Goal: Task Accomplishment & Management: Manage account settings

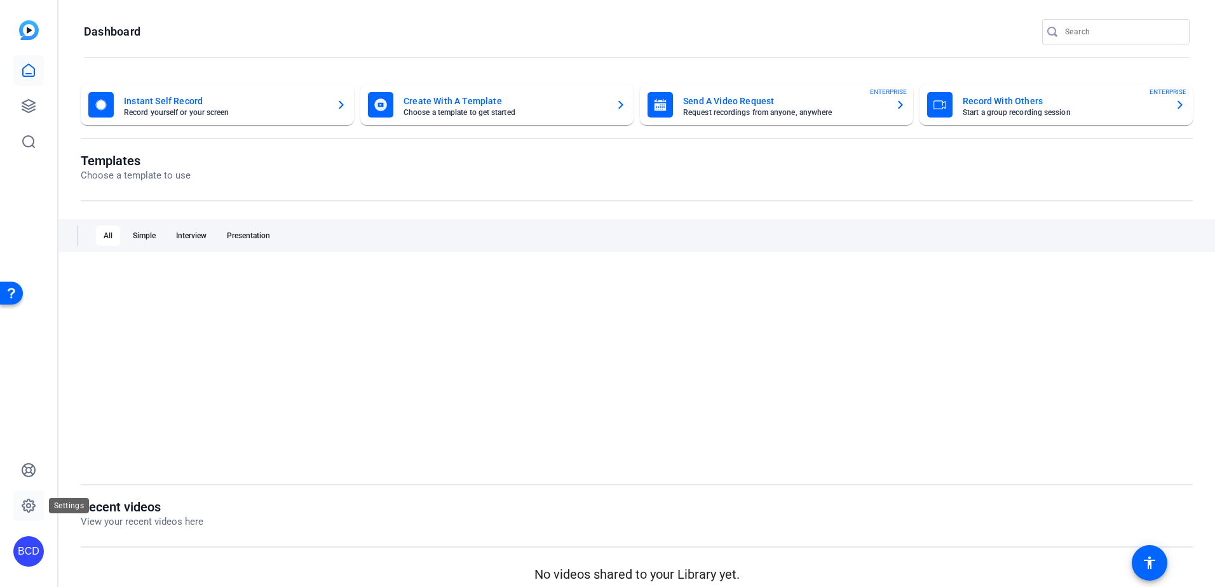
click at [26, 506] on icon at bounding box center [28, 505] width 15 height 15
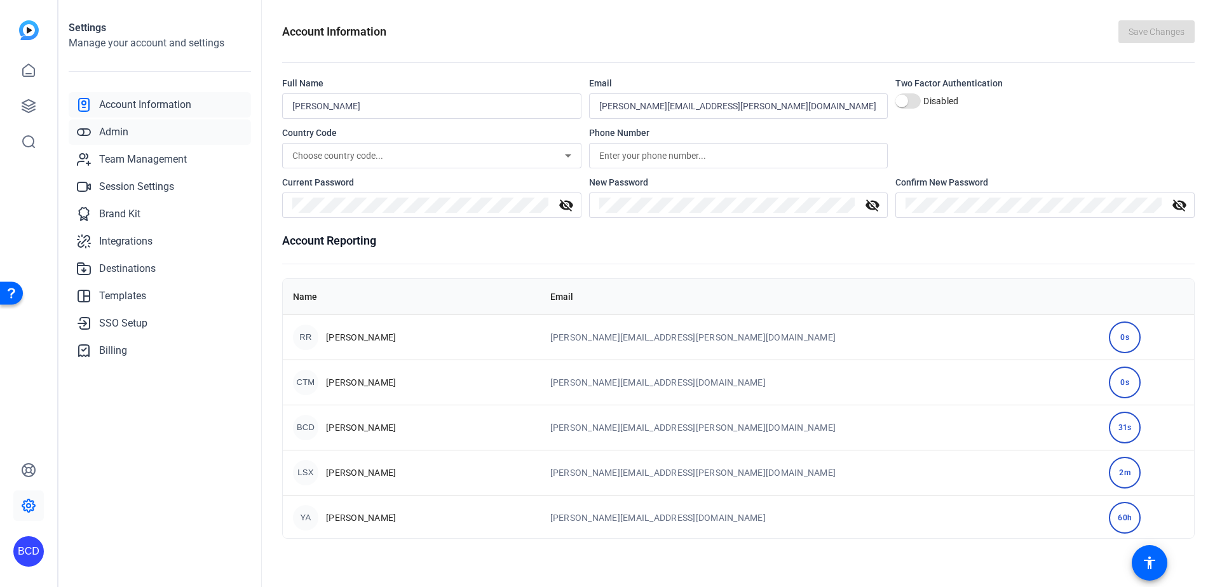
click at [118, 130] on span "Admin" at bounding box center [113, 132] width 29 height 15
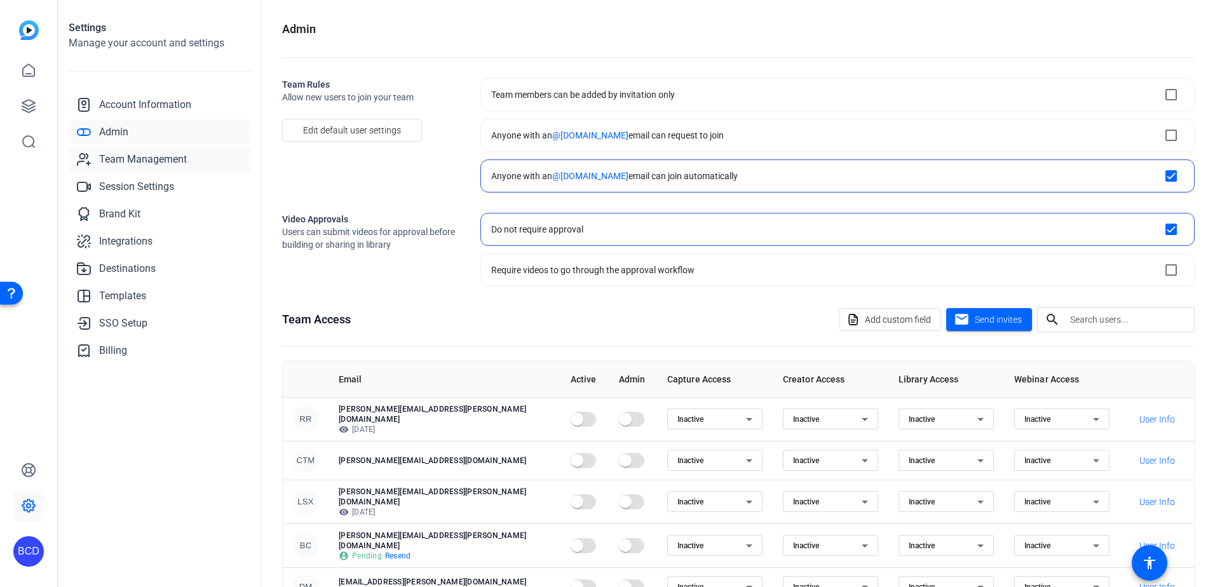
checkbox input "true"
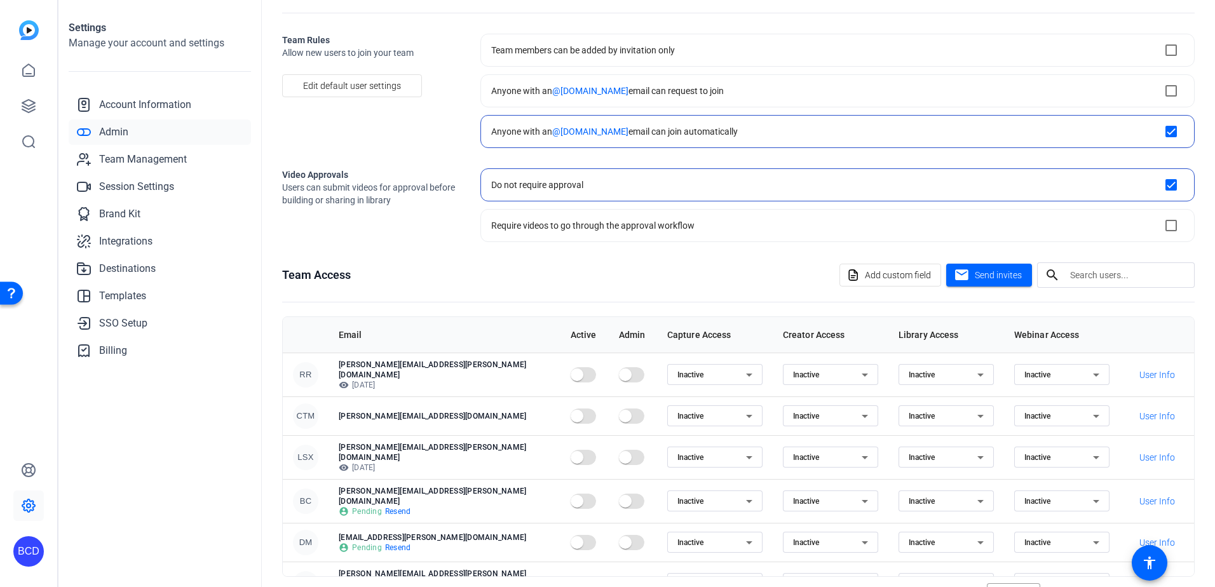
scroll to position [90, 0]
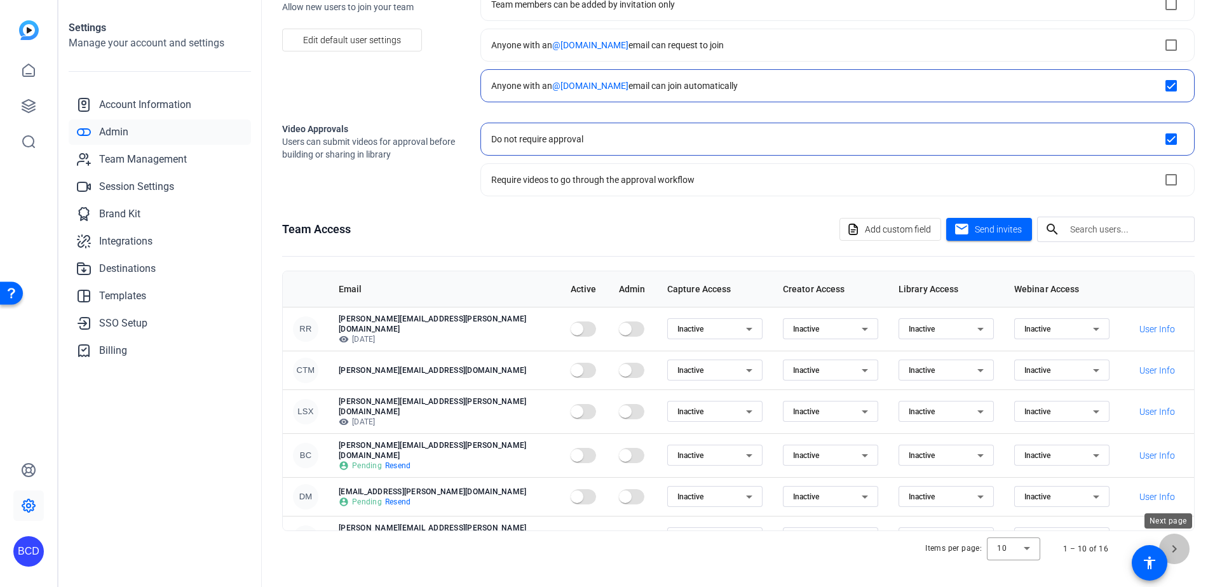
click at [1168, 548] on span "Next page" at bounding box center [1174, 549] width 30 height 30
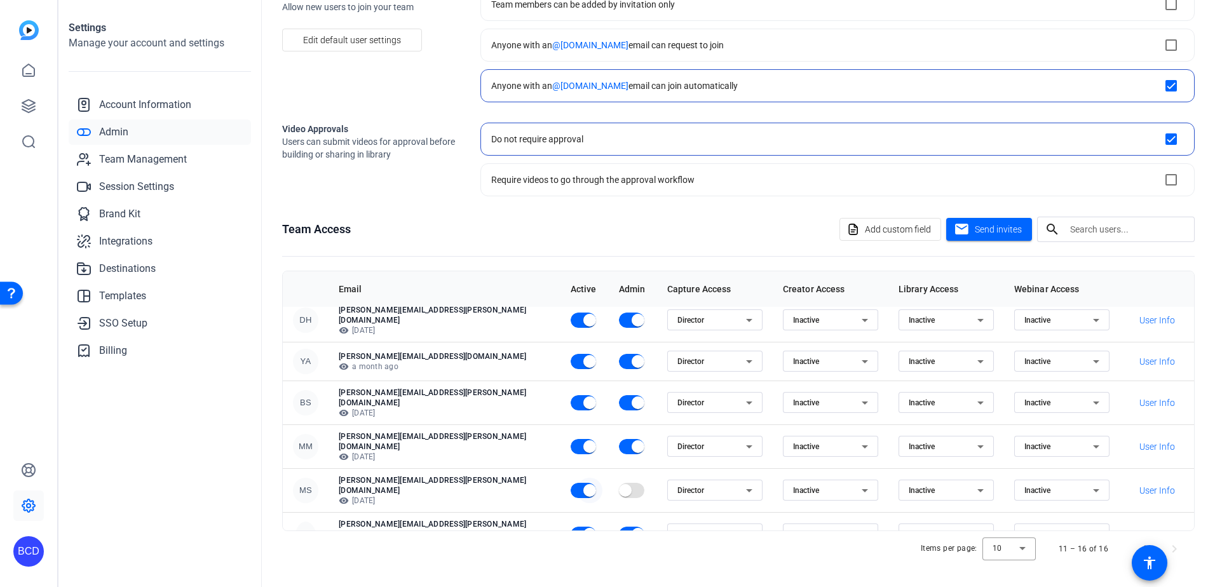
click at [583, 484] on span "button" at bounding box center [589, 490] width 13 height 13
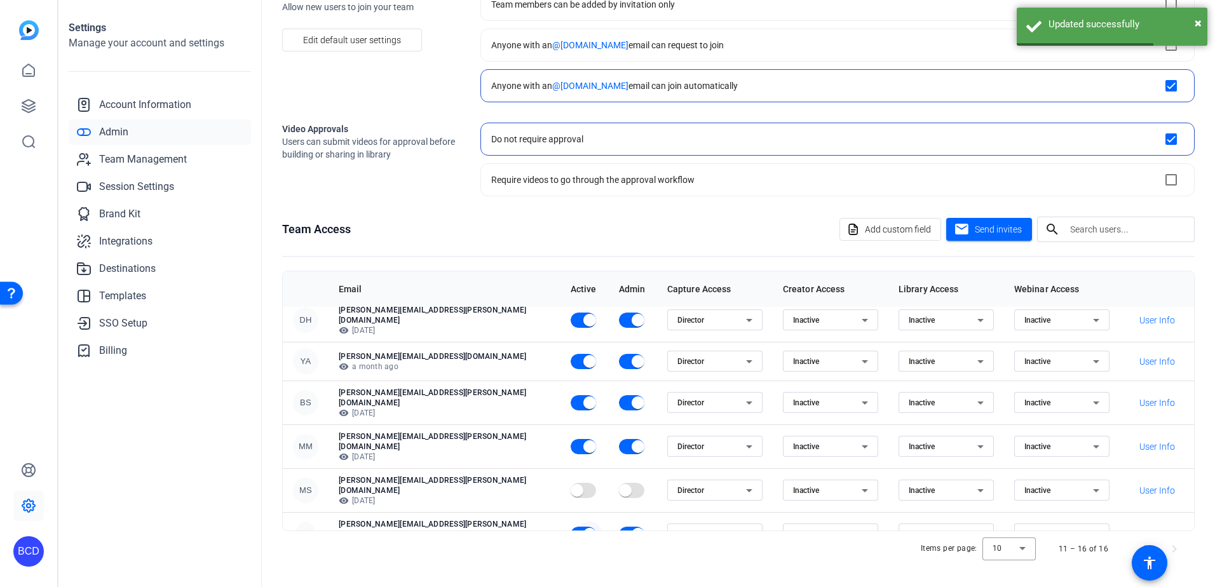
click at [583, 528] on span "button" at bounding box center [589, 534] width 13 height 13
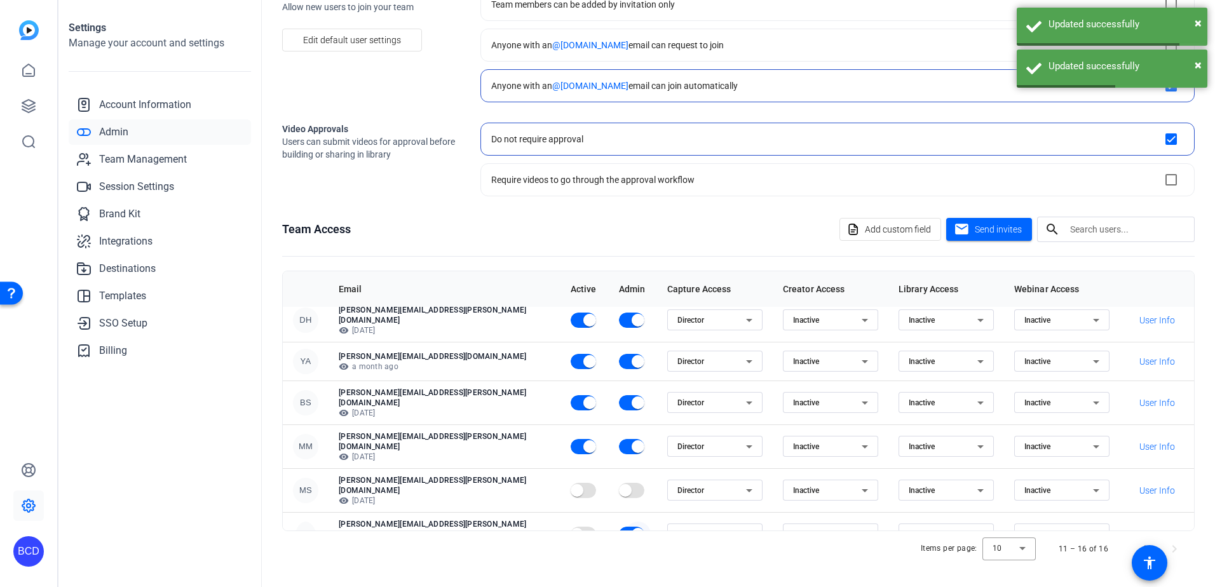
click at [631, 528] on span "button" at bounding box center [637, 534] width 13 height 13
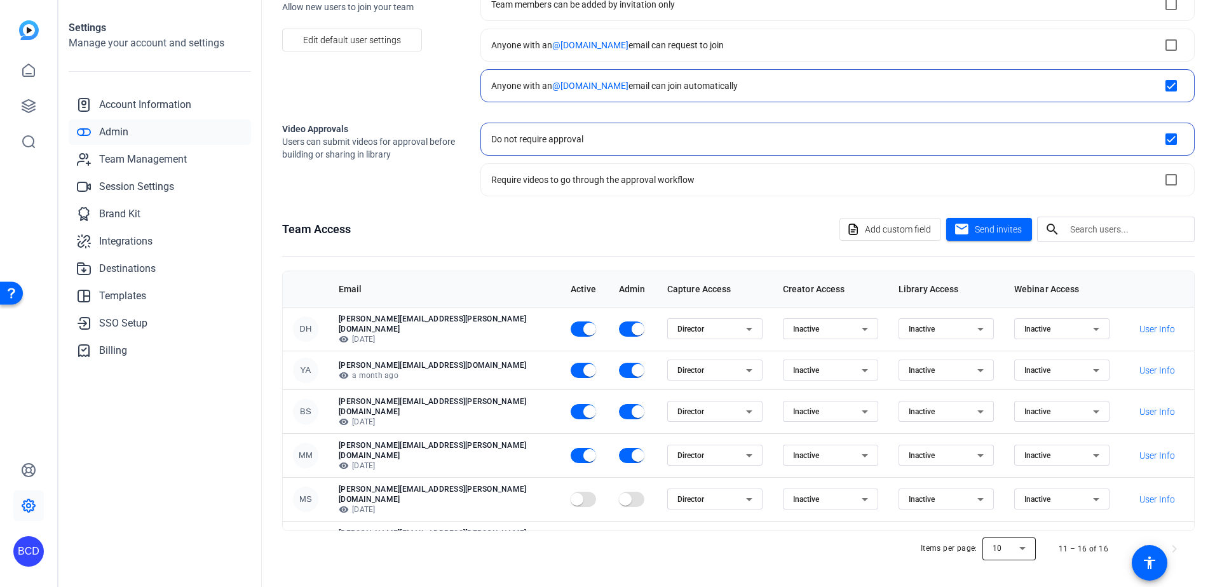
click at [1016, 546] on div at bounding box center [1008, 549] width 53 height 30
click at [1000, 459] on mat-option "10" at bounding box center [1003, 461] width 53 height 20
click at [1140, 545] on span at bounding box center [1149, 563] width 36 height 36
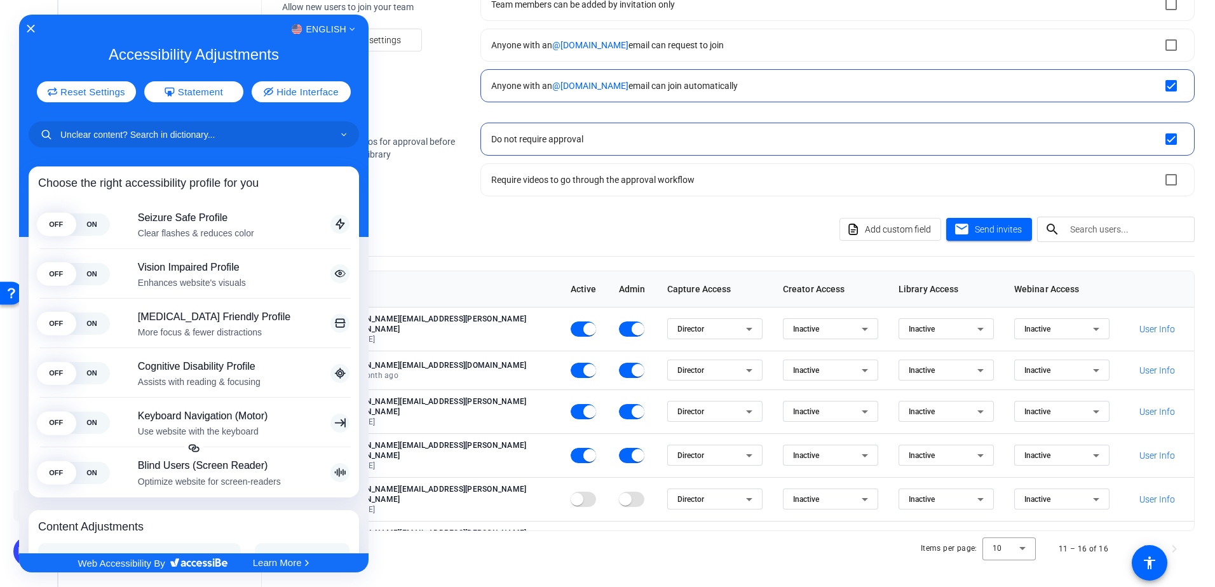
click at [401, 127] on div at bounding box center [607, 293] width 1215 height 587
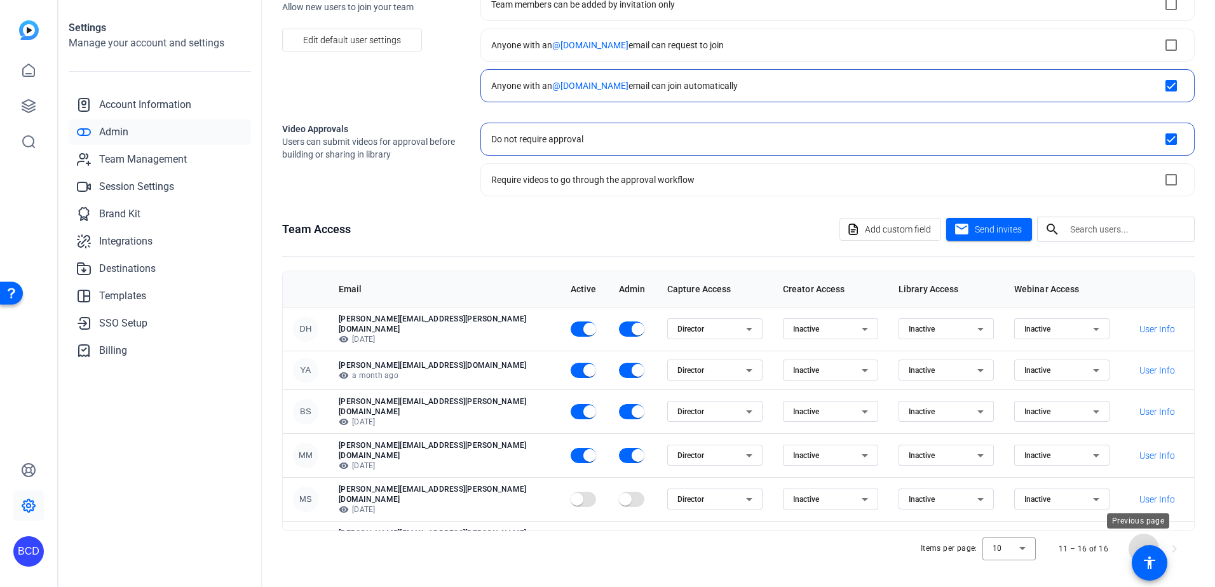
click at [1136, 544] on span "Previous page" at bounding box center [1143, 549] width 30 height 30
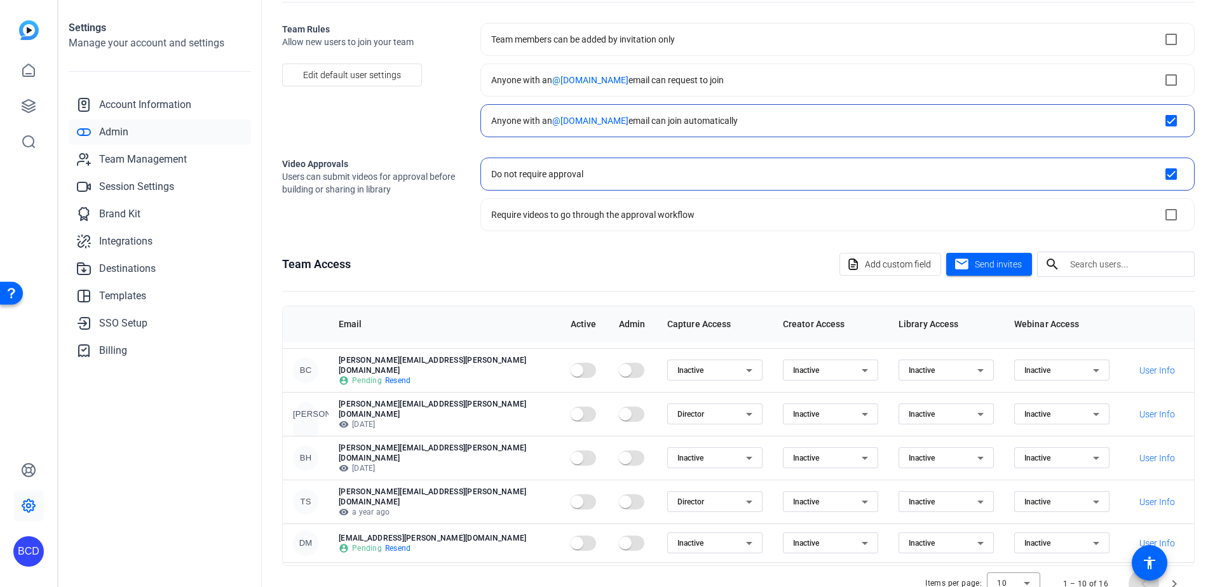
scroll to position [90, 0]
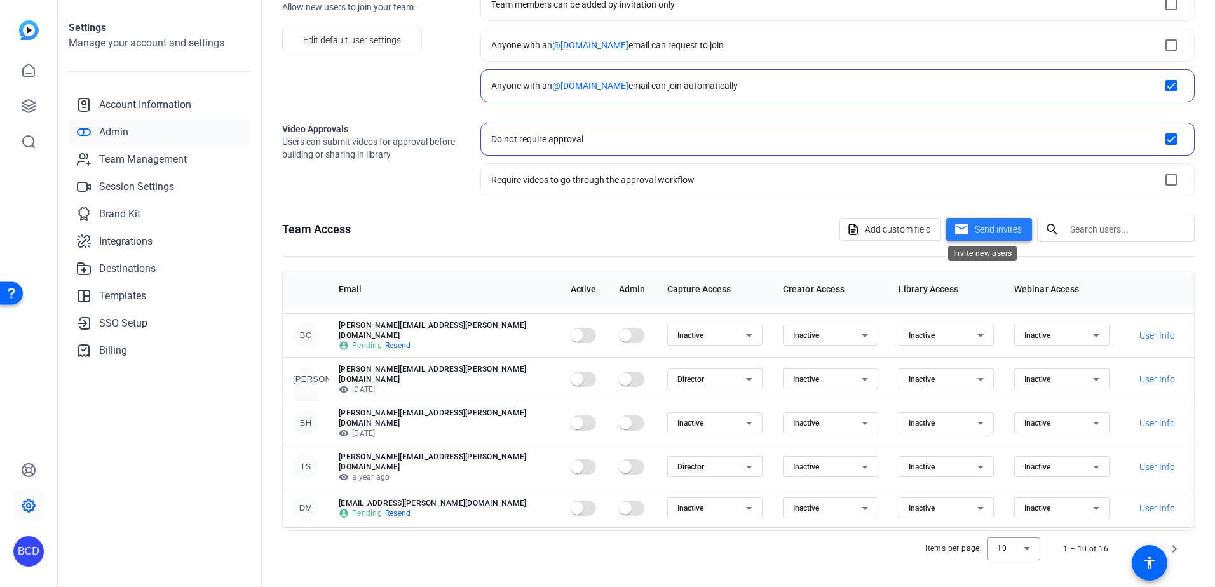
click at [982, 232] on span "Send invites" at bounding box center [997, 229] width 47 height 13
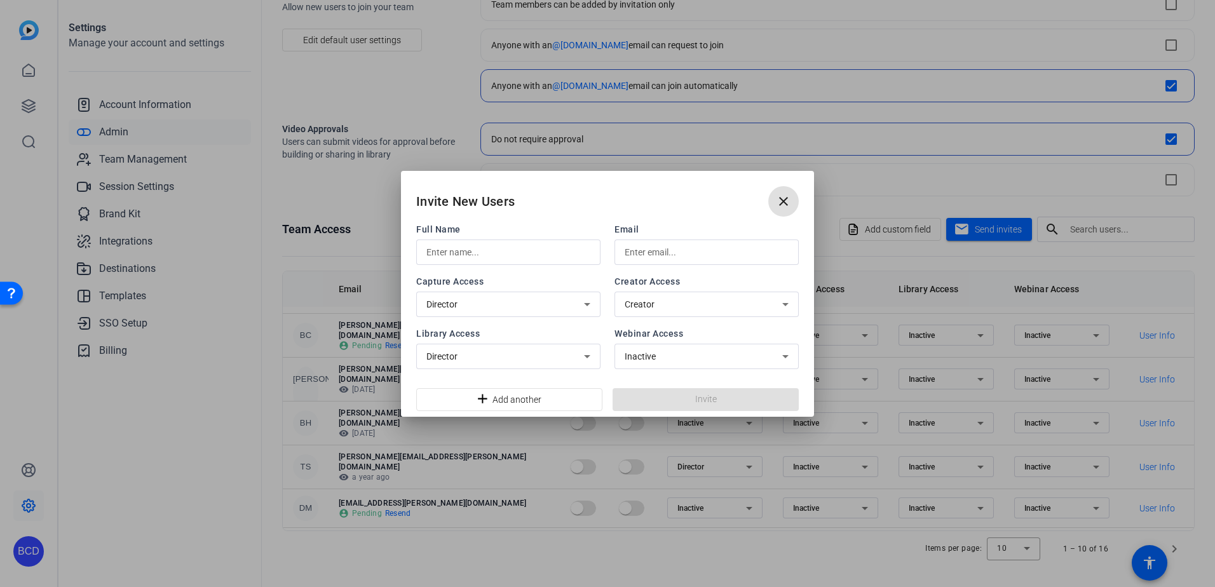
click at [546, 257] on input "text" at bounding box center [508, 252] width 164 height 15
type input "Peter Osipov"
type input "peter.osipov@klgates.com"
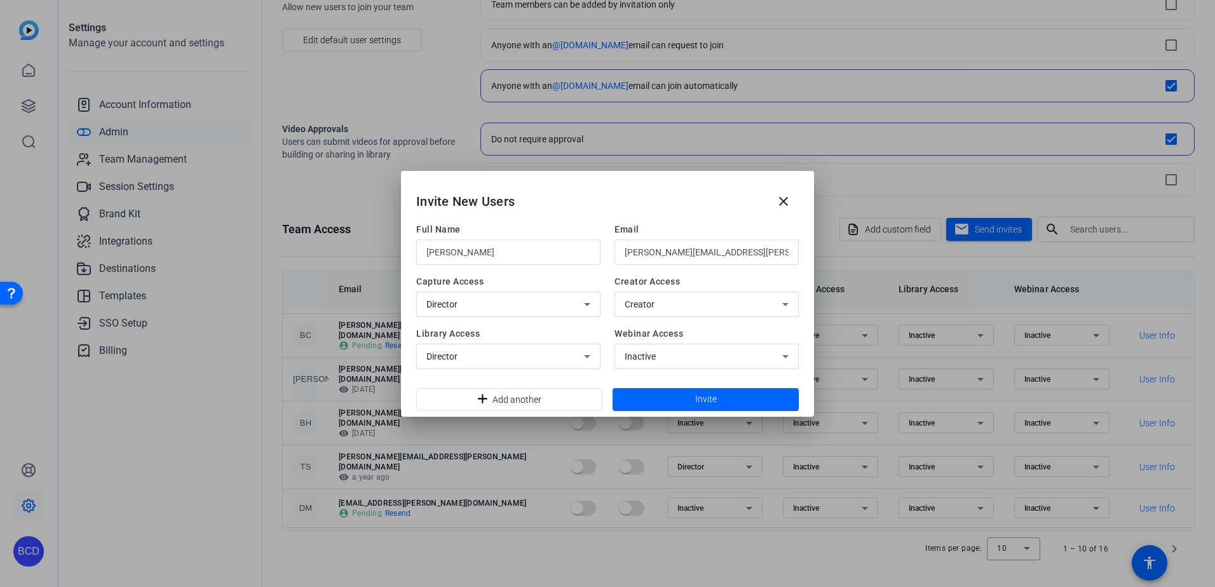
drag, startPoint x: 654, startPoint y: 191, endPoint x: 541, endPoint y: 191, distance: 113.1
click at [541, 191] on div "Invite New Users close" at bounding box center [607, 196] width 413 height 51
click at [686, 304] on div "Creator" at bounding box center [703, 304] width 158 height 15
click at [686, 303] on div at bounding box center [607, 293] width 1215 height 587
click at [527, 303] on div "Director" at bounding box center [505, 304] width 158 height 15
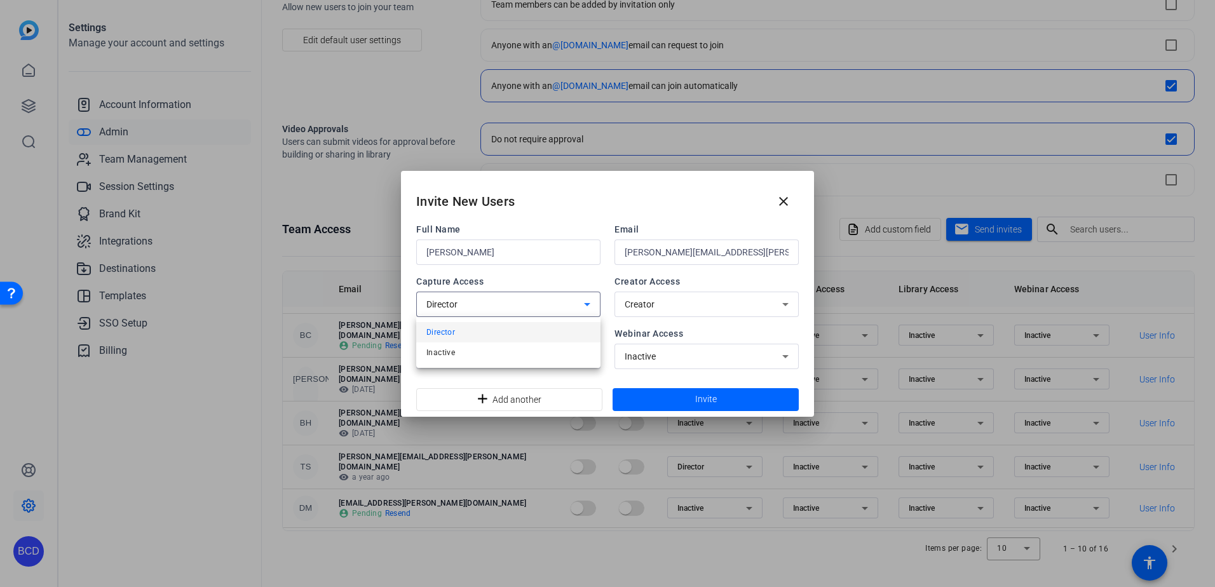
click at [527, 303] on div at bounding box center [607, 293] width 1215 height 587
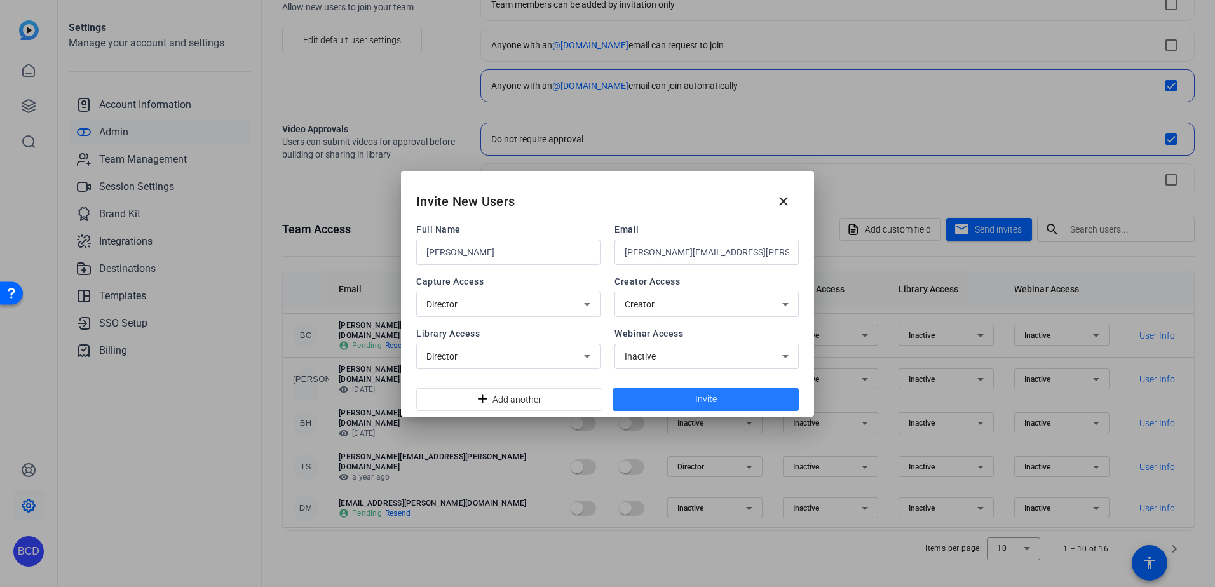
click at [696, 394] on span "Invite" at bounding box center [706, 399] width 22 height 13
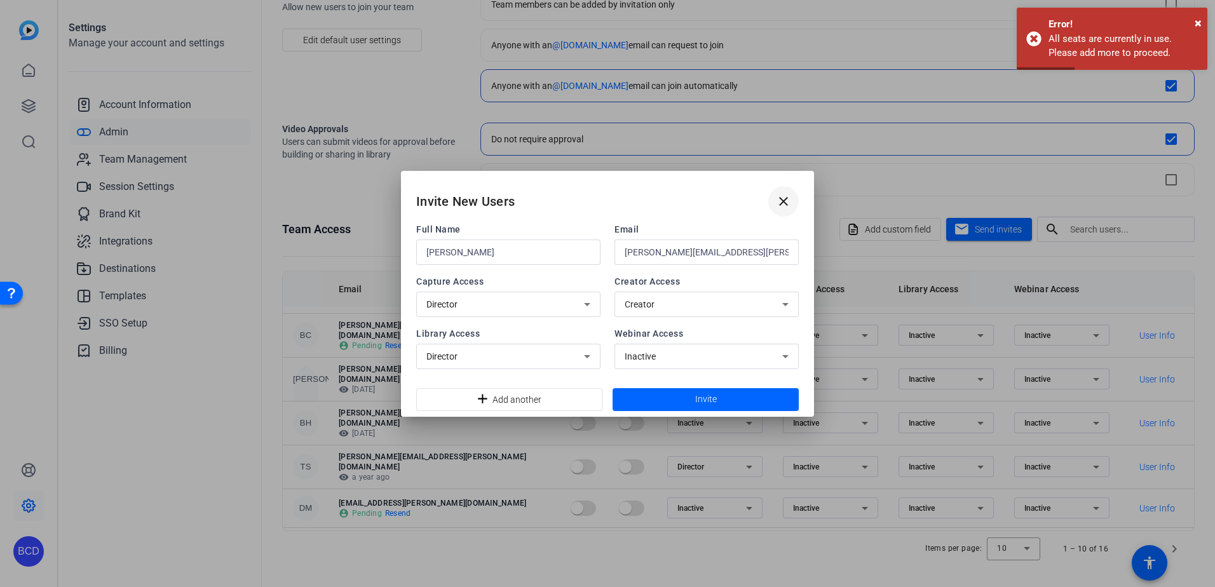
click at [777, 202] on mat-icon "close" at bounding box center [783, 201] width 15 height 15
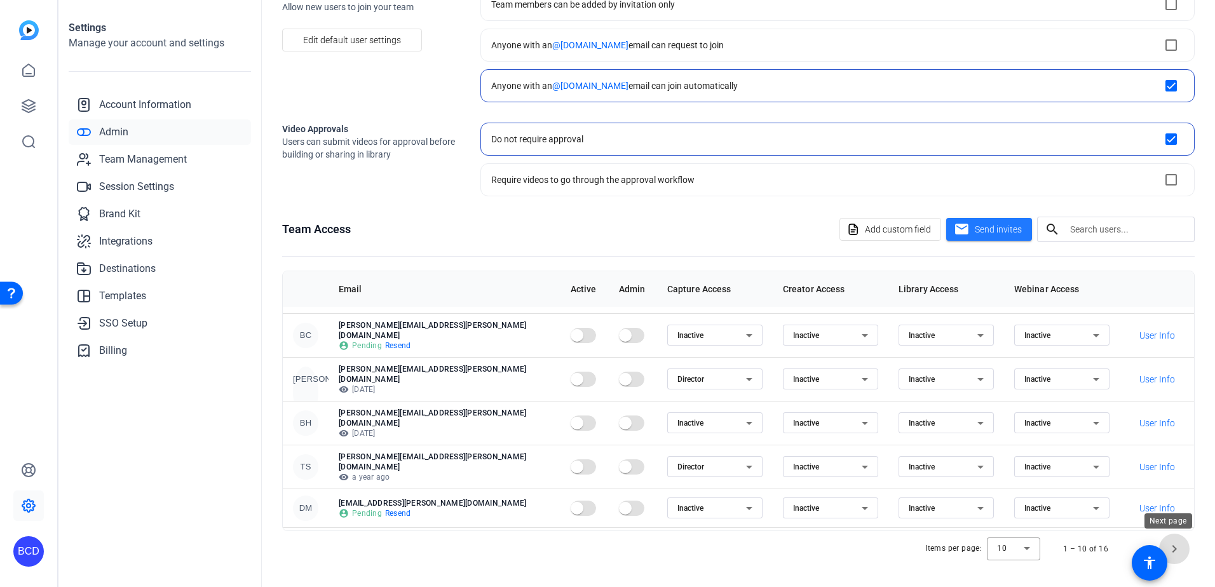
click at [1163, 542] on span "Next page" at bounding box center [1174, 549] width 30 height 30
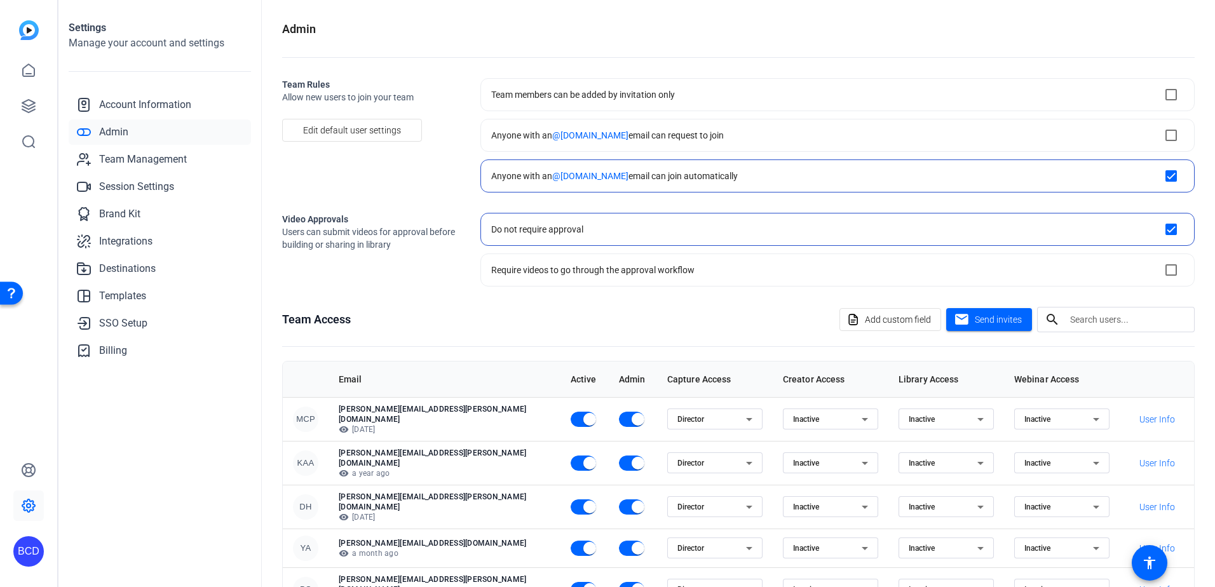
scroll to position [9, 0]
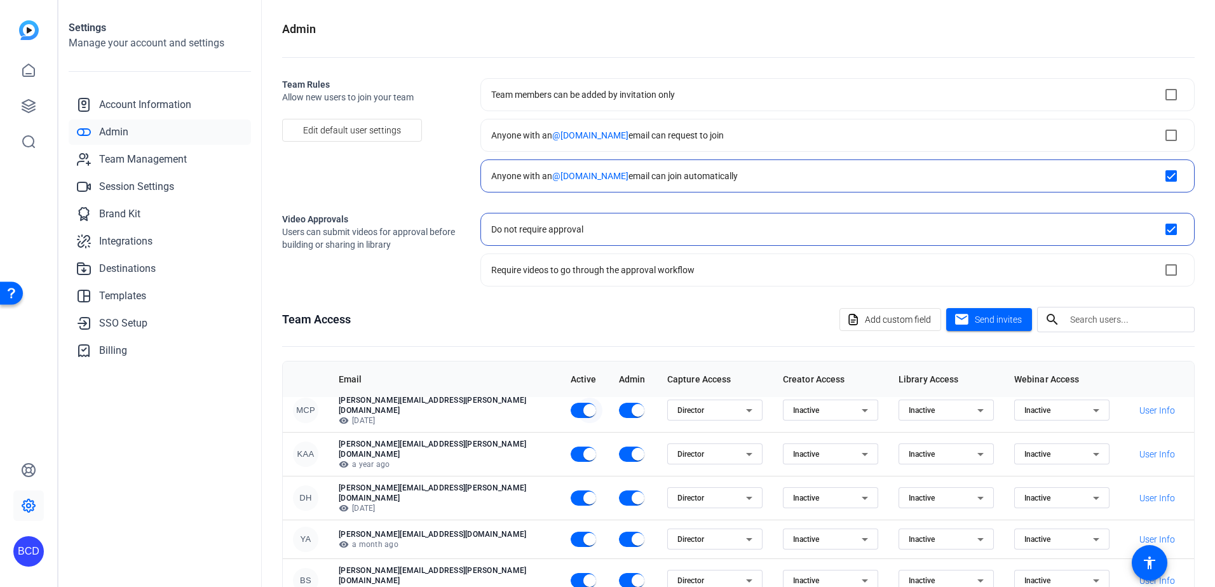
click at [577, 403] on span "button" at bounding box center [589, 410] width 25 height 25
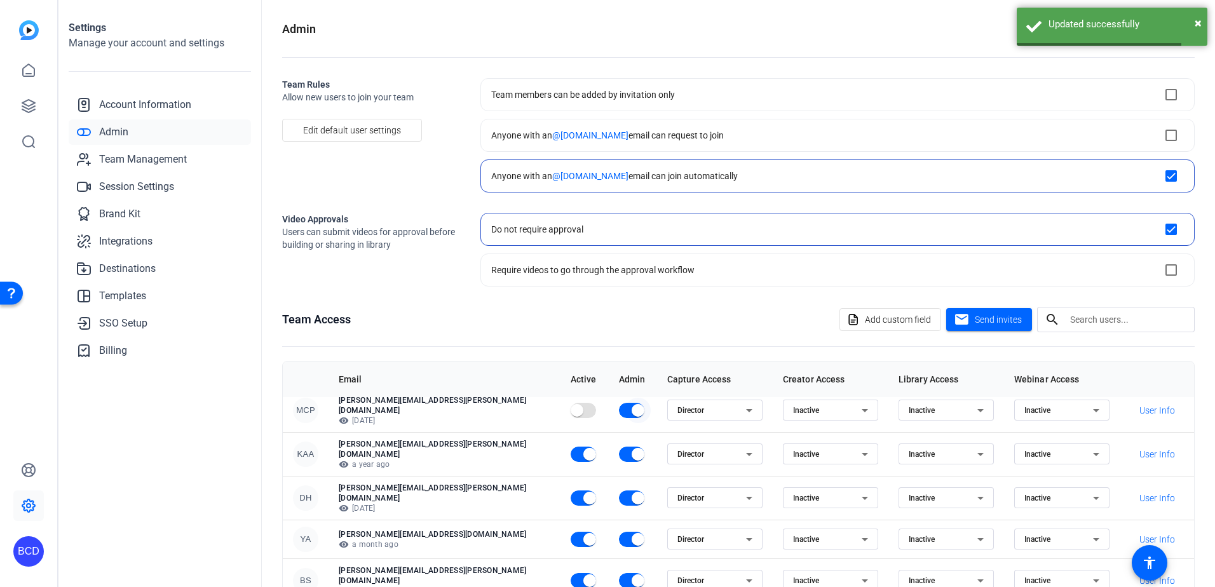
click at [631, 410] on span "button" at bounding box center [637, 410] width 13 height 13
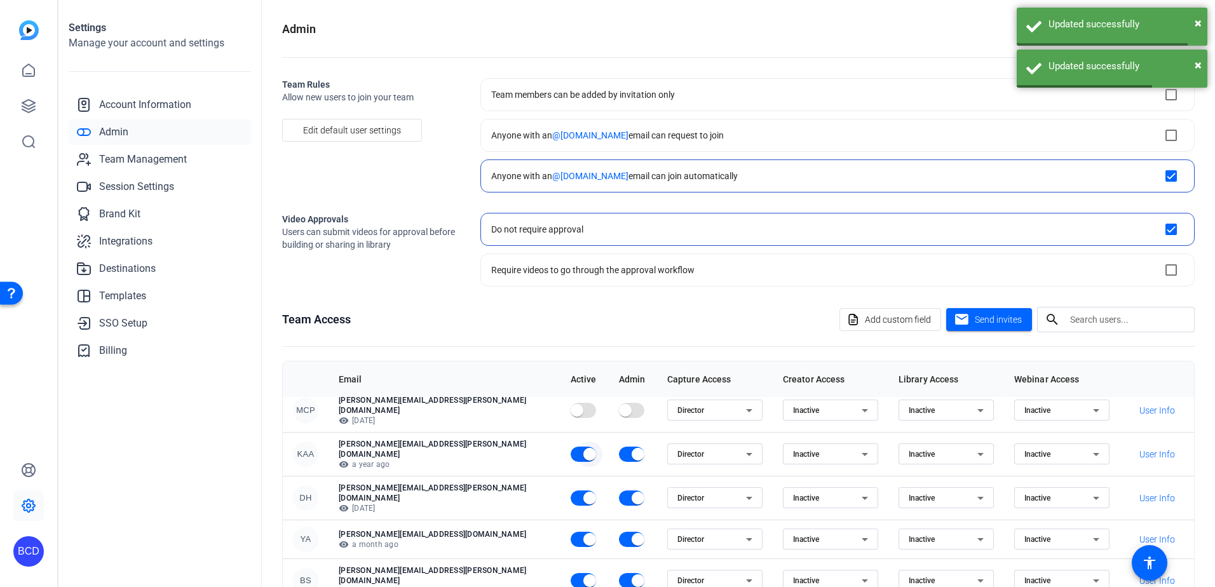
click at [577, 452] on span "button" at bounding box center [589, 453] width 25 height 25
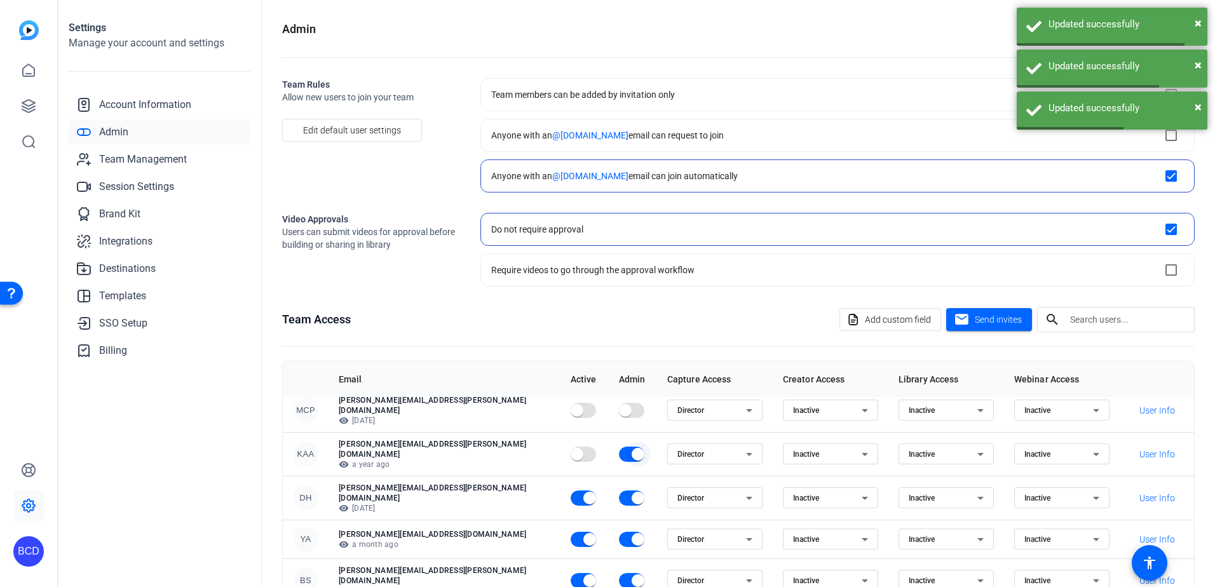
click at [631, 448] on span "button" at bounding box center [637, 454] width 13 height 13
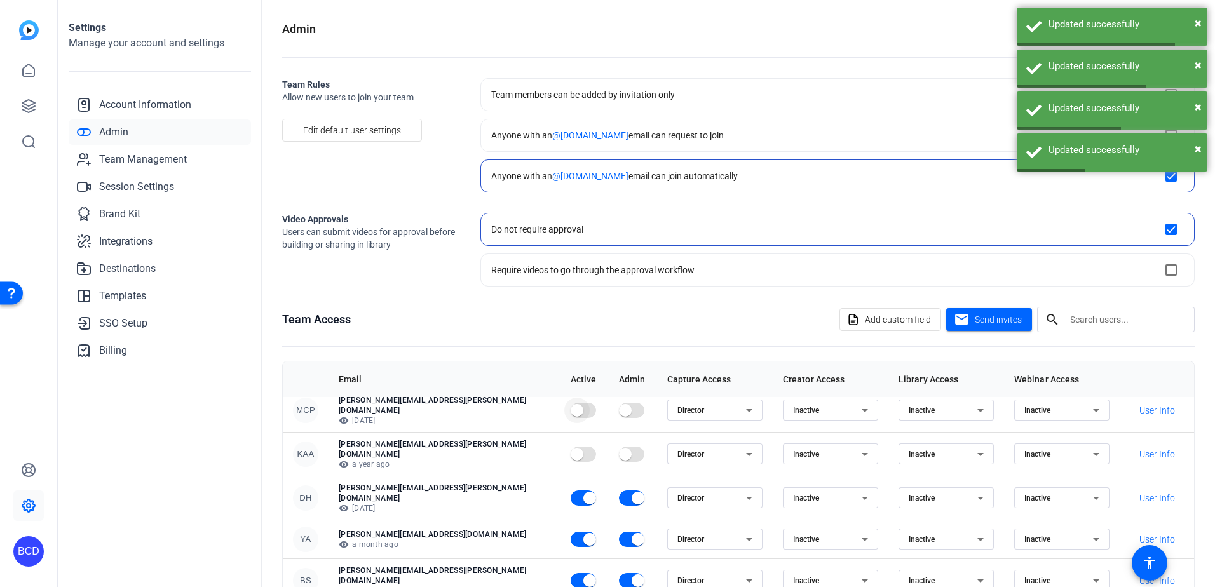
click at [570, 411] on span "button" at bounding box center [576, 410] width 13 height 13
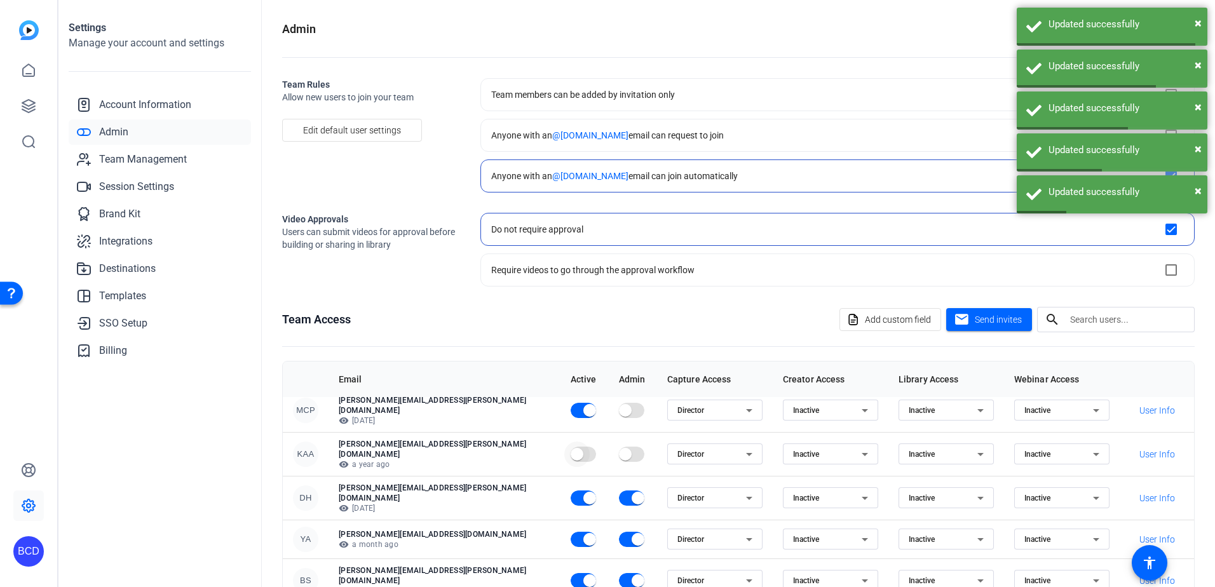
click at [564, 443] on span "button" at bounding box center [576, 453] width 25 height 25
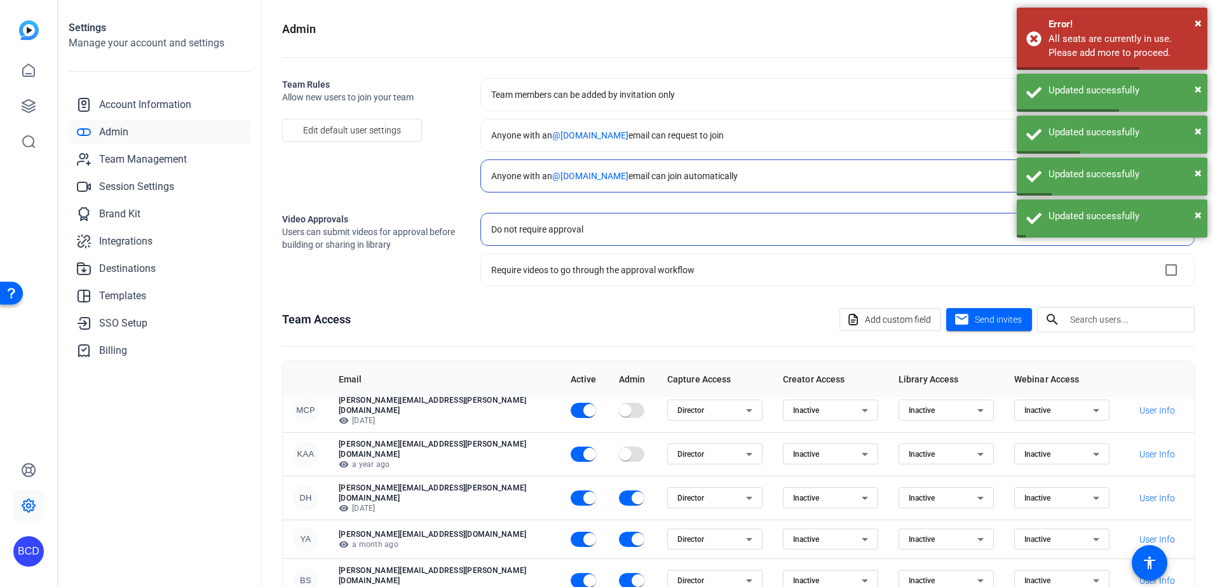
scroll to position [90, 0]
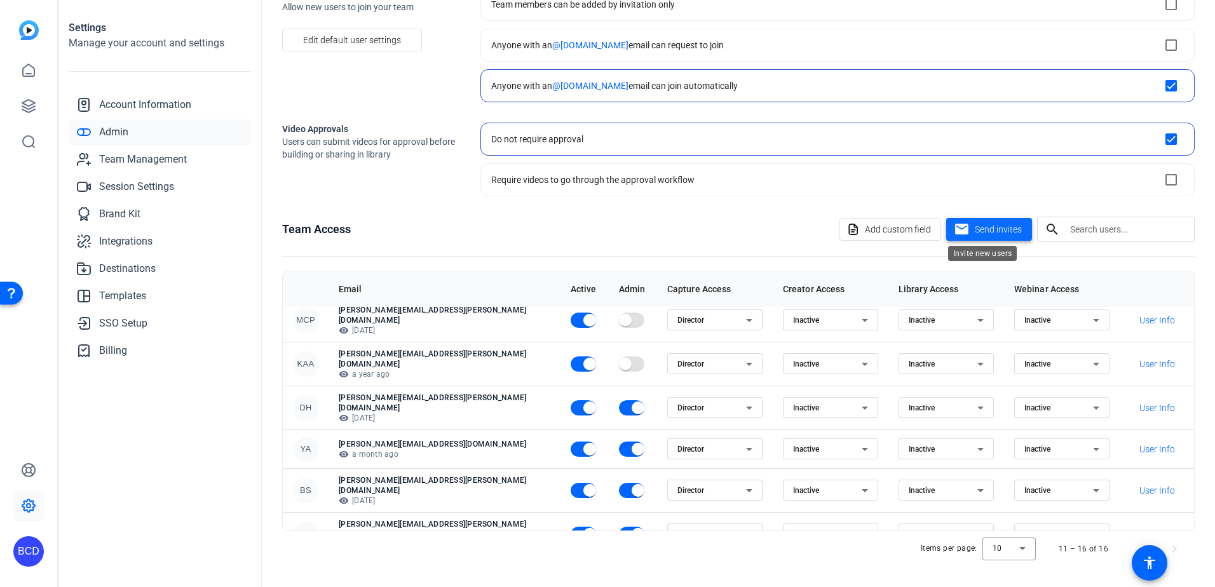
click at [1009, 228] on span "Send invites" at bounding box center [997, 229] width 47 height 13
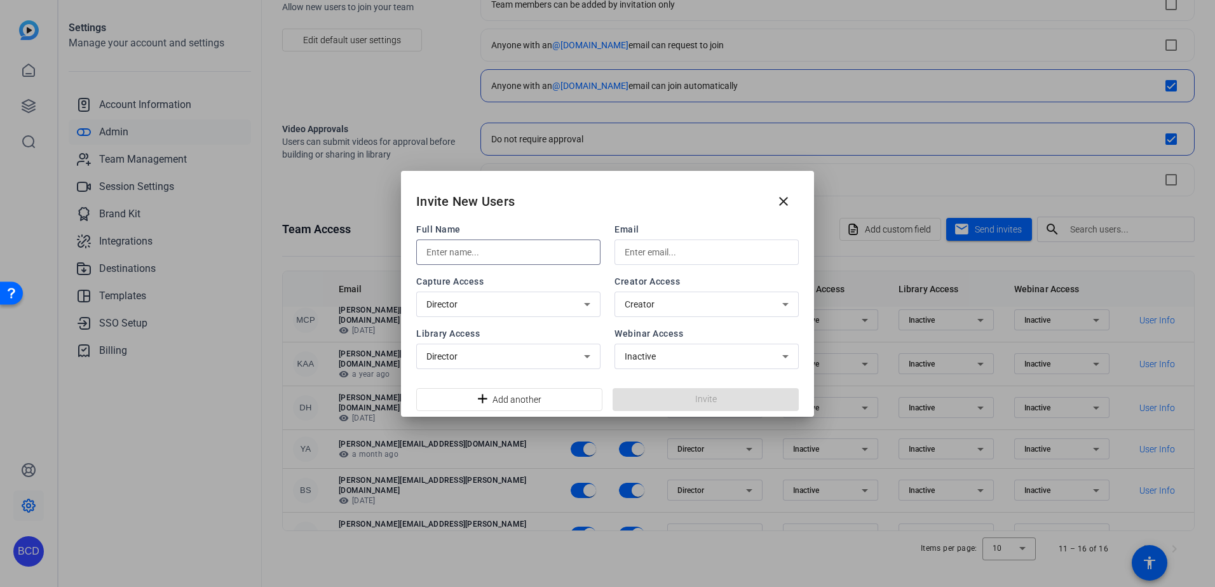
click at [551, 255] on input "text" at bounding box center [508, 252] width 164 height 15
type input "Peter Osipov"
type input "peter.osipov@klgates.com"
click at [722, 399] on span at bounding box center [705, 399] width 186 height 30
click at [722, 398] on span at bounding box center [705, 399] width 186 height 30
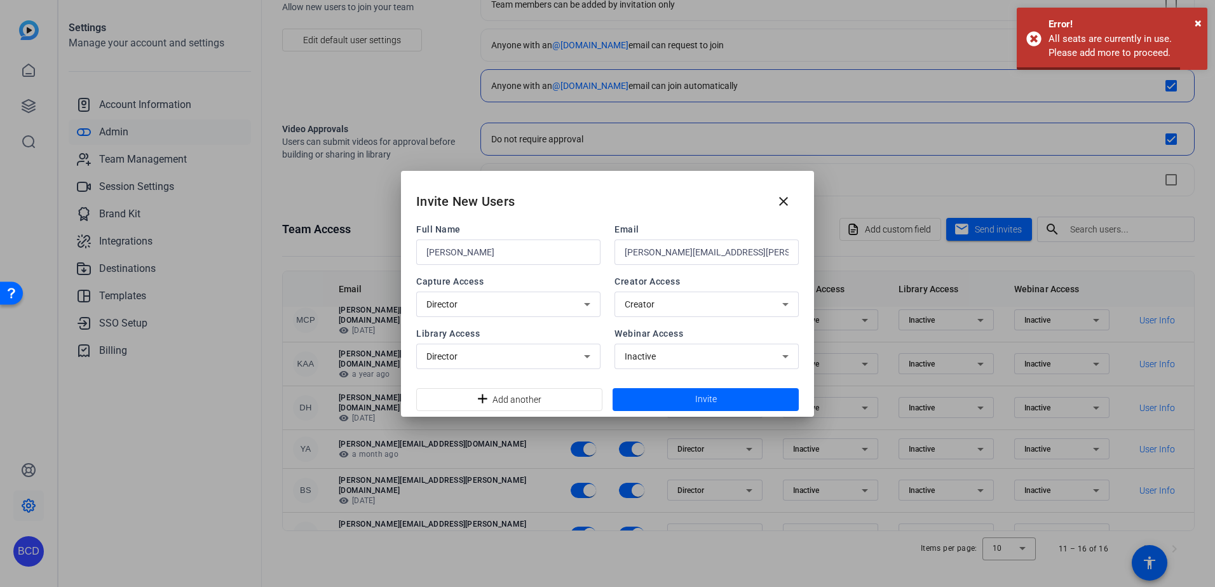
drag, startPoint x: 783, startPoint y: 196, endPoint x: 797, endPoint y: 213, distance: 22.5
click at [783, 196] on mat-icon "close" at bounding box center [783, 201] width 15 height 15
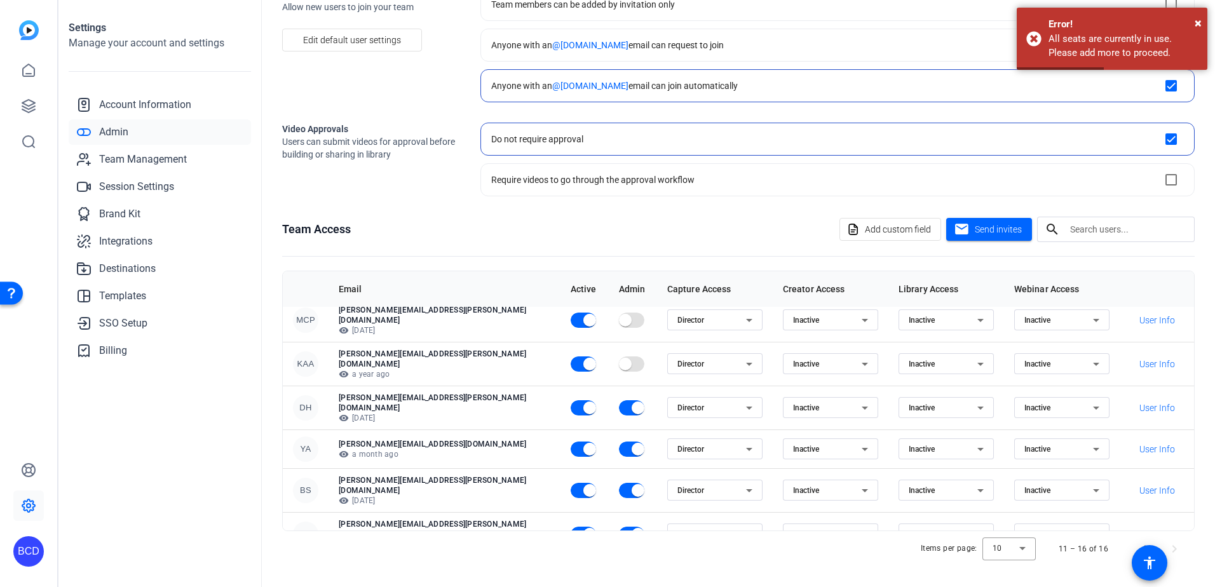
click at [677, 313] on div "Director" at bounding box center [711, 320] width 69 height 15
click at [639, 363] on span "Inactive" at bounding box center [631, 363] width 29 height 15
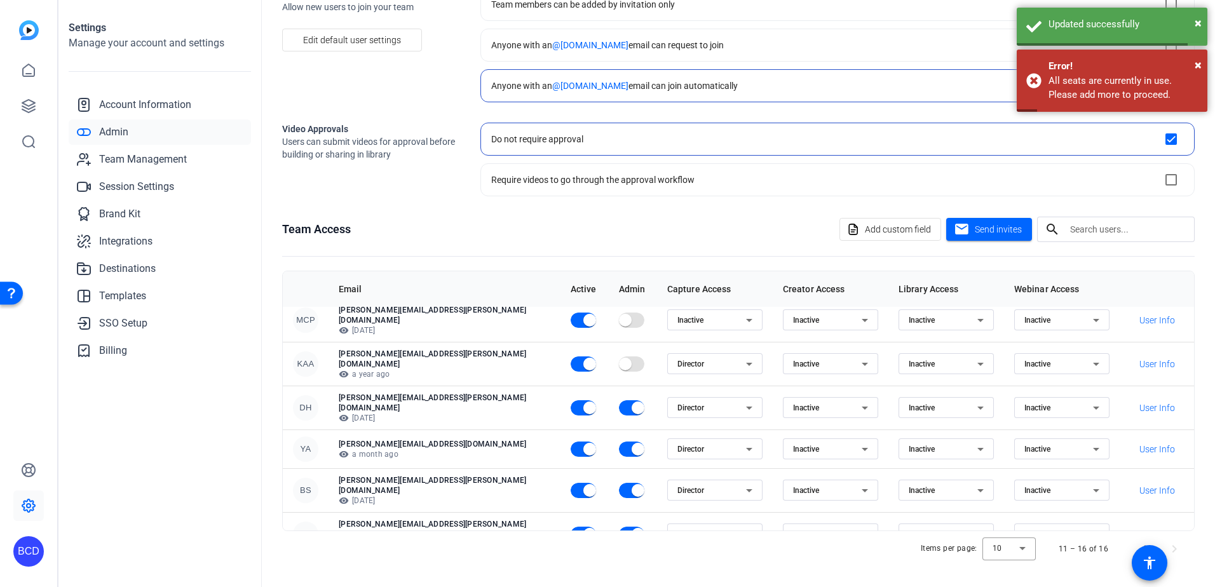
click at [677, 356] on div "Director" at bounding box center [711, 363] width 69 height 15
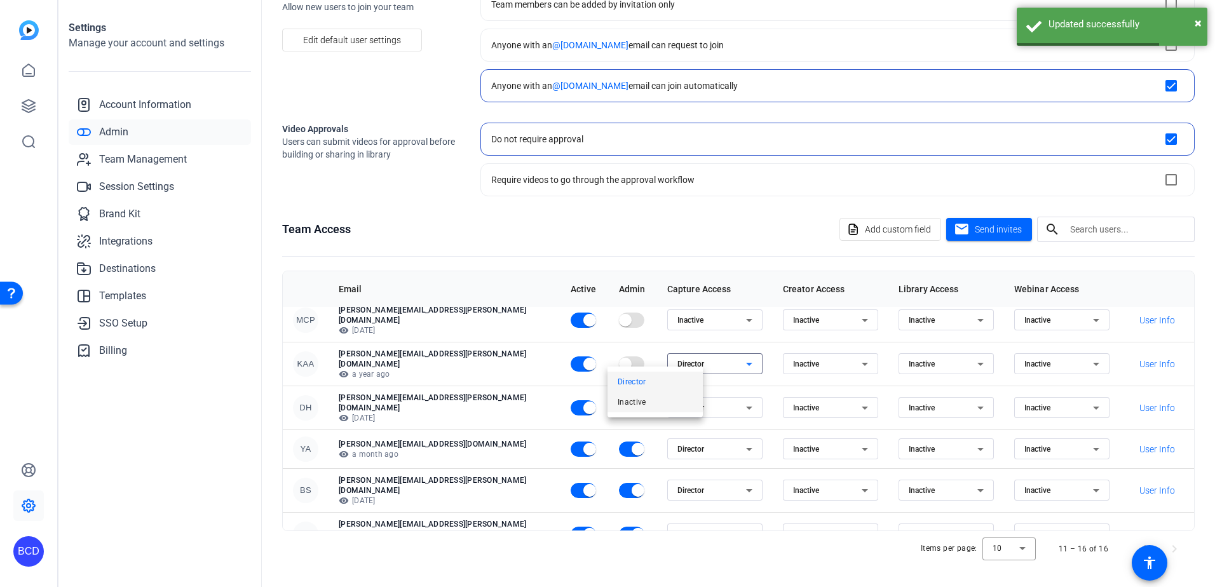
click at [650, 403] on mat-option "Inactive" at bounding box center [654, 402] width 95 height 20
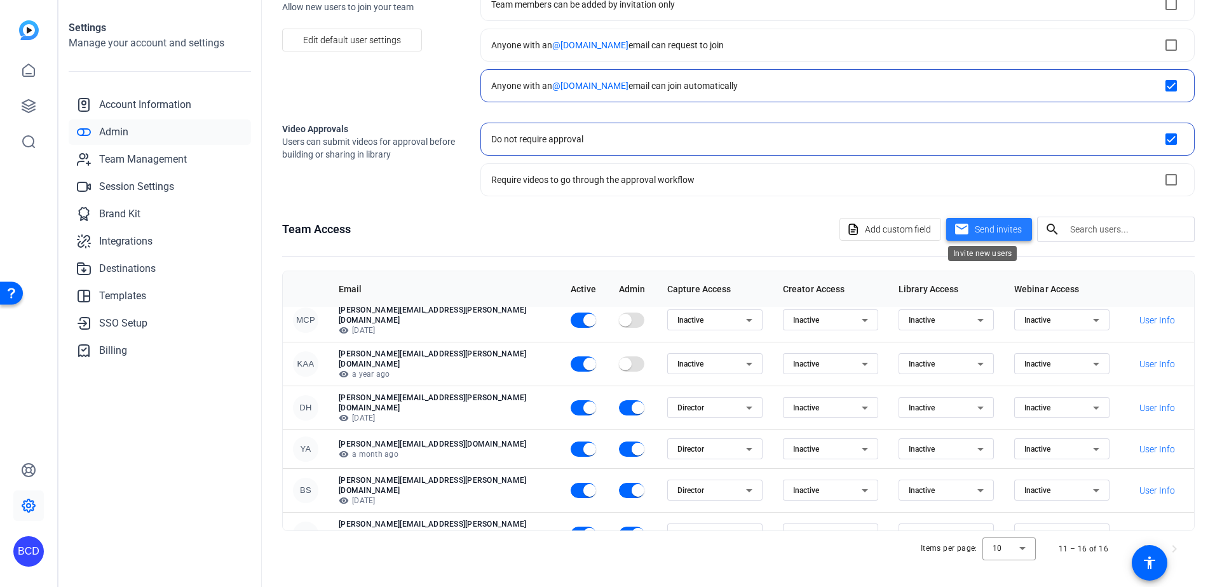
click at [997, 226] on span "Send invites" at bounding box center [997, 229] width 47 height 13
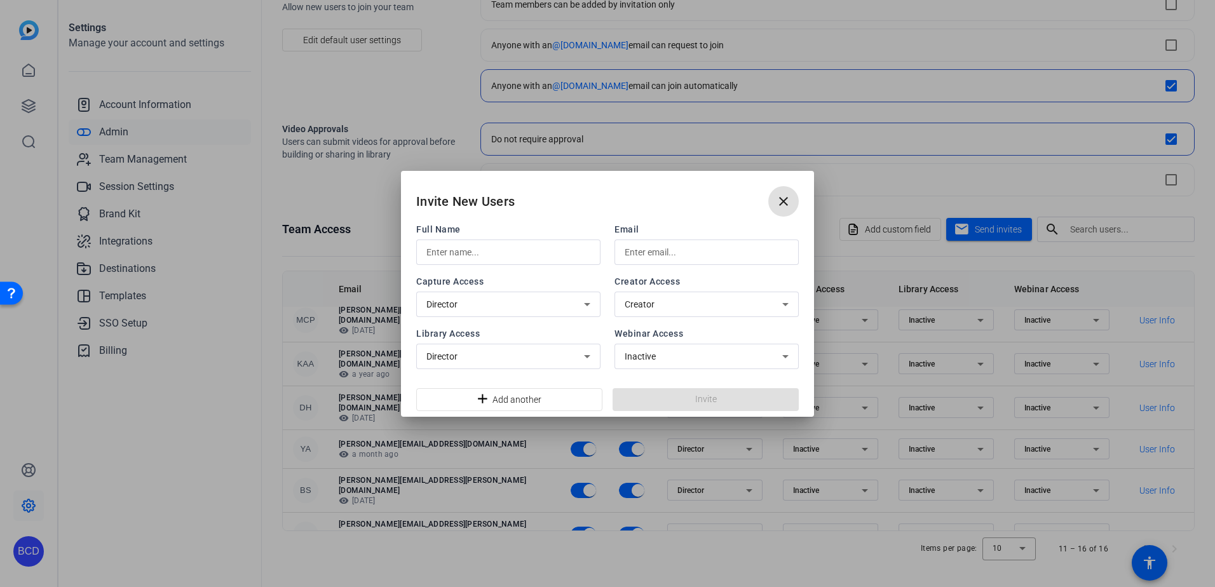
click at [556, 253] on input "text" at bounding box center [508, 252] width 164 height 15
type input "Peter Osipov"
type input "peter.osipov@klgates.com"
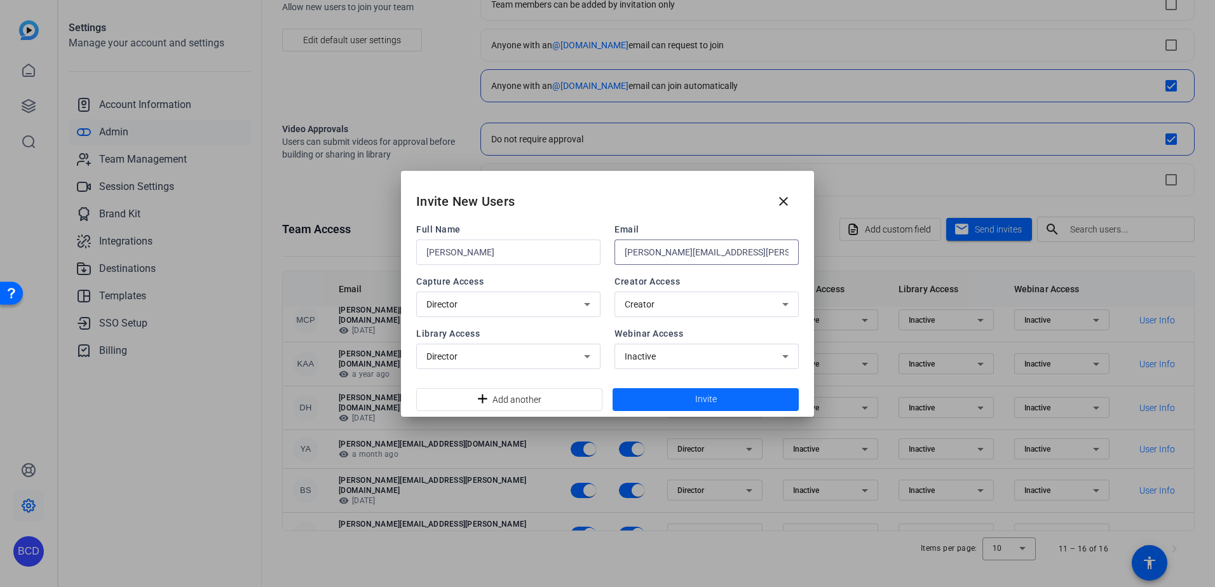
click at [697, 400] on span "Invite" at bounding box center [706, 399] width 22 height 13
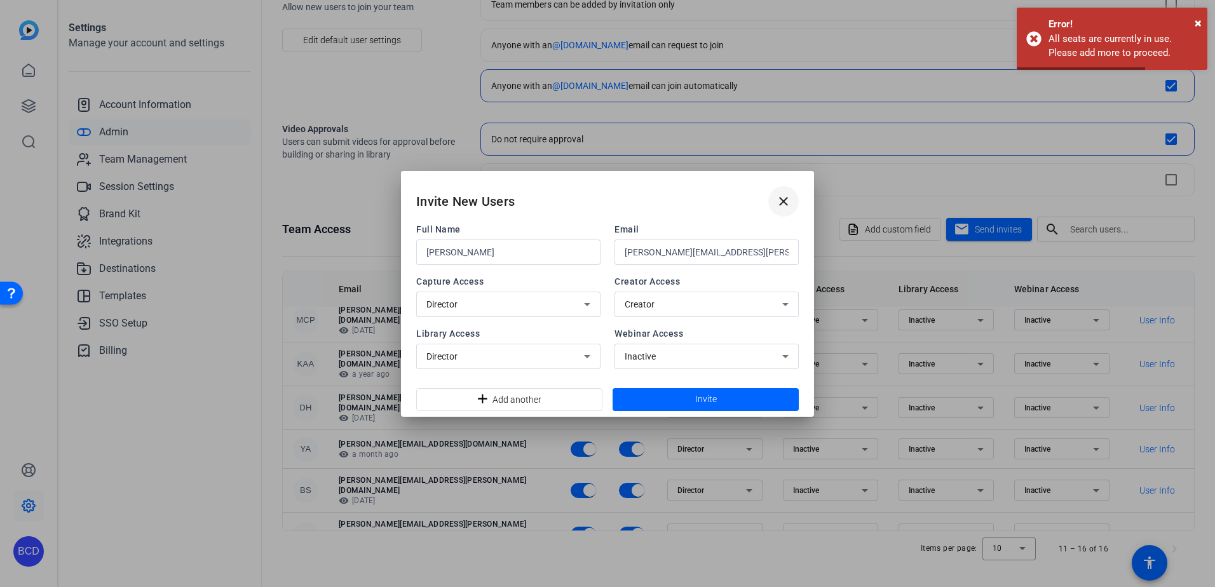
click at [777, 190] on span at bounding box center [783, 201] width 30 height 30
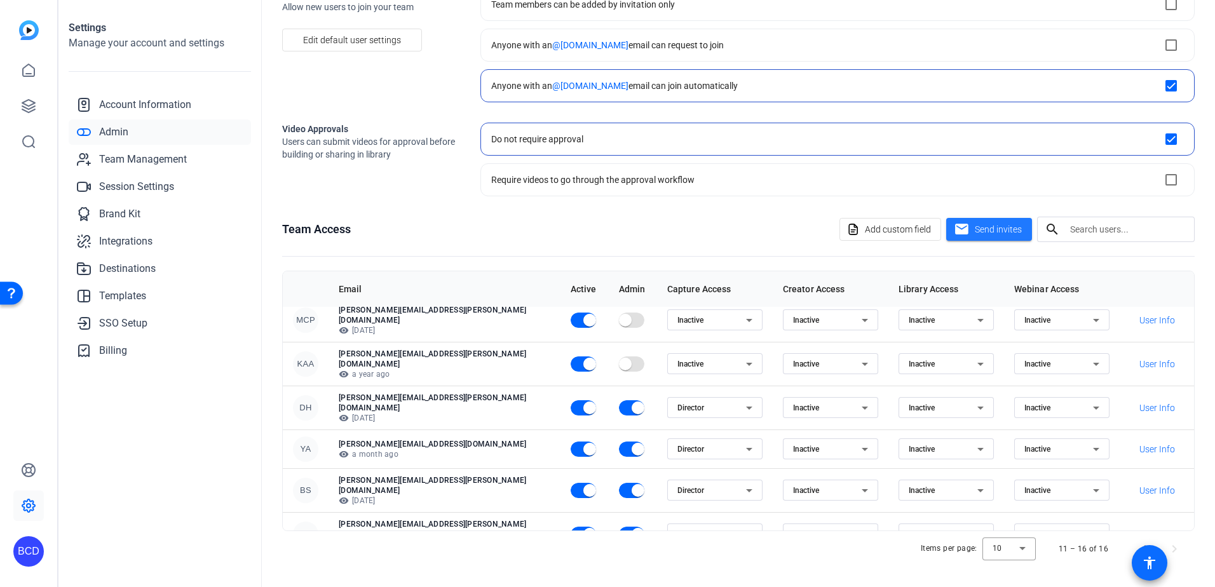
click at [1140, 545] on span at bounding box center [1149, 563] width 36 height 36
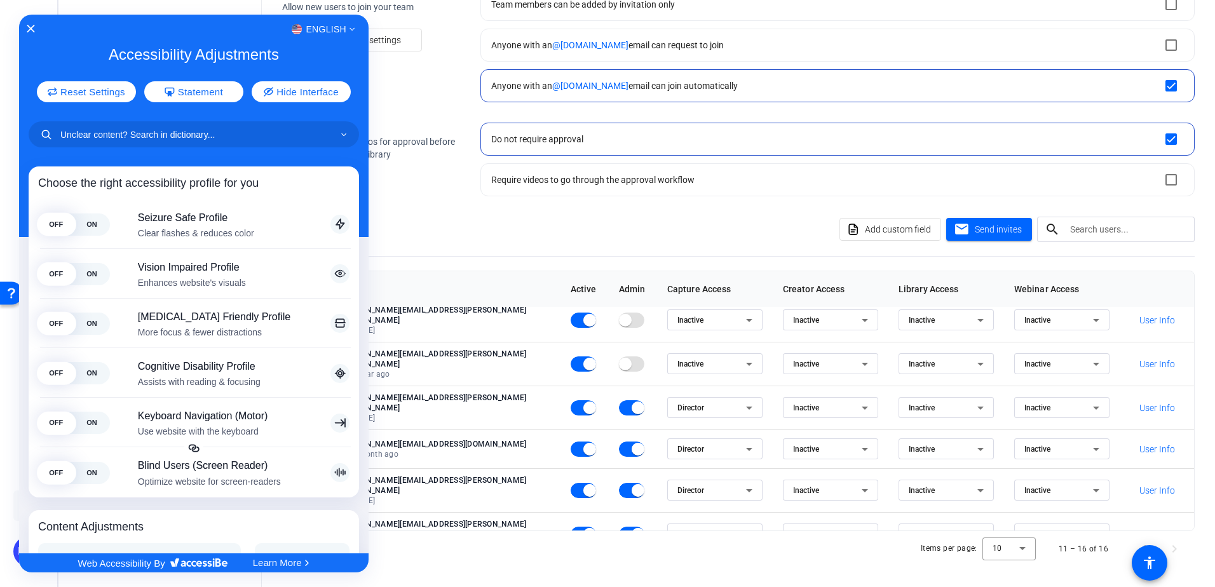
click at [429, 134] on div at bounding box center [607, 293] width 1215 height 587
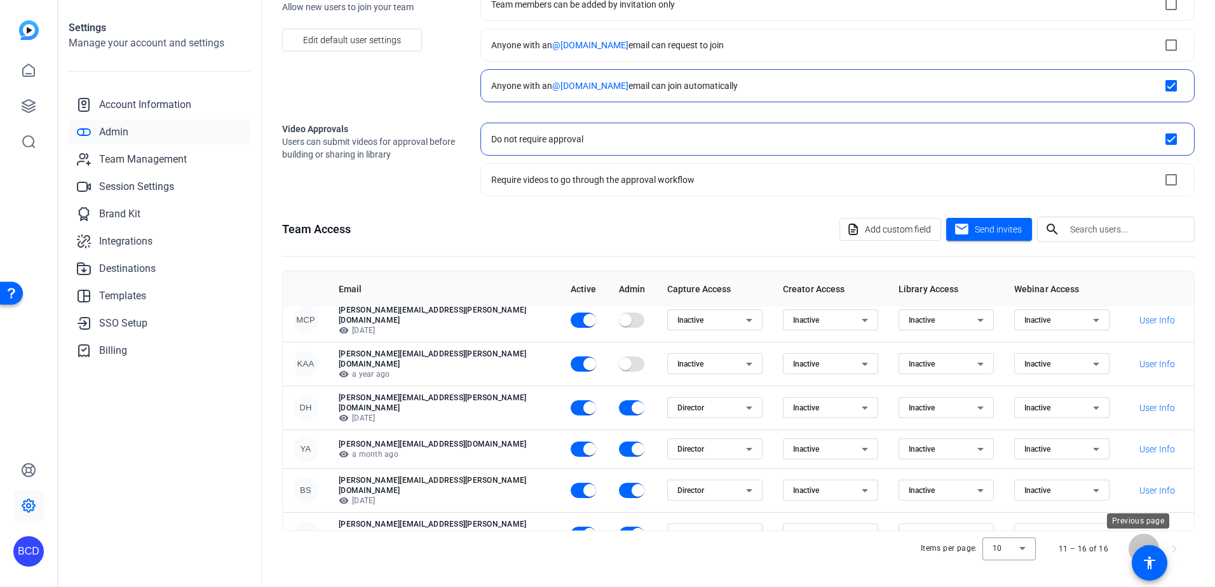
click at [1129, 544] on span "Previous page" at bounding box center [1143, 549] width 30 height 30
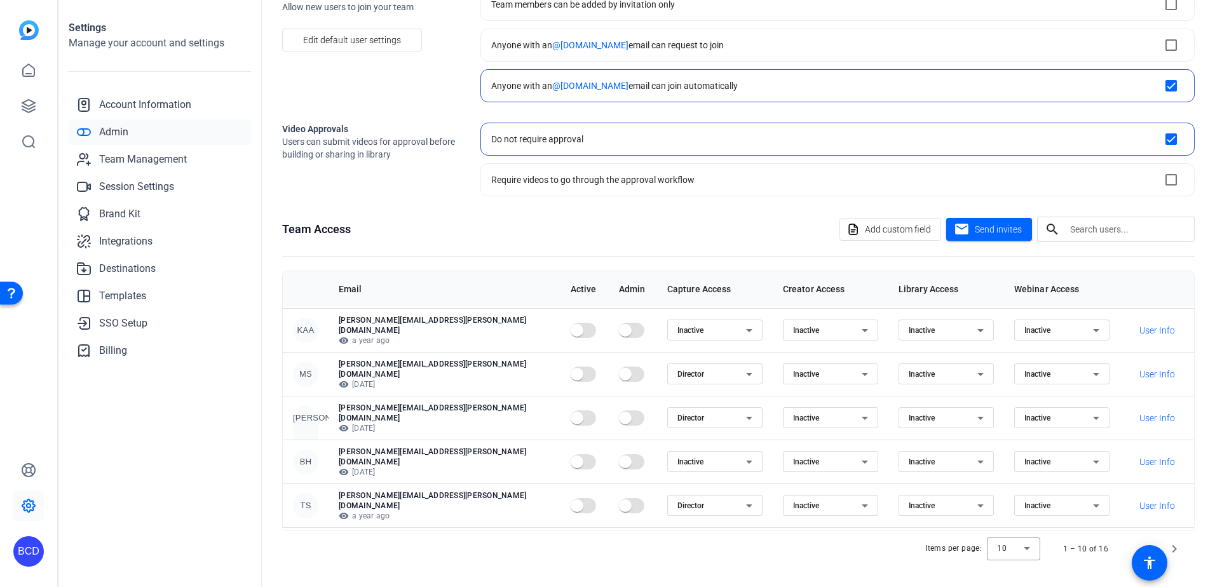
click at [741, 410] on icon at bounding box center [748, 417] width 15 height 15
click at [637, 436] on span "Inactive" at bounding box center [625, 440] width 29 height 15
click at [741, 367] on icon at bounding box center [748, 374] width 15 height 15
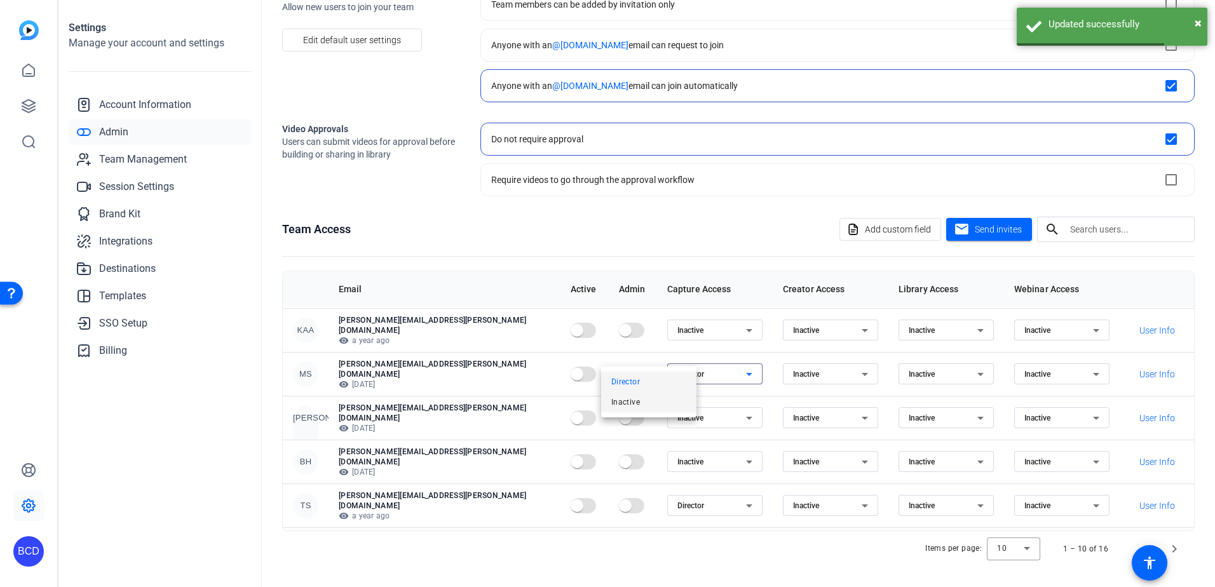
click at [644, 401] on mat-option "Inactive" at bounding box center [648, 402] width 95 height 20
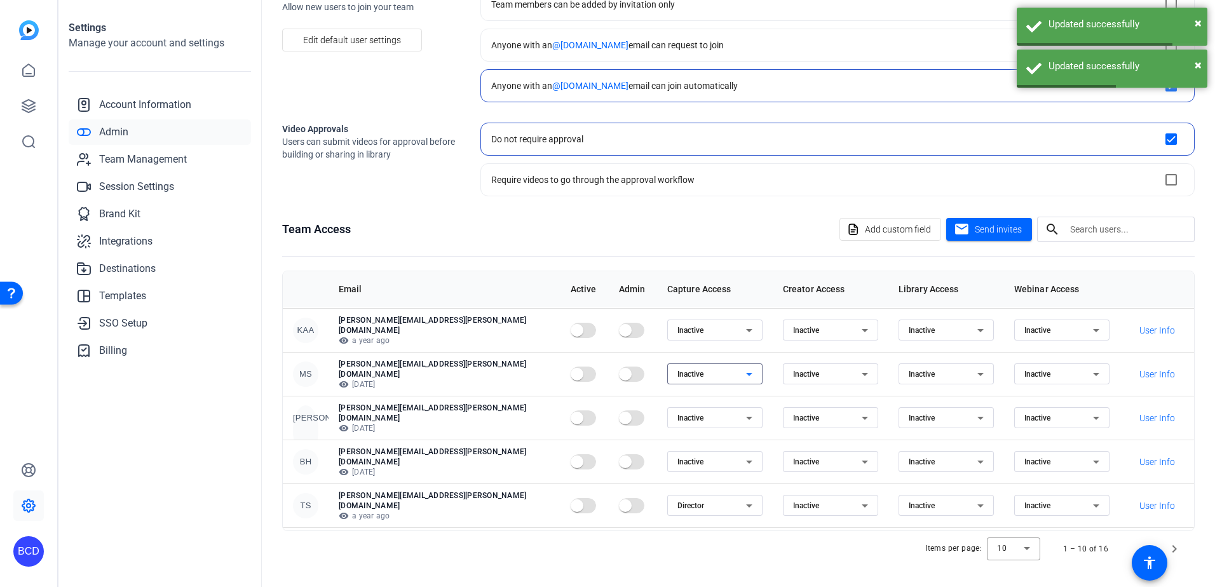
click at [741, 498] on icon at bounding box center [748, 505] width 15 height 15
click at [628, 514] on span "Inactive" at bounding box center [625, 518] width 29 height 15
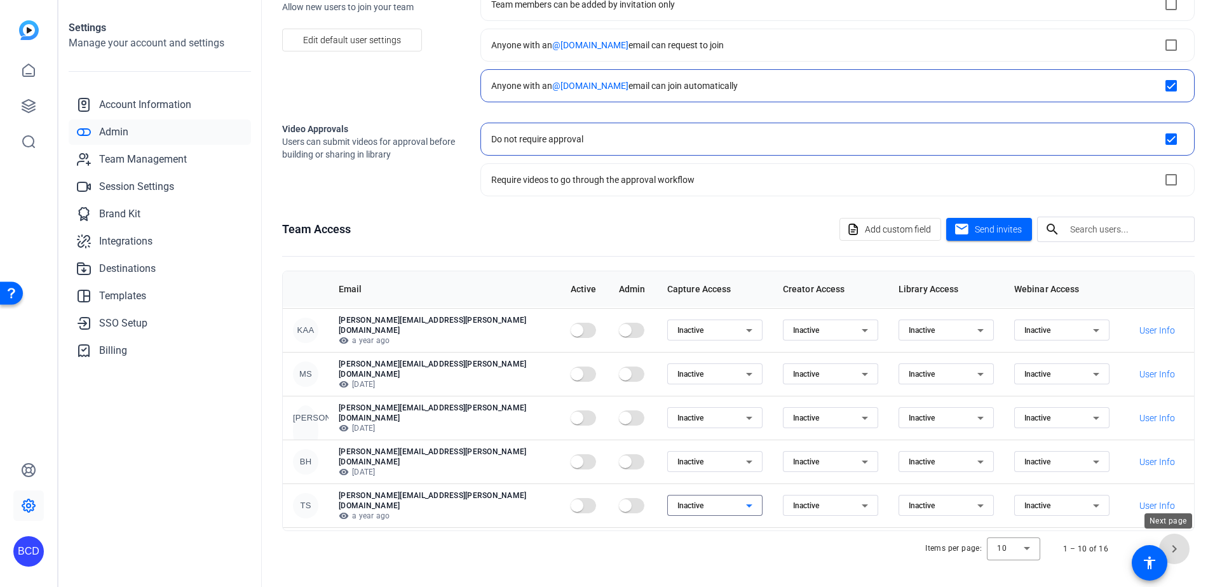
click at [1169, 547] on span "Next page" at bounding box center [1174, 549] width 30 height 30
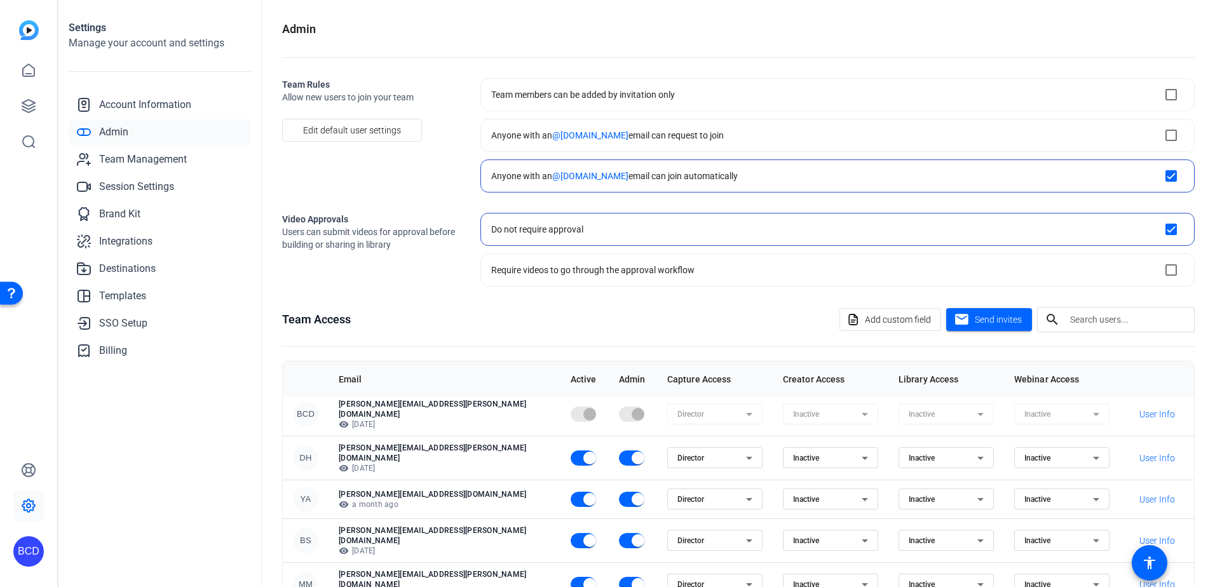
scroll to position [9, 0]
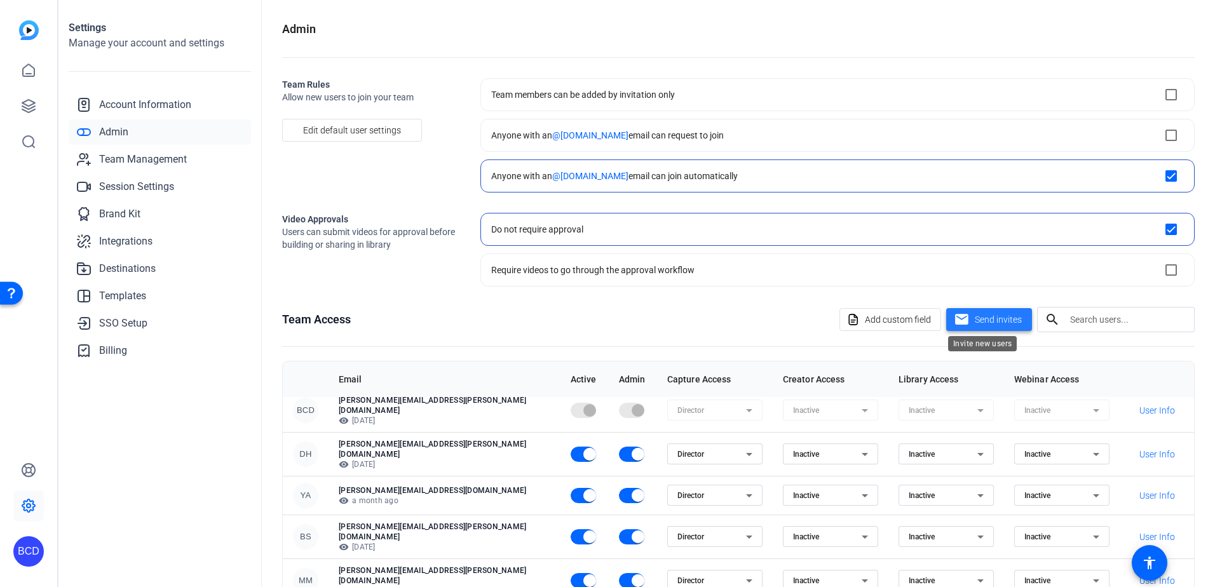
click at [978, 321] on span "Send invites" at bounding box center [997, 319] width 47 height 13
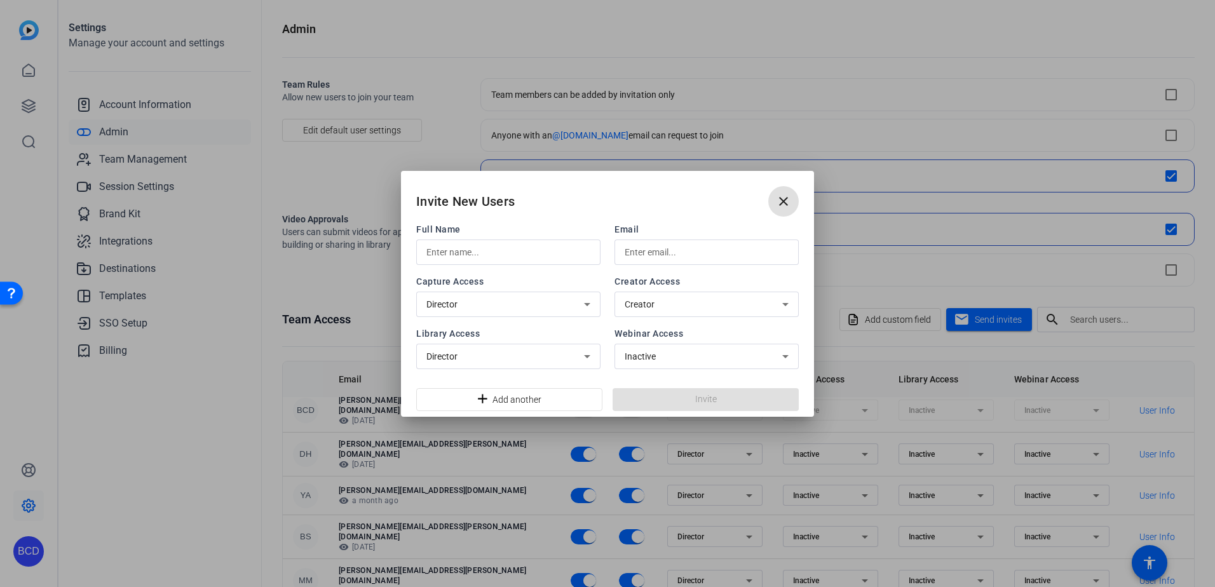
click at [506, 246] on input "text" at bounding box center [508, 252] width 164 height 15
type input "Peter Osipov"
type input "peter.osipov@klgates.com"
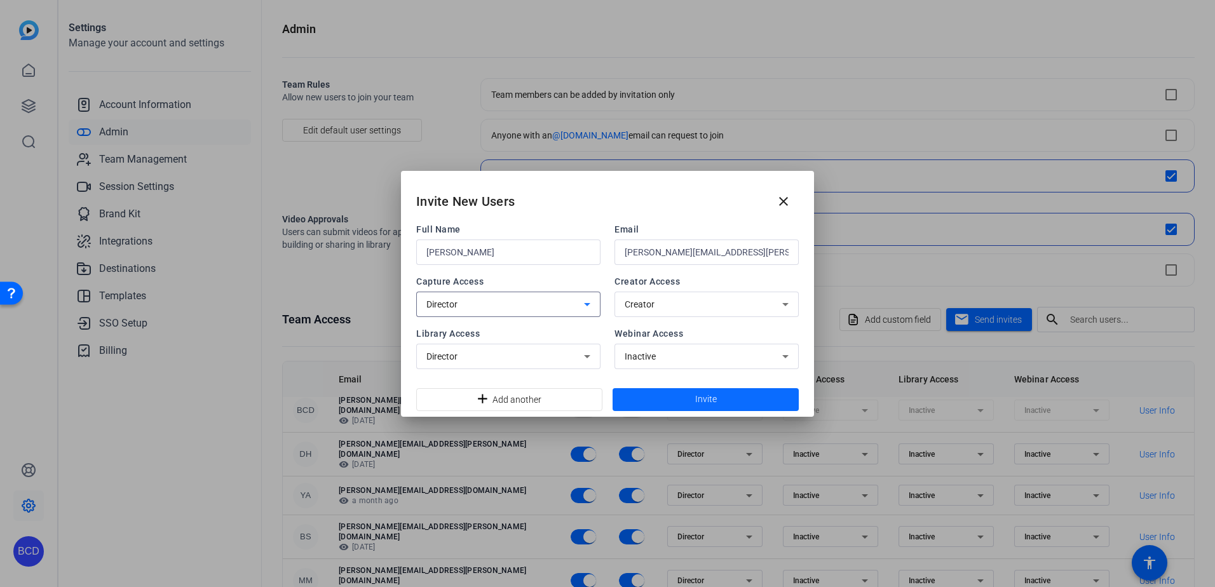
click at [708, 401] on span "Invite" at bounding box center [706, 399] width 22 height 13
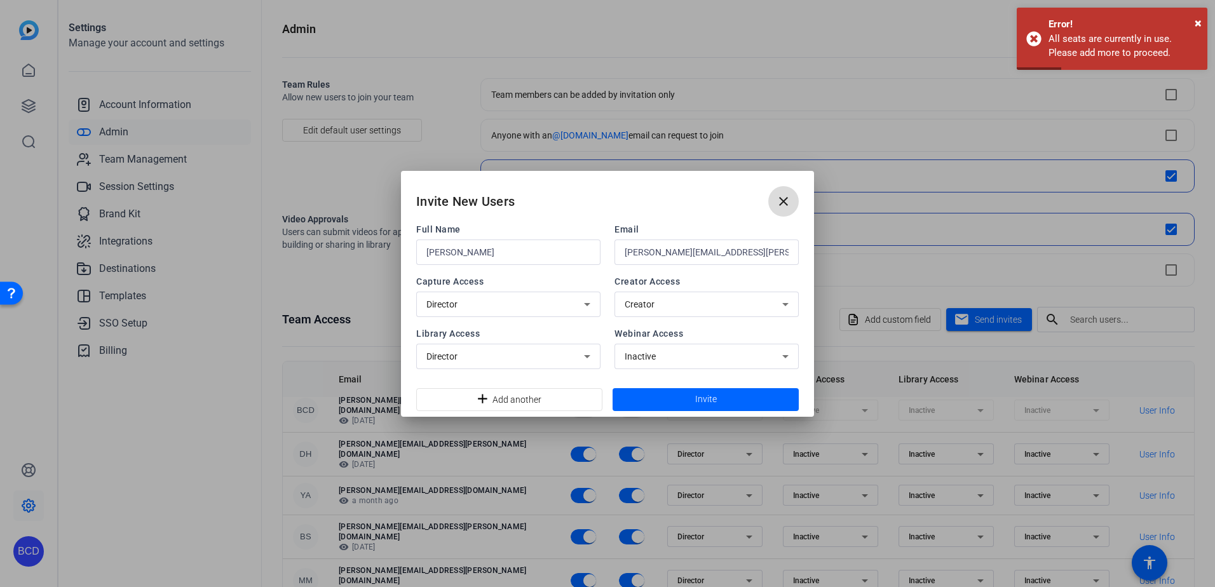
click at [784, 198] on mat-icon "close" at bounding box center [783, 201] width 15 height 15
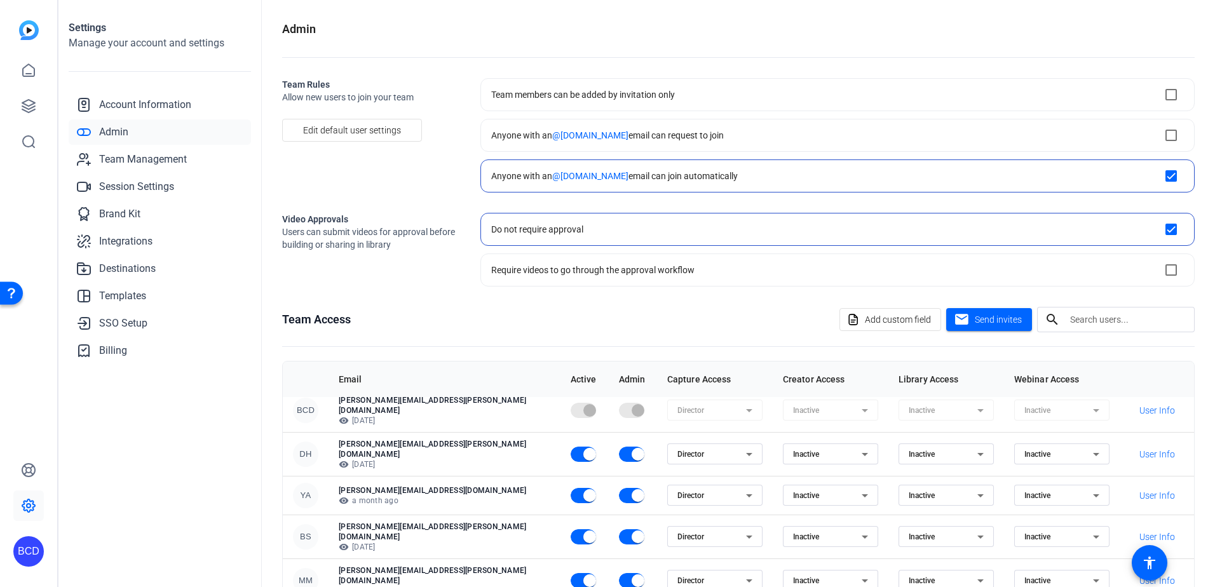
click at [579, 323] on div "Team Access Add custom field mail Send invites search" at bounding box center [738, 319] width 912 height 25
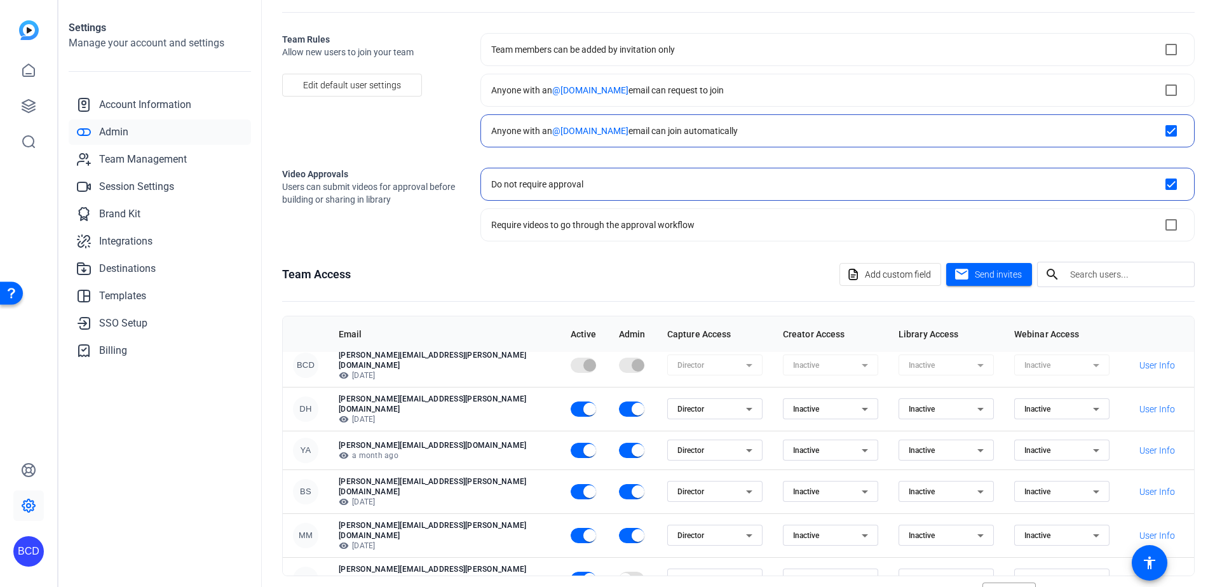
scroll to position [90, 0]
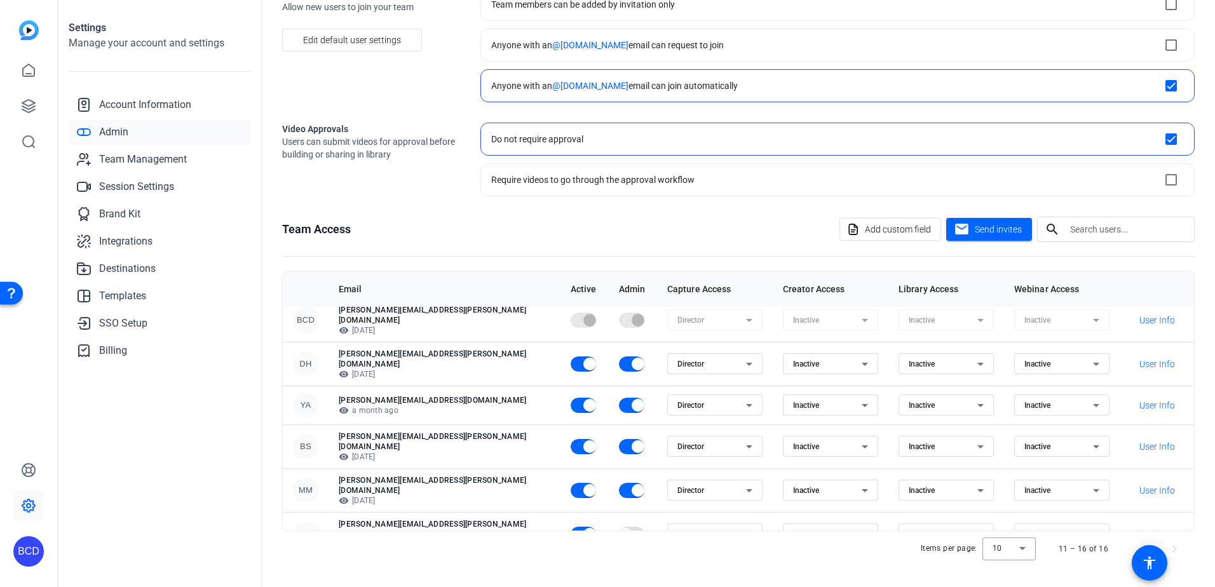
click at [560, 317] on td at bounding box center [584, 320] width 48 height 44
click at [1136, 544] on openreel-root "BCD Settings Manage your account and settings Account Information Admin Team Ma…" at bounding box center [607, 293] width 1215 height 587
click at [1132, 545] on span at bounding box center [1149, 563] width 36 height 36
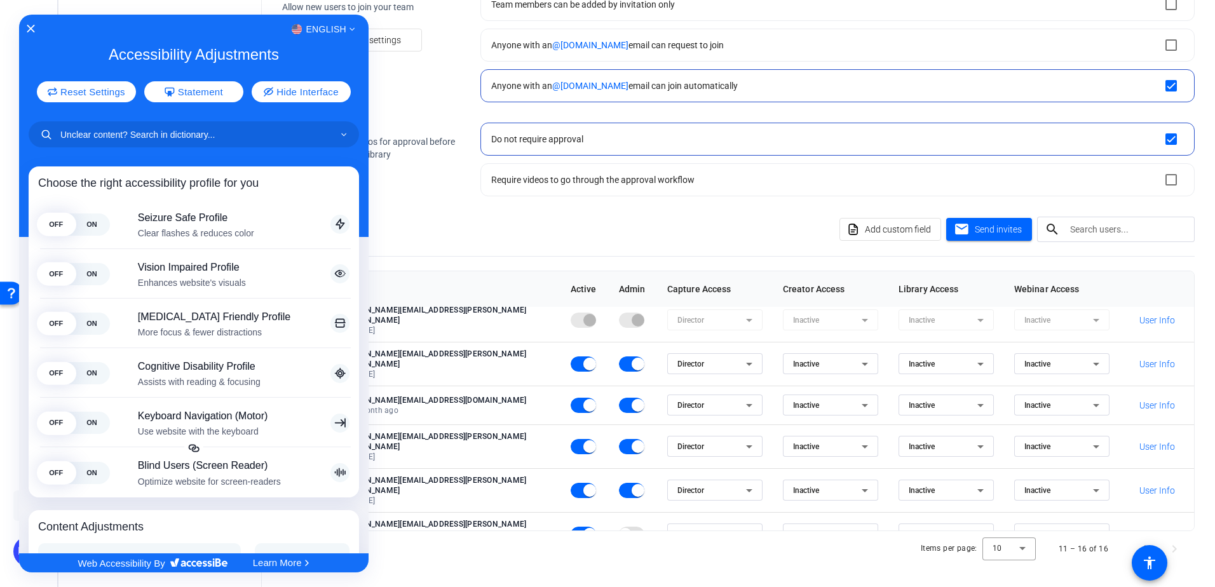
click at [526, 225] on div at bounding box center [607, 293] width 1215 height 587
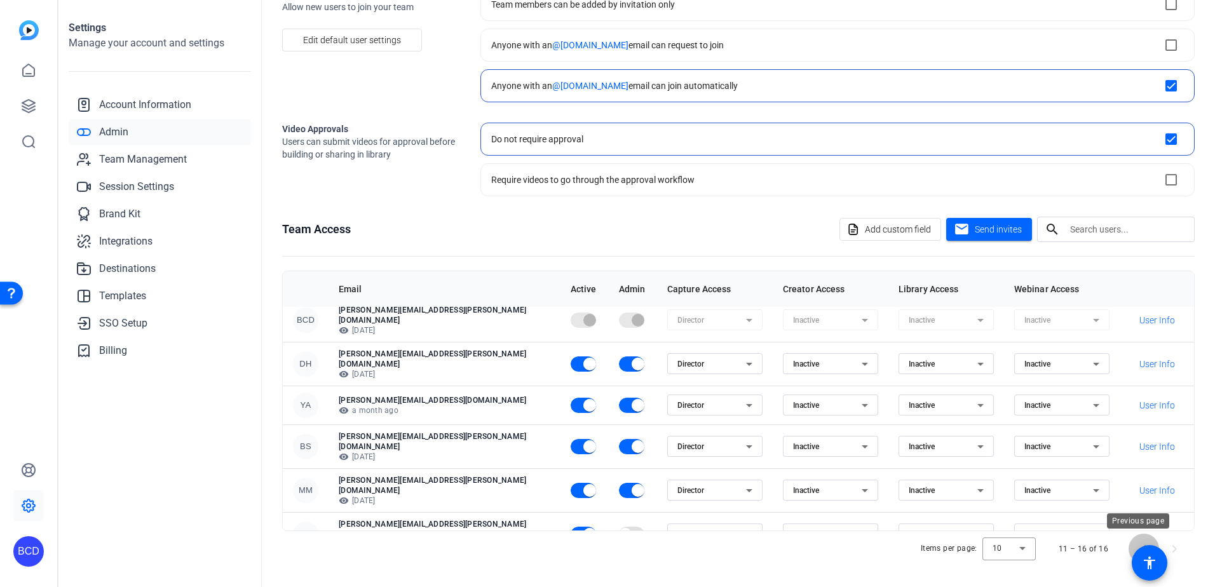
click at [1134, 544] on span "Previous page" at bounding box center [1143, 549] width 30 height 30
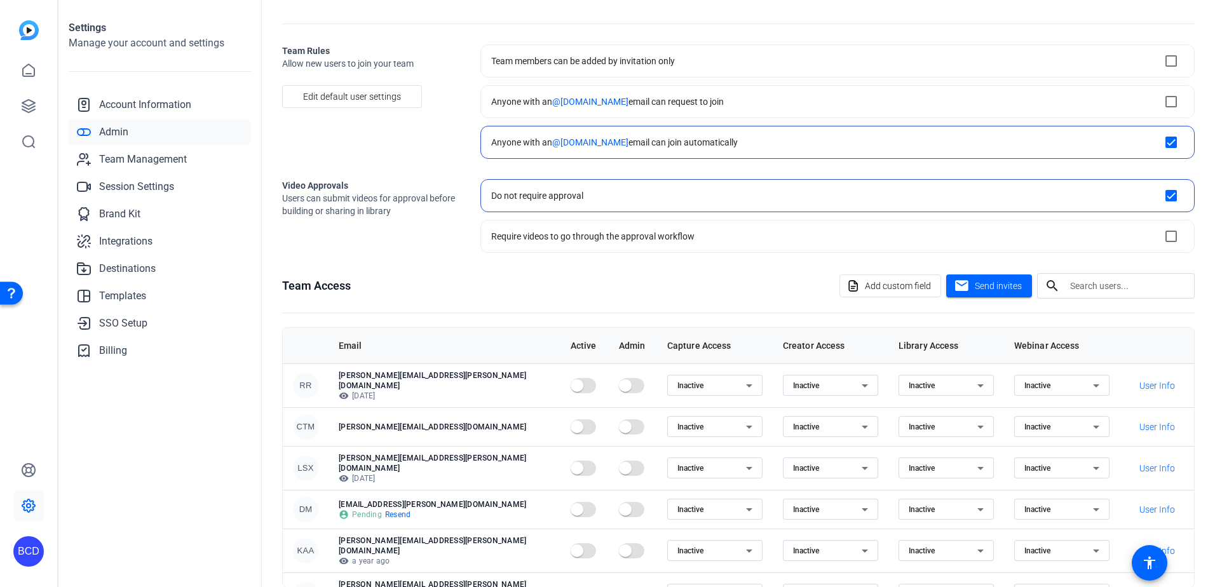
scroll to position [0, 0]
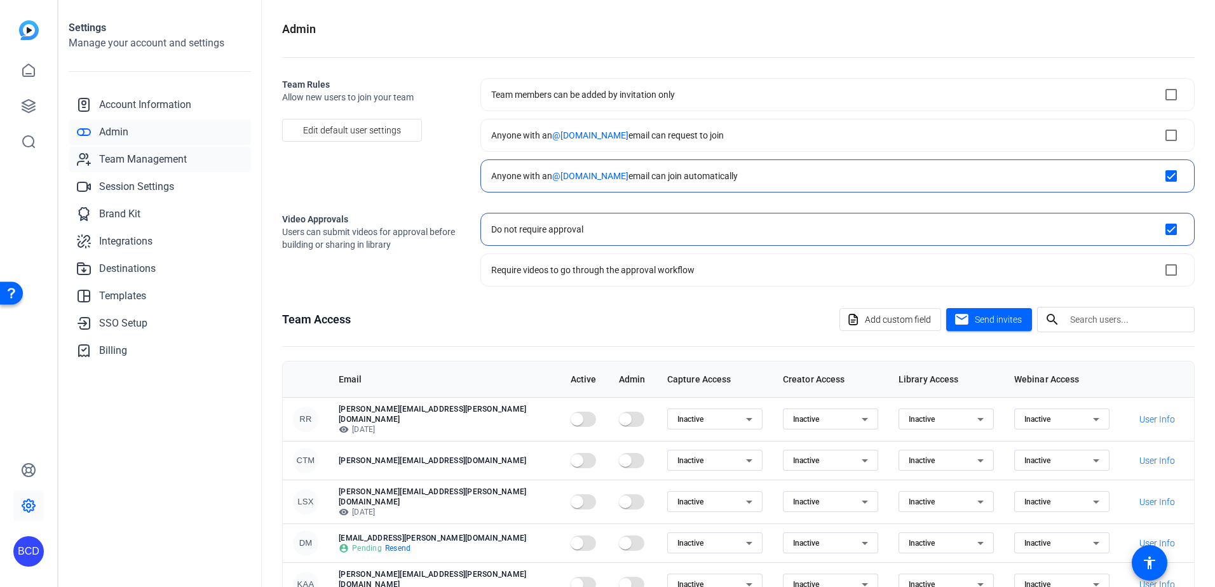
click at [114, 147] on div "Account Information Admin Team Management Session Settings Brand Kit Integratio…" at bounding box center [160, 227] width 182 height 271
click at [119, 159] on span "Team Management" at bounding box center [143, 159] width 88 height 15
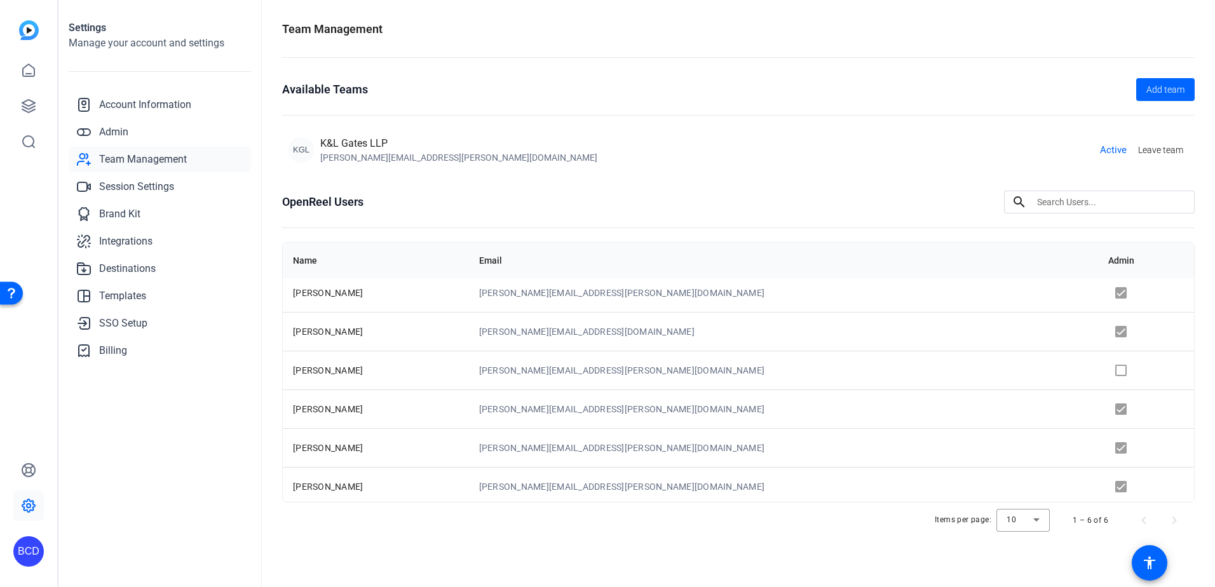
scroll to position [9, 0]
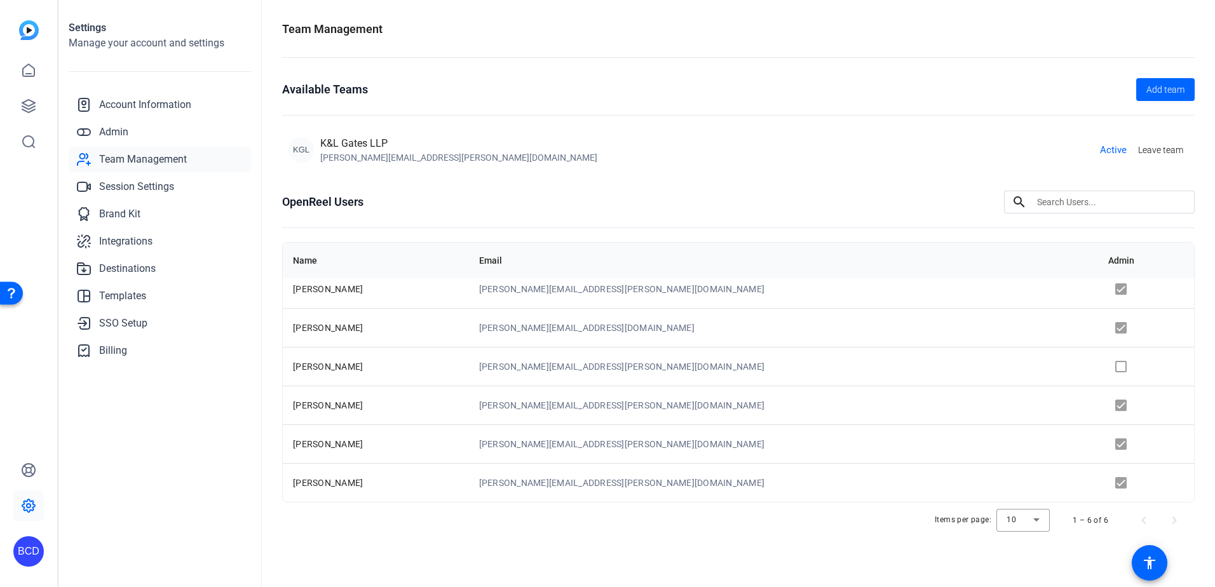
click at [1098, 373] on td at bounding box center [1146, 366] width 96 height 39
click at [1098, 372] on td at bounding box center [1146, 366] width 96 height 39
click at [1098, 368] on td at bounding box center [1146, 366] width 96 height 39
click at [1098, 367] on td at bounding box center [1146, 366] width 96 height 39
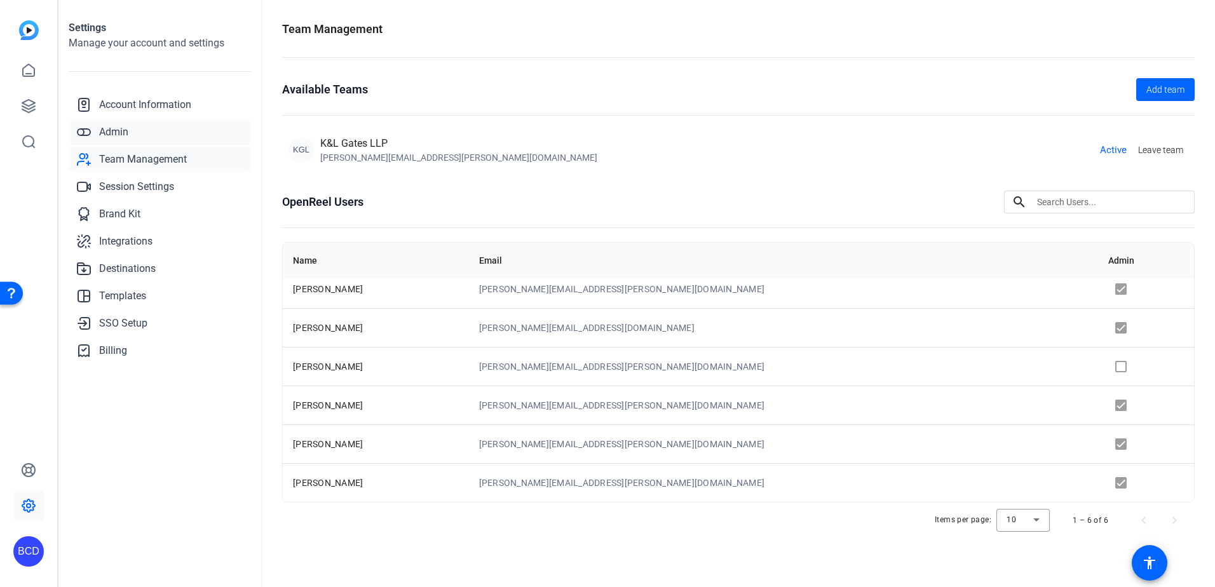
click at [126, 137] on span "Admin" at bounding box center [113, 132] width 29 height 15
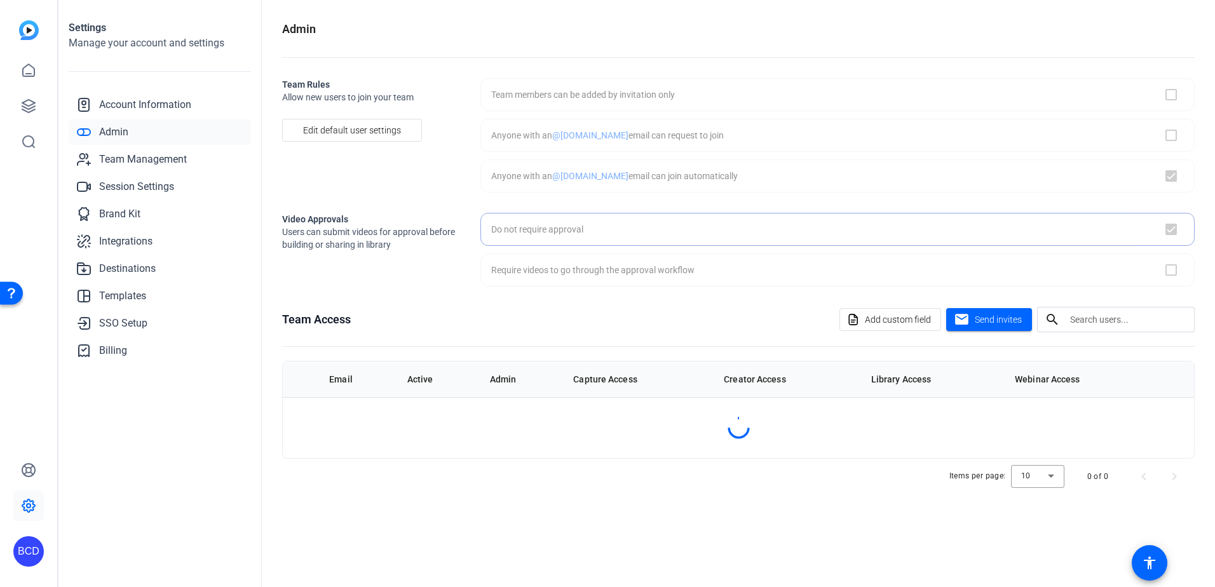
checkbox input "true"
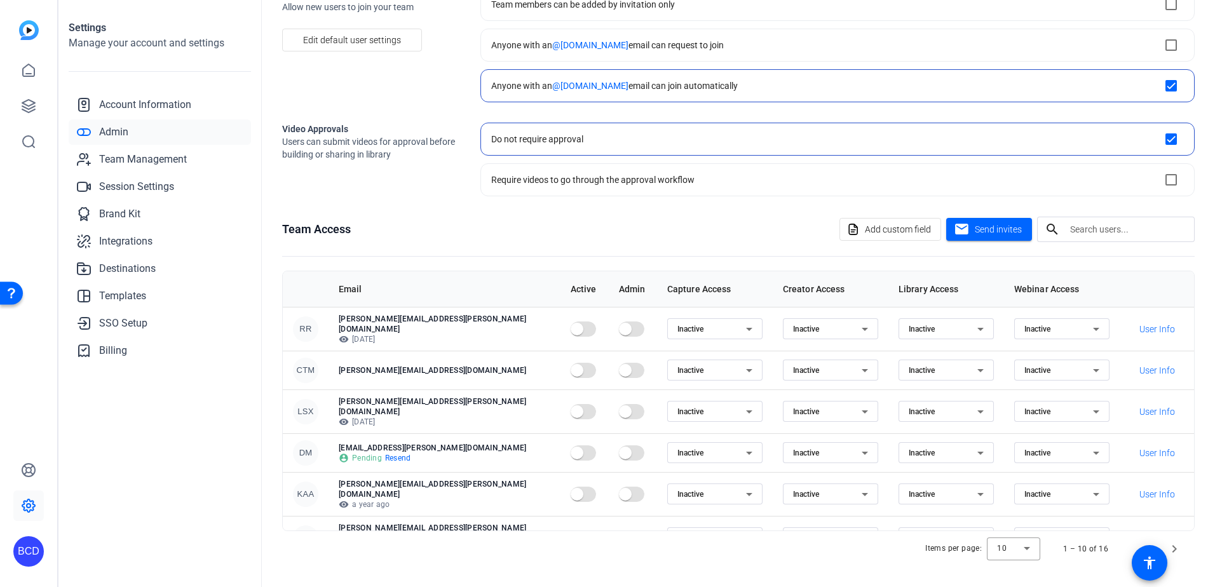
scroll to position [164, 0]
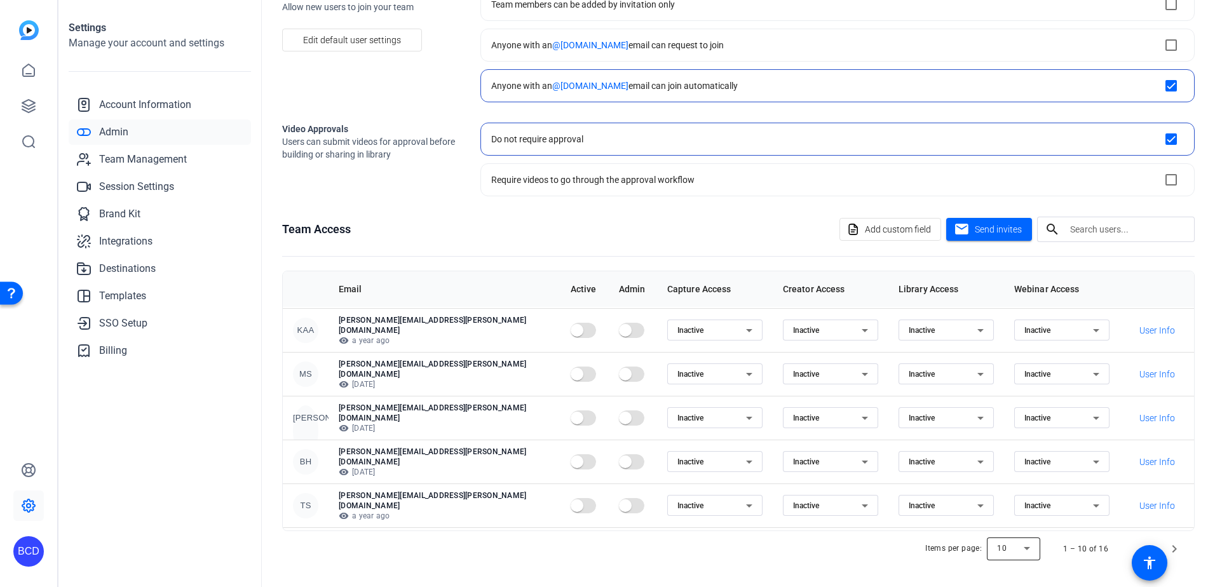
click at [1016, 549] on div at bounding box center [1012, 549] width 53 height 30
click at [1006, 487] on mat-option "20" at bounding box center [1007, 481] width 53 height 20
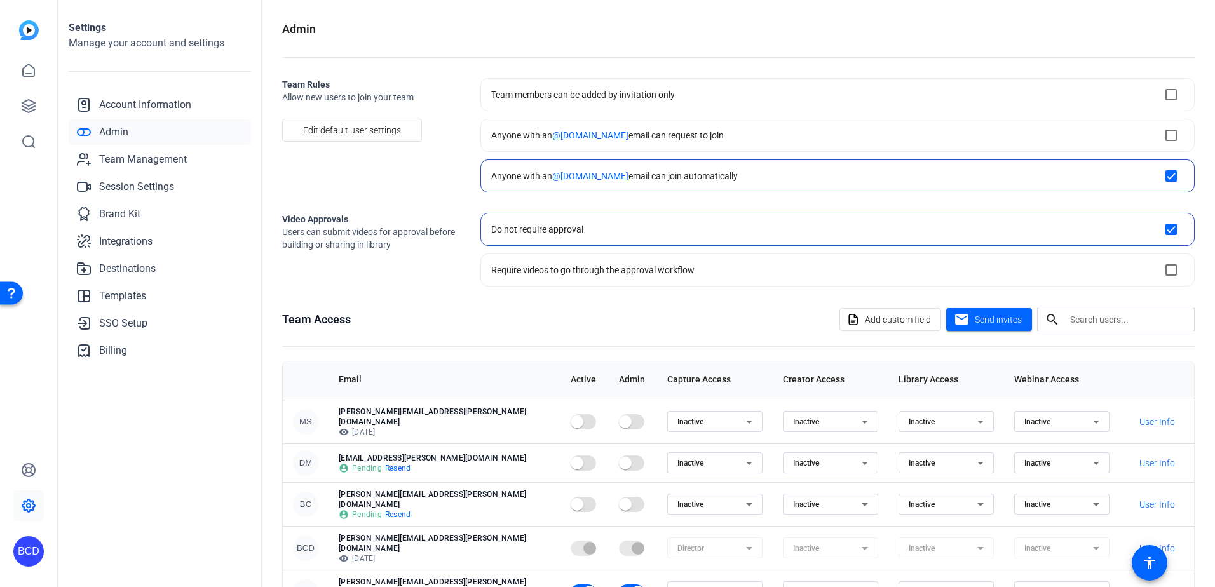
scroll to position [396, 0]
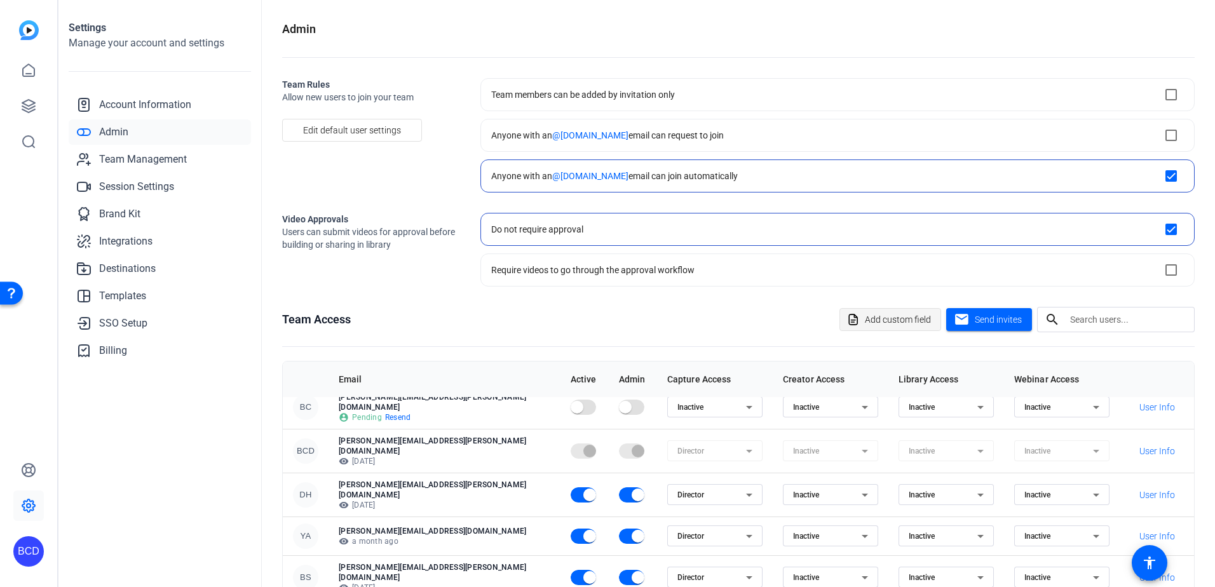
click at [910, 323] on span "Add custom field" at bounding box center [898, 319] width 66 height 24
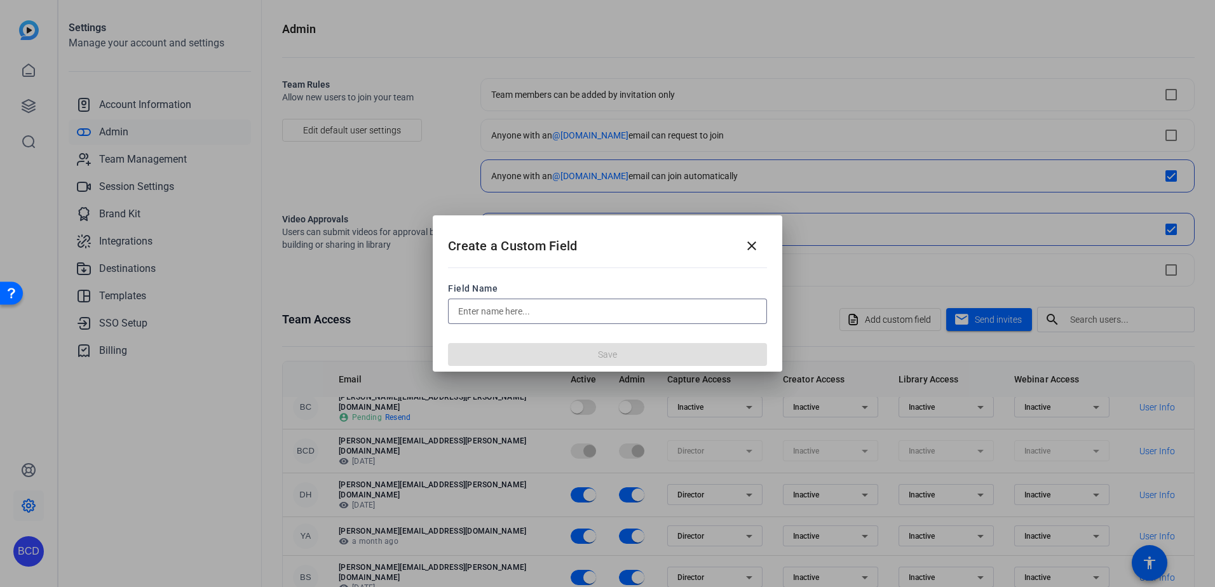
click at [621, 318] on input "text" at bounding box center [607, 311] width 299 height 15
click at [750, 248] on mat-icon "close" at bounding box center [751, 245] width 15 height 15
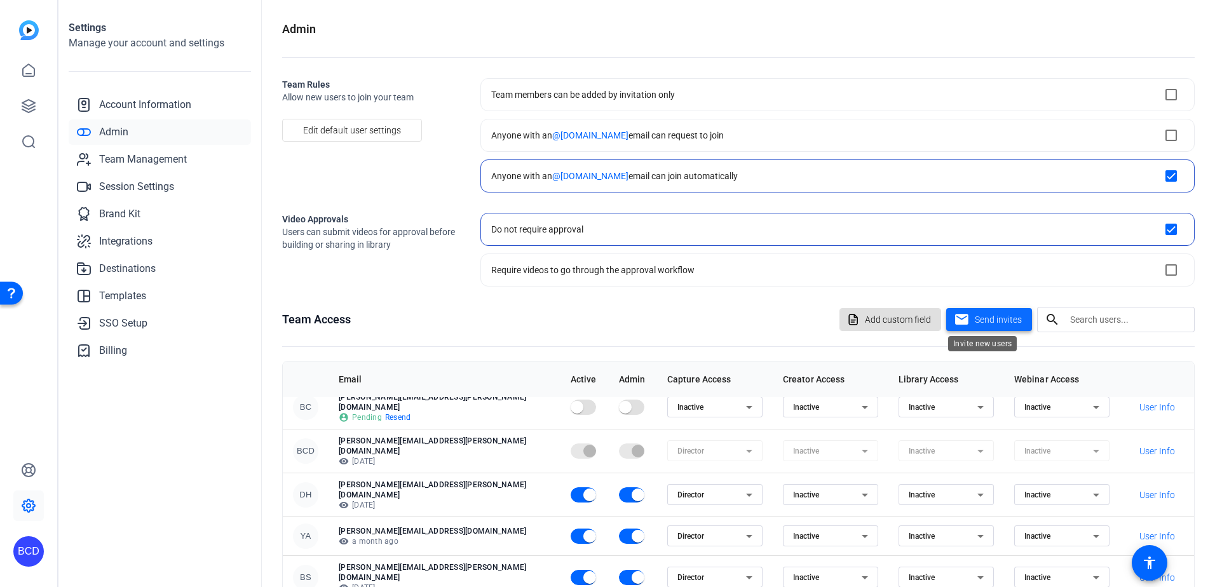
click at [986, 320] on span "Send invites" at bounding box center [997, 319] width 47 height 13
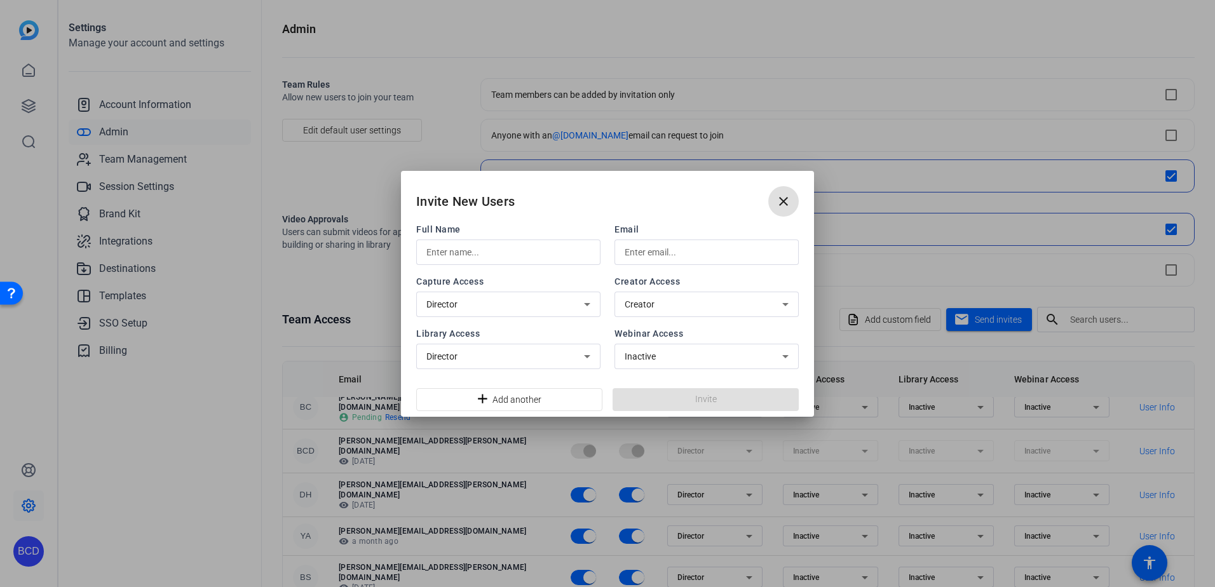
click at [485, 255] on input "text" at bounding box center [508, 252] width 164 height 15
type input "Peter Osipov"
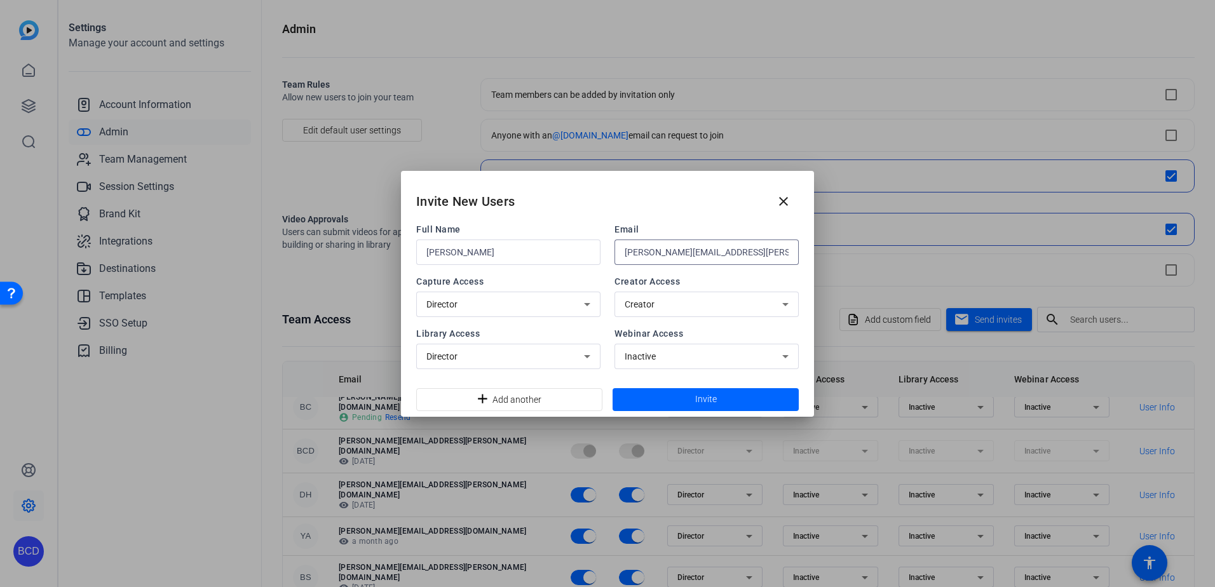
type input "peter.osipov@klgates.com"
click at [587, 276] on span "Capture Access" at bounding box center [508, 281] width 184 height 13
click at [729, 406] on span at bounding box center [705, 399] width 186 height 30
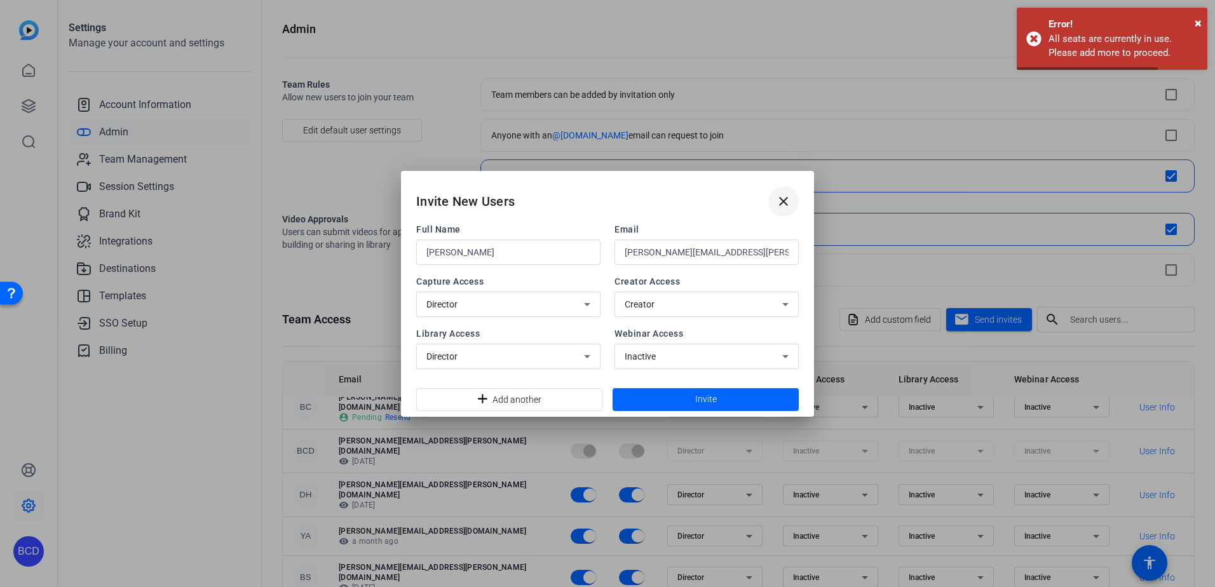
click at [790, 203] on mat-icon "close" at bounding box center [783, 201] width 15 height 15
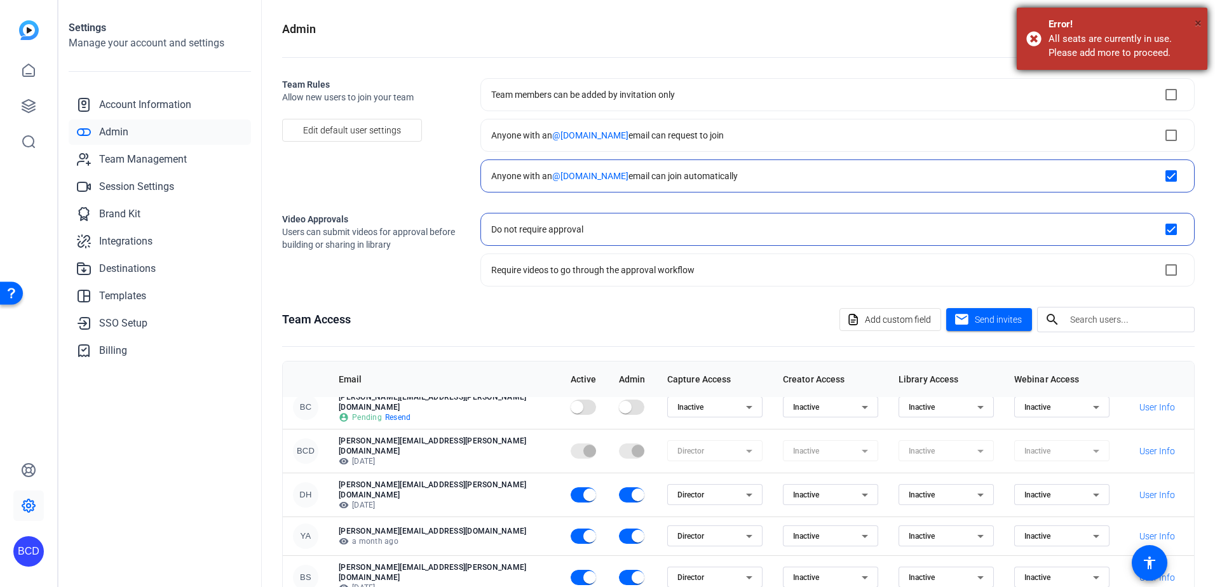
click at [1197, 22] on span "×" at bounding box center [1197, 22] width 7 height 15
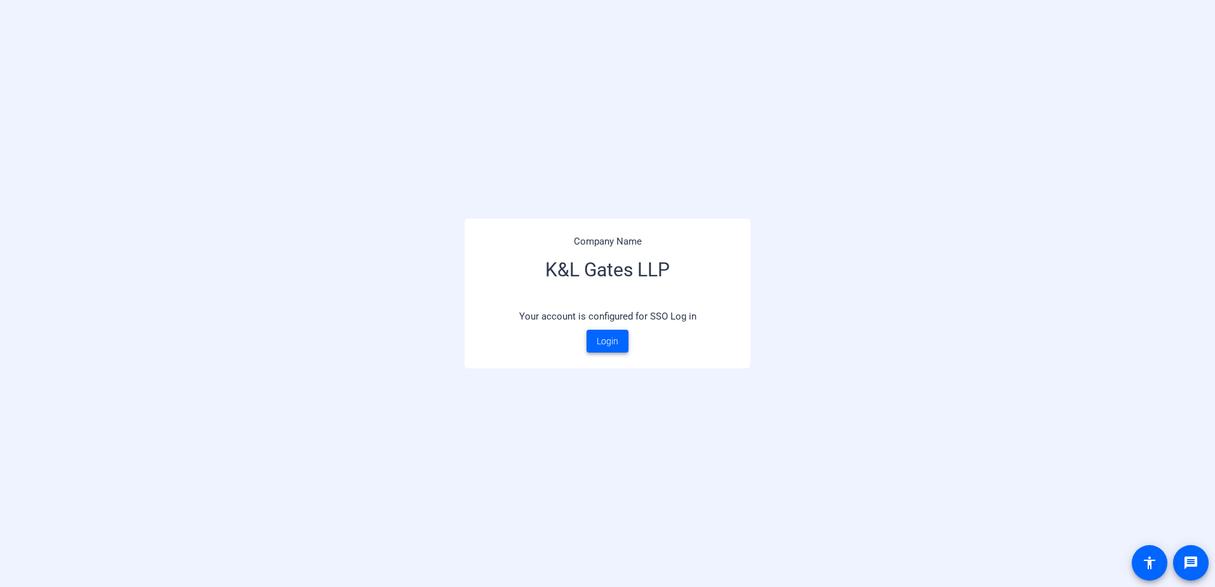
drag, startPoint x: 620, startPoint y: 348, endPoint x: 740, endPoint y: 380, distance: 124.2
click at [620, 348] on span at bounding box center [607, 341] width 42 height 30
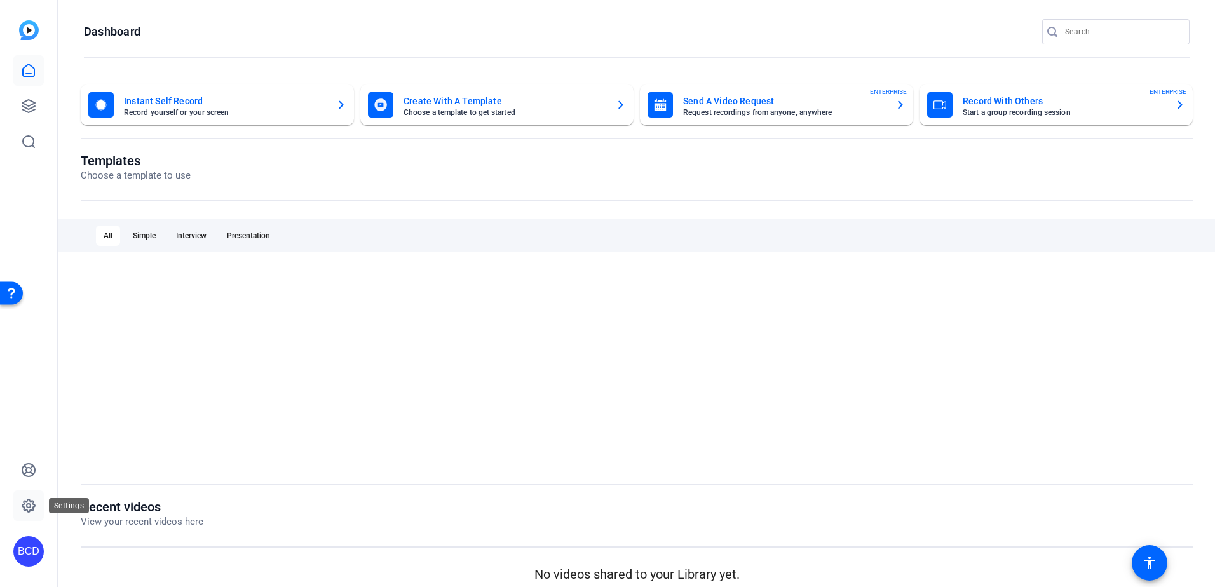
click at [24, 508] on icon at bounding box center [28, 505] width 13 height 13
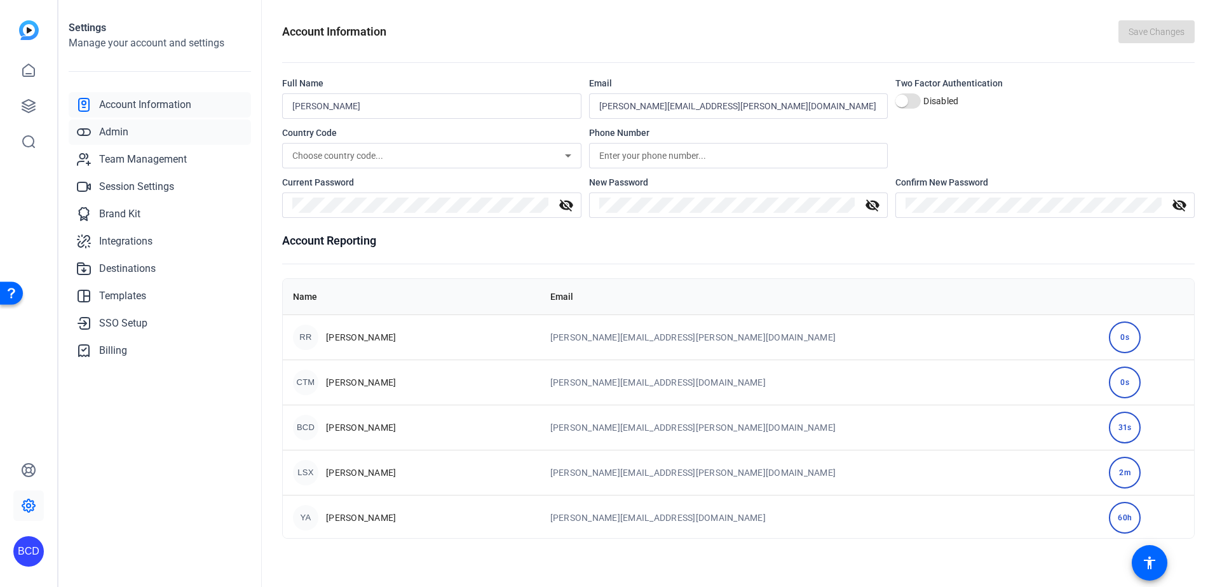
click at [123, 128] on span "Admin" at bounding box center [113, 132] width 29 height 15
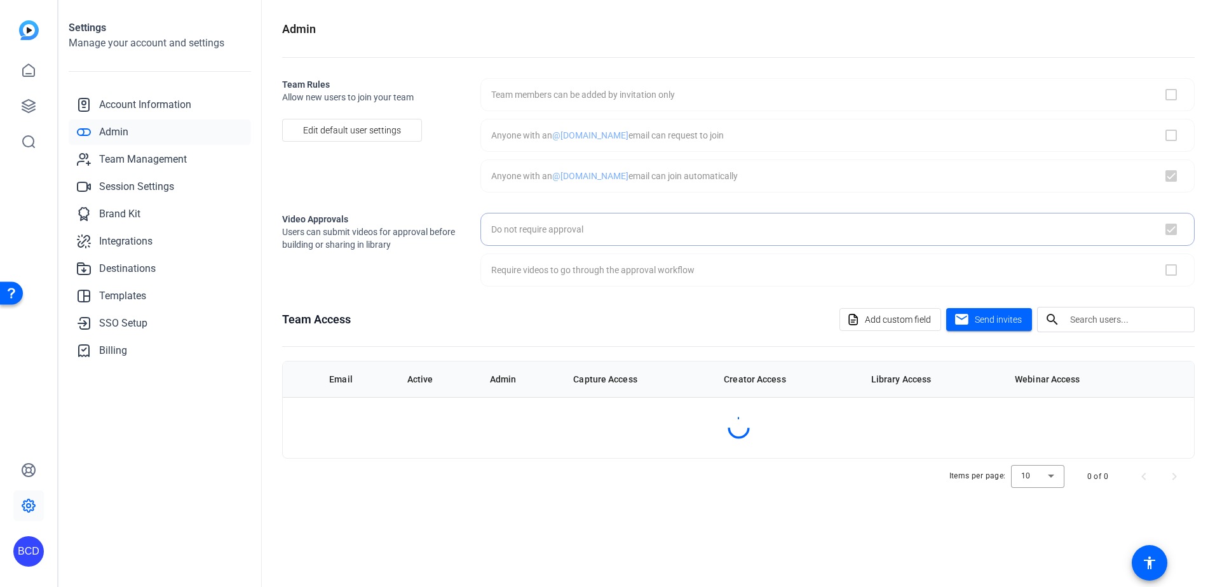
checkbox input "true"
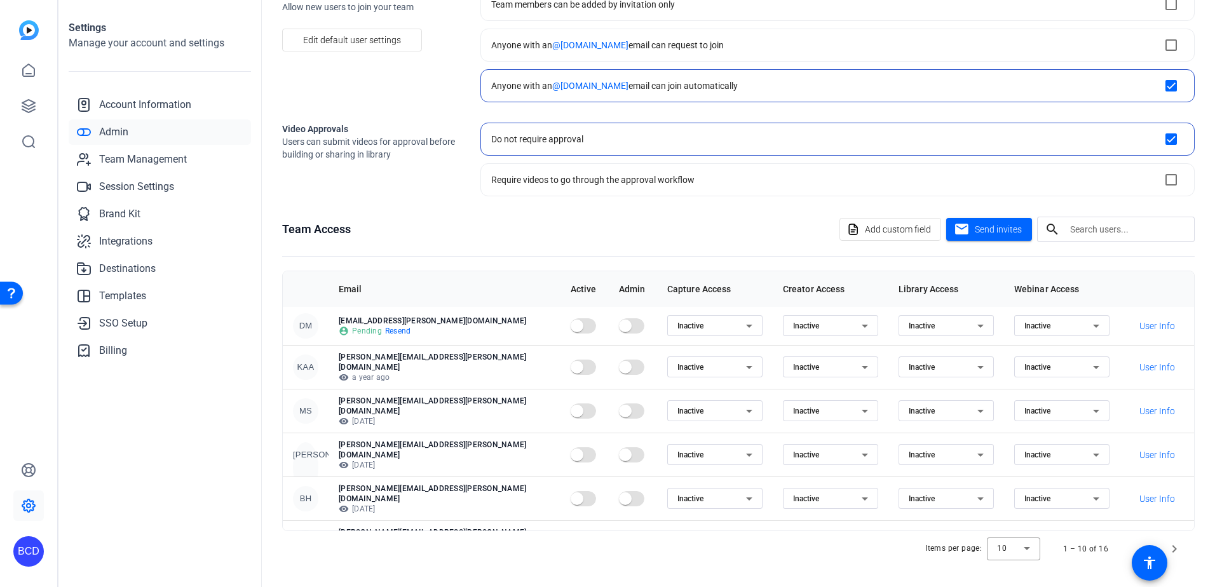
scroll to position [164, 0]
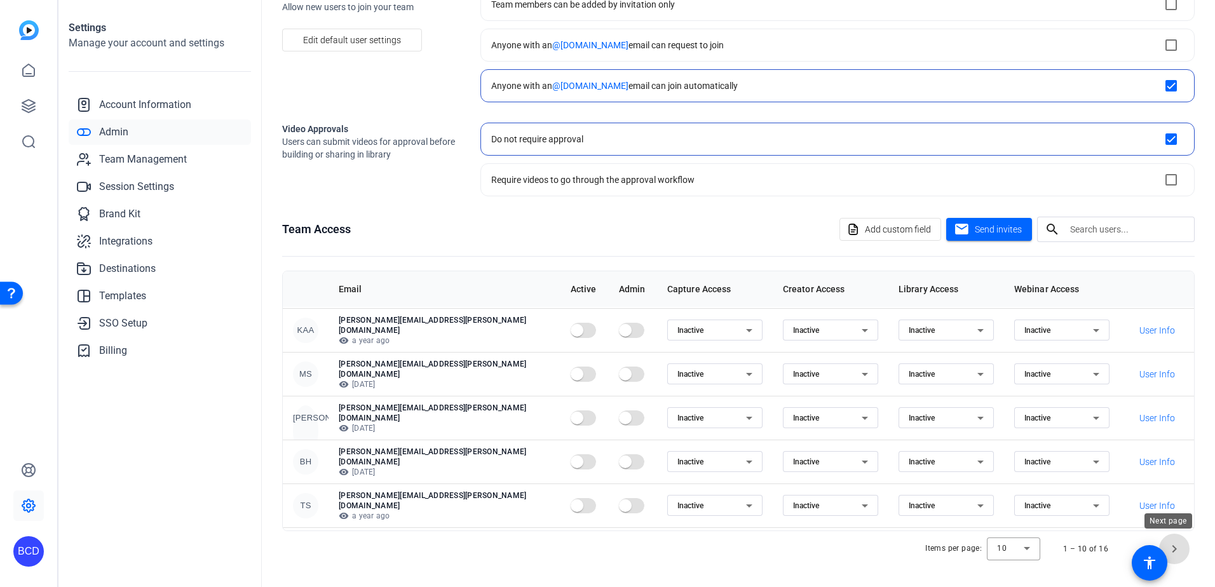
click at [1172, 548] on span "Next page" at bounding box center [1174, 549] width 30 height 30
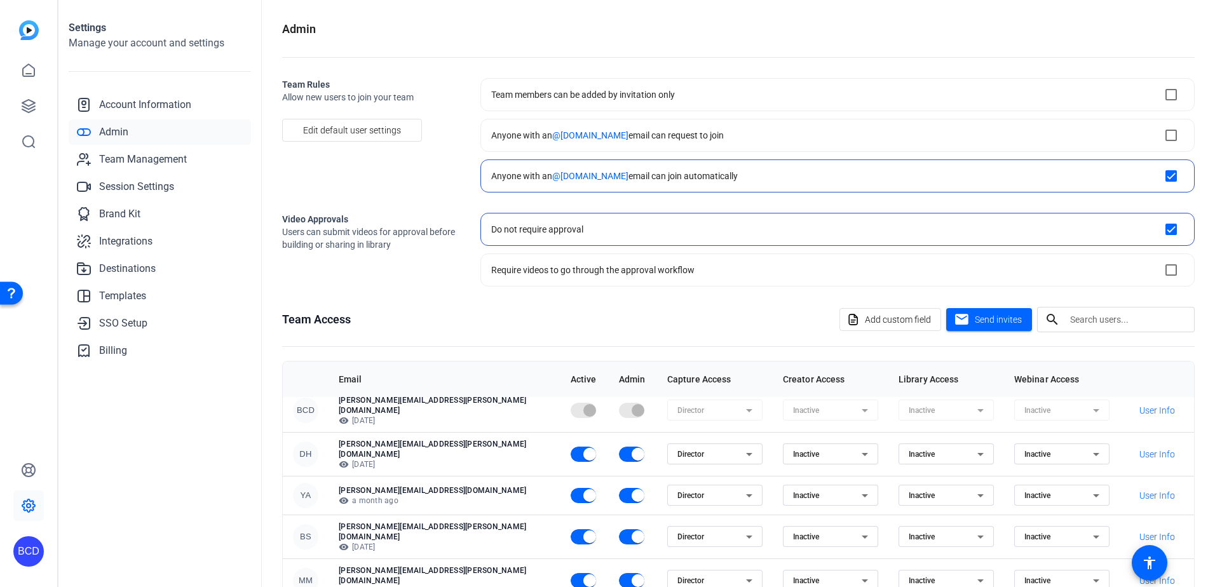
scroll to position [90, 0]
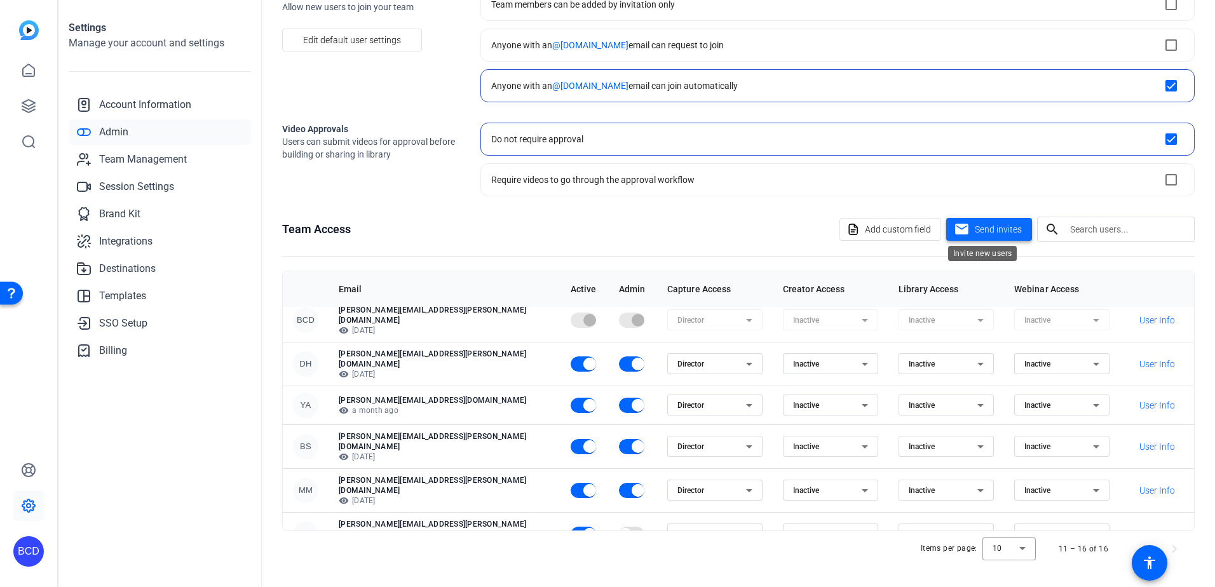
click at [997, 223] on span "Send invites" at bounding box center [997, 229] width 47 height 13
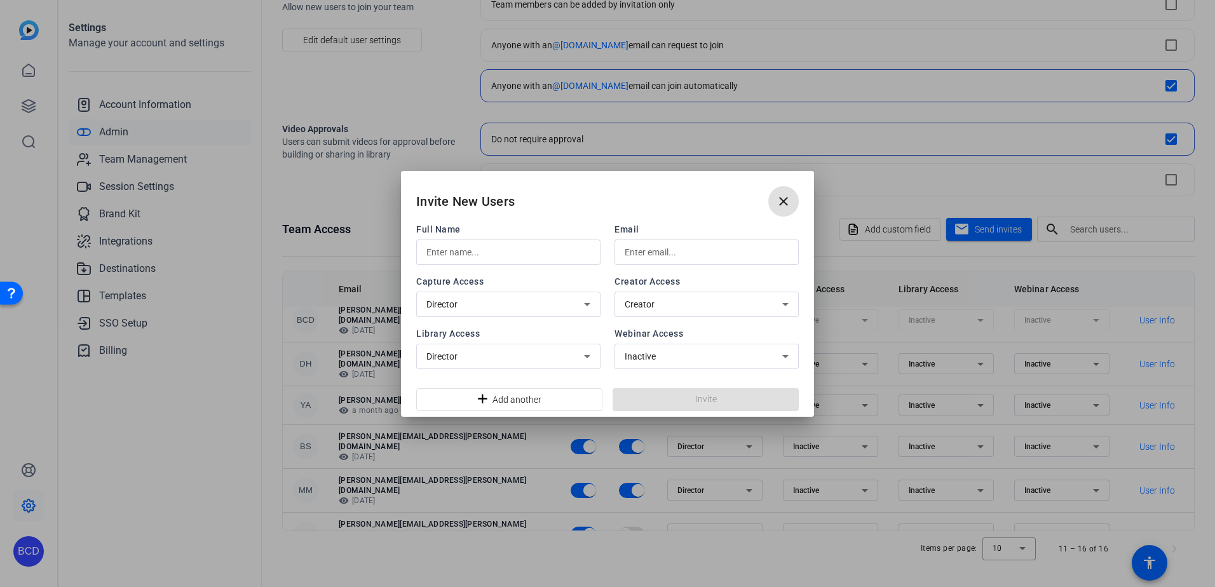
click at [523, 246] on input "text" at bounding box center [508, 252] width 164 height 15
type input "Peter Osipov"
type input "peter.osipov@klgates.com"
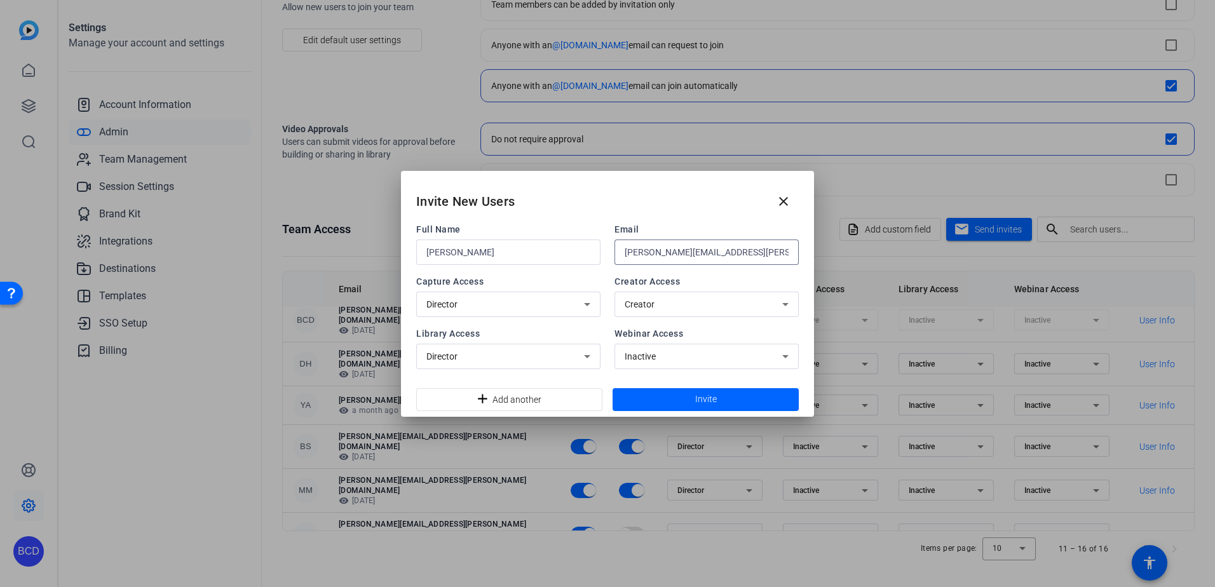
click at [686, 399] on span at bounding box center [705, 399] width 186 height 30
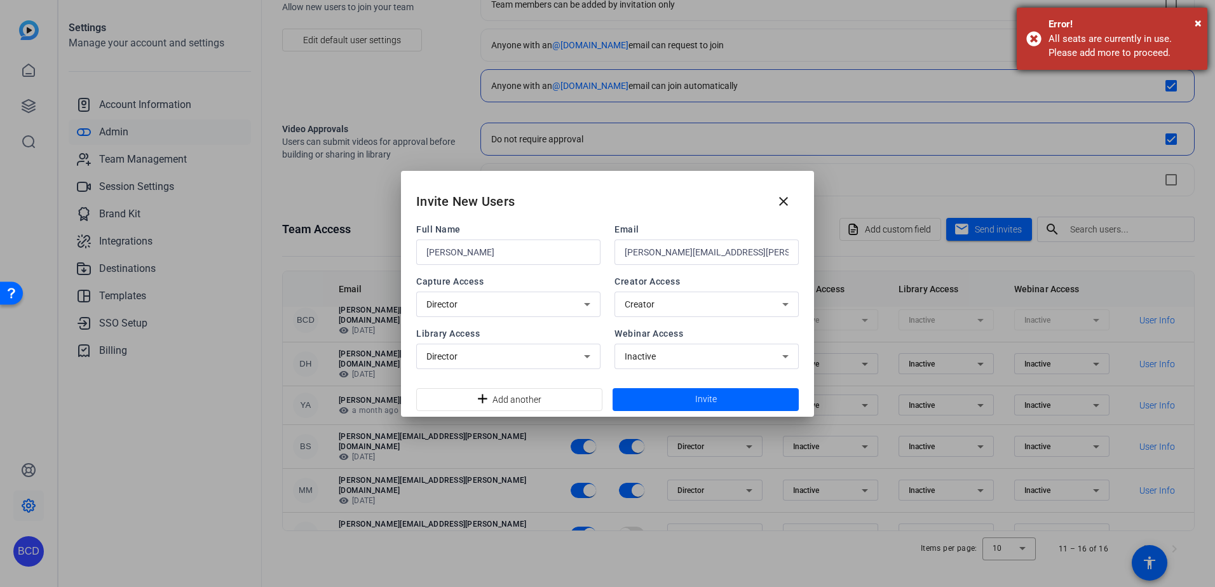
click at [1098, 32] on div "All seats are currently in use. Please add more to proceed." at bounding box center [1122, 46] width 149 height 29
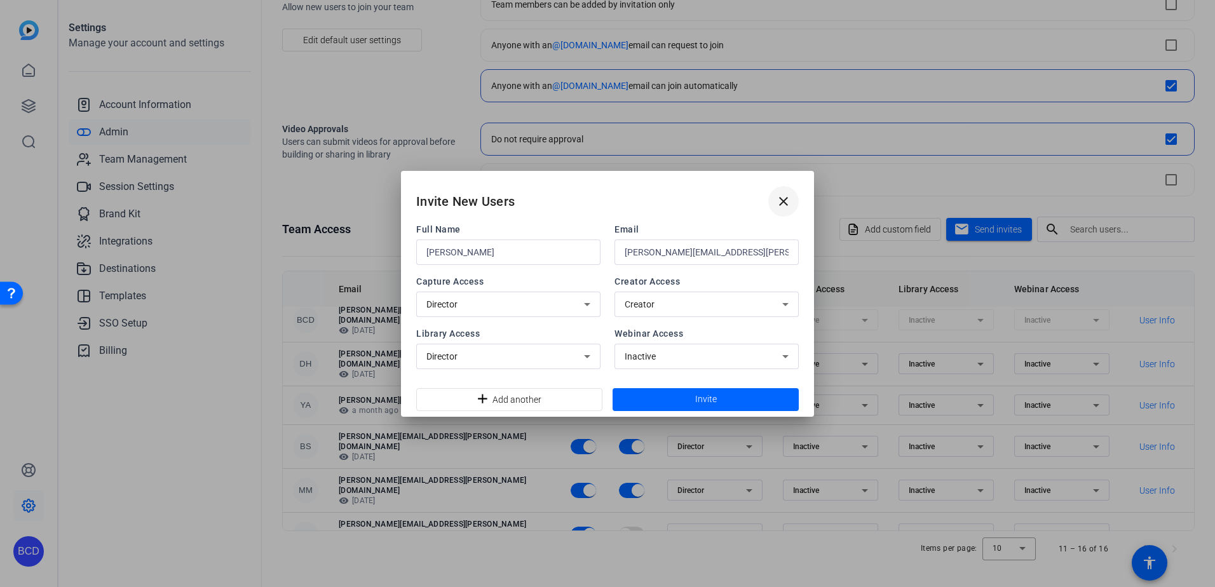
click at [779, 201] on mat-icon "close" at bounding box center [783, 201] width 15 height 15
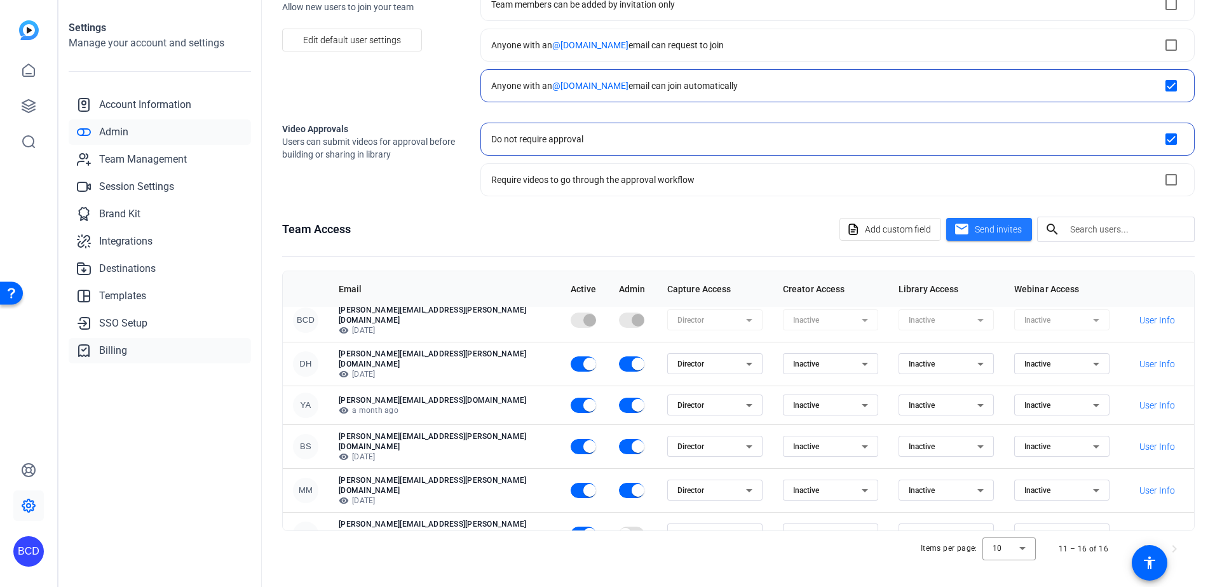
click at [112, 348] on span "Billing" at bounding box center [113, 350] width 28 height 15
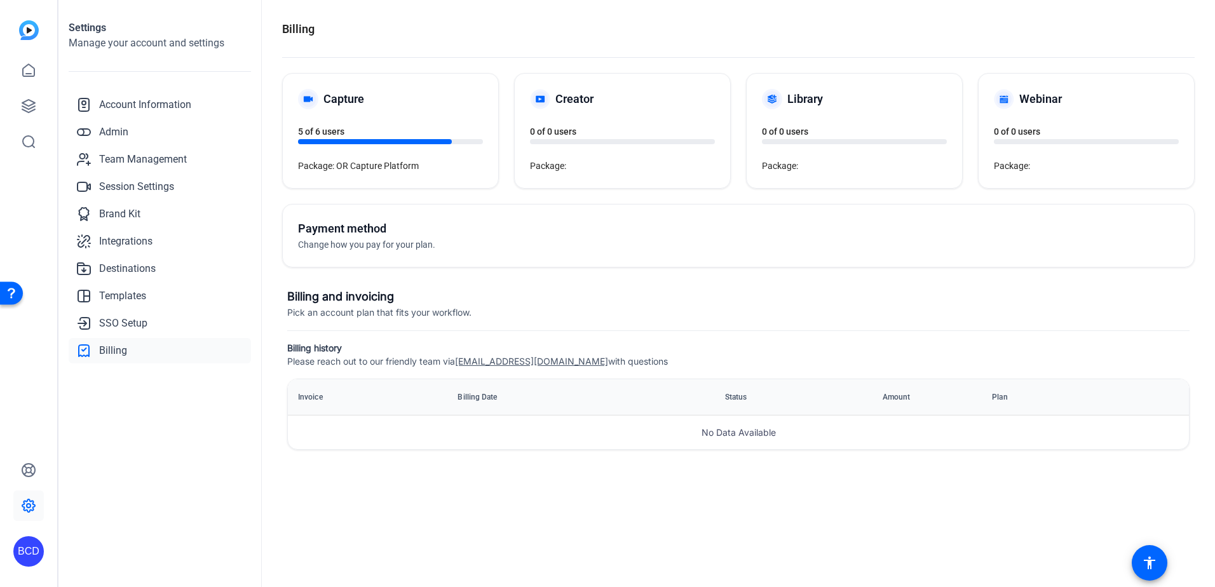
click at [368, 95] on div "Capture" at bounding box center [390, 99] width 185 height 20
drag, startPoint x: 345, startPoint y: 105, endPoint x: 344, endPoint y: 112, distance: 7.1
click at [343, 106] on h5 "Capture" at bounding box center [343, 99] width 41 height 18
click at [352, 161] on div "Package: OR Capture Platform" at bounding box center [390, 165] width 185 height 13
click at [344, 134] on span "5 of 6 users" at bounding box center [321, 131] width 46 height 10
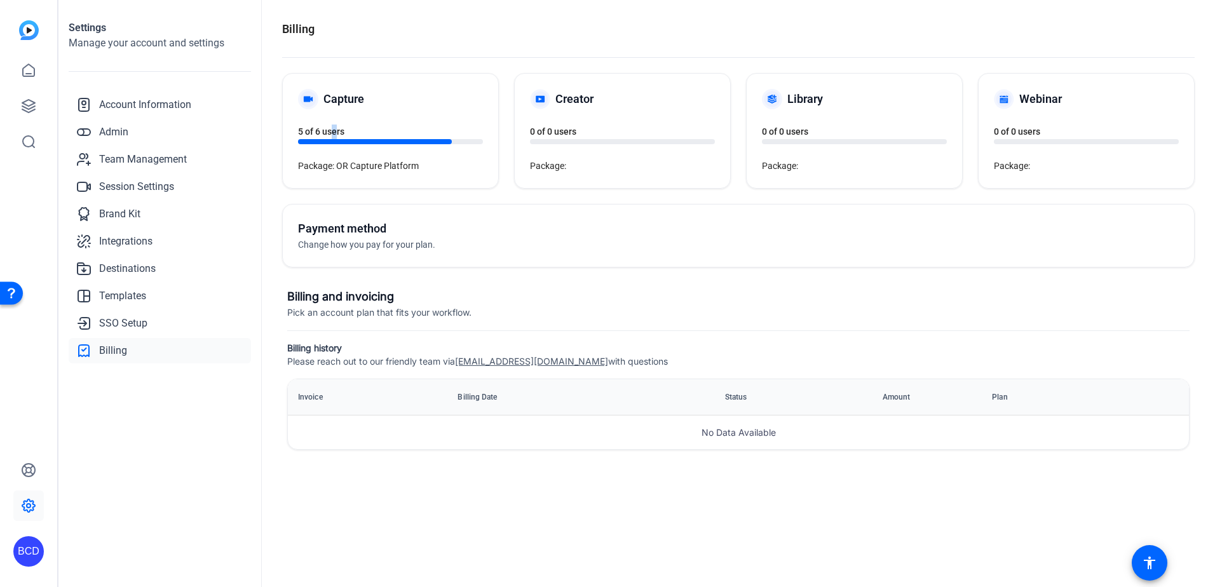
click at [330, 120] on div "Capture 5 of 6 users Package: OR Capture Platform" at bounding box center [390, 131] width 215 height 114
drag, startPoint x: 330, startPoint y: 120, endPoint x: 330, endPoint y: 133, distance: 12.7
click at [330, 133] on span "5 of 6 users" at bounding box center [321, 131] width 46 height 10
click at [331, 138] on div "5 of 6 users" at bounding box center [390, 135] width 185 height 20
click at [321, 126] on openreel-seats-count "5 of 6 users" at bounding box center [390, 135] width 185 height 18
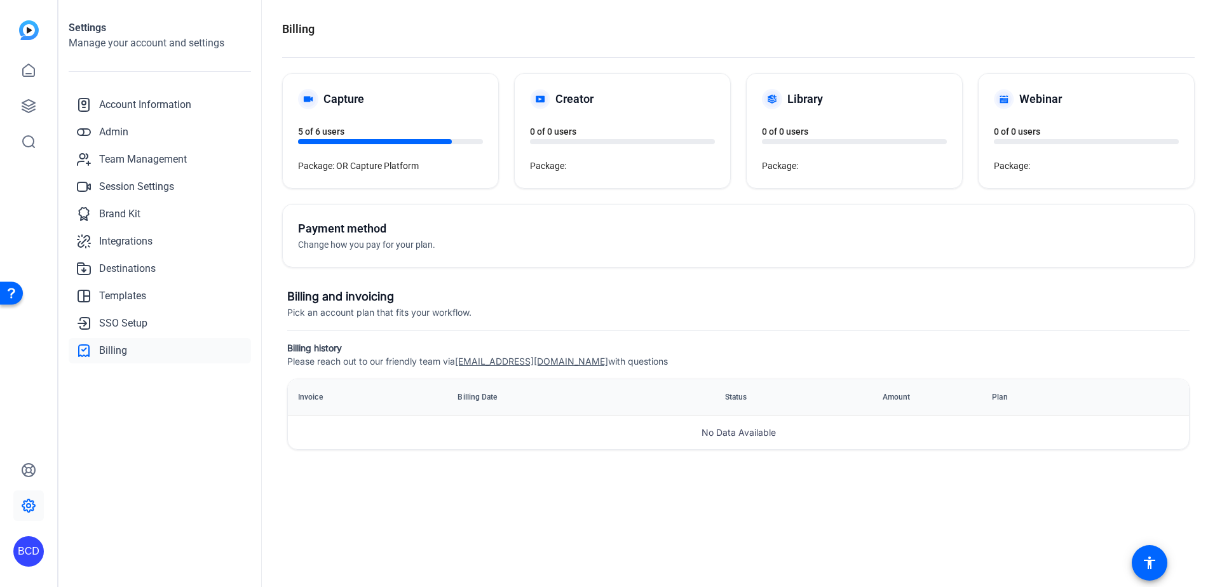
click at [321, 126] on openreel-seats-count "5 of 6 users" at bounding box center [390, 135] width 185 height 18
drag, startPoint x: 321, startPoint y: 126, endPoint x: 311, endPoint y: 135, distance: 14.0
click at [311, 135] on openreel-seats-count "5 of 6 users" at bounding box center [390, 135] width 185 height 18
drag, startPoint x: 311, startPoint y: 135, endPoint x: 481, endPoint y: 240, distance: 200.8
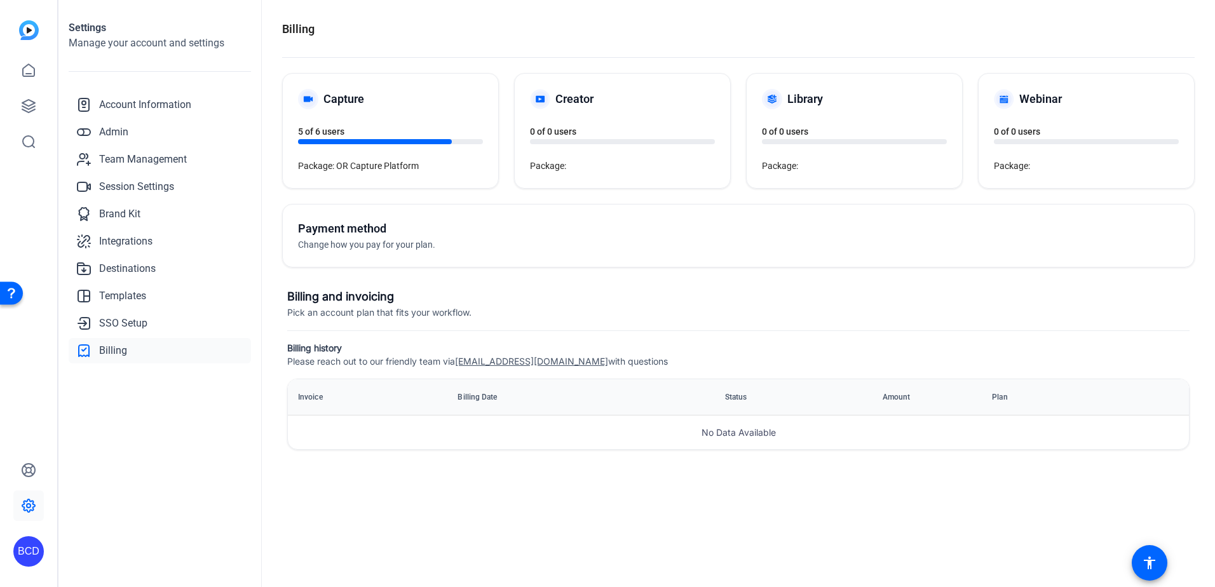
click at [480, 237] on div "Payment method Change how you pay for your plan." at bounding box center [518, 236] width 440 height 32
click at [118, 135] on span "Admin" at bounding box center [113, 132] width 29 height 15
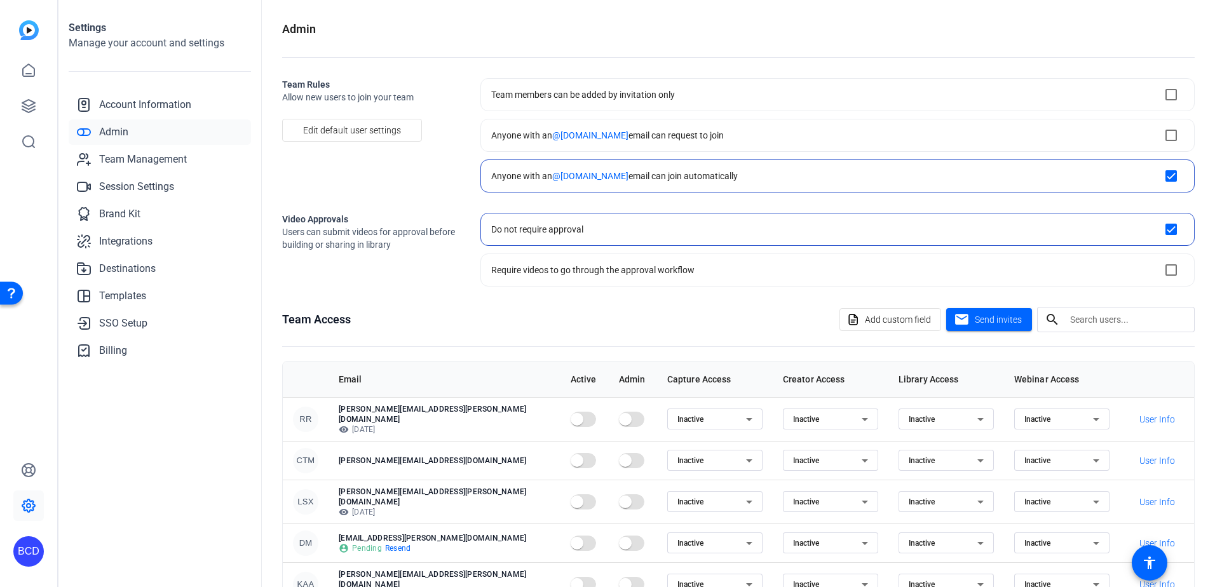
checkbox input "true"
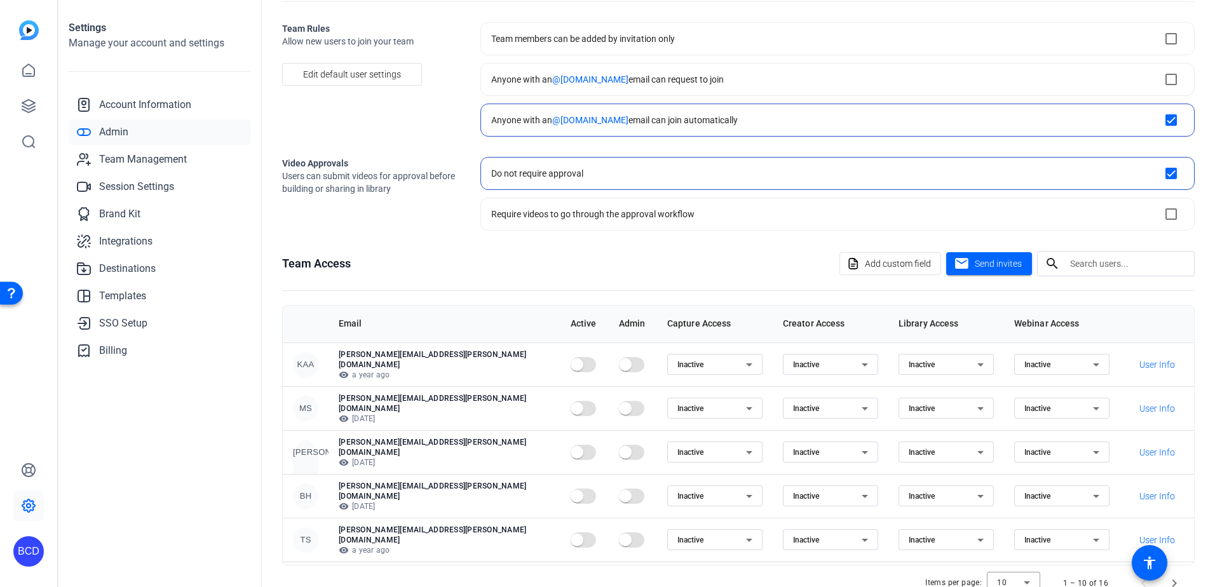
scroll to position [90, 0]
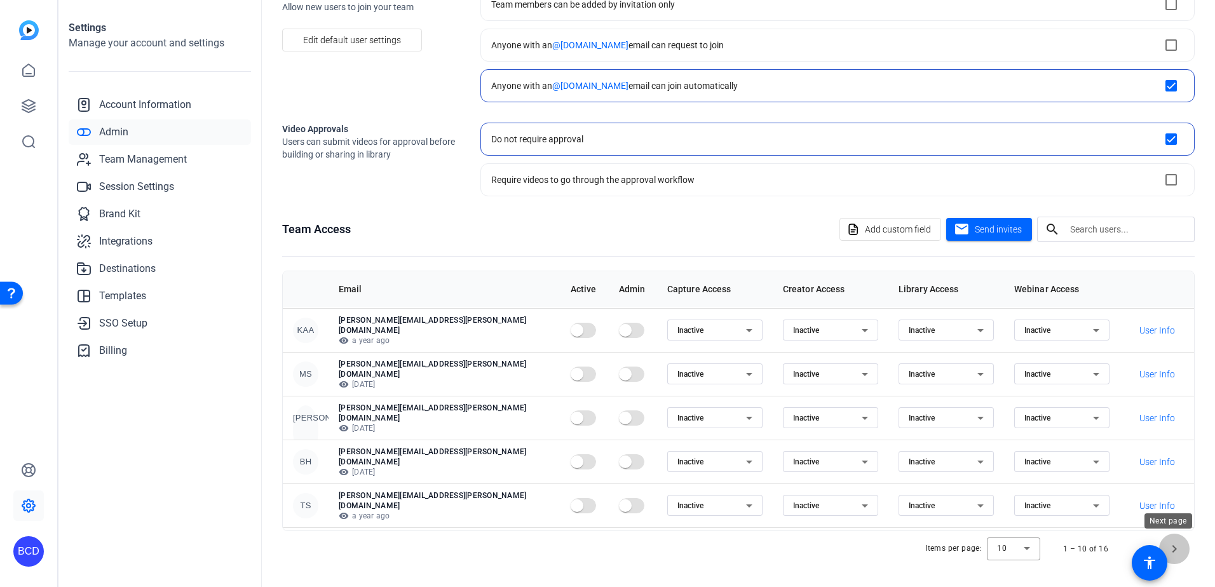
click at [1168, 545] on span "Next page" at bounding box center [1174, 549] width 30 height 30
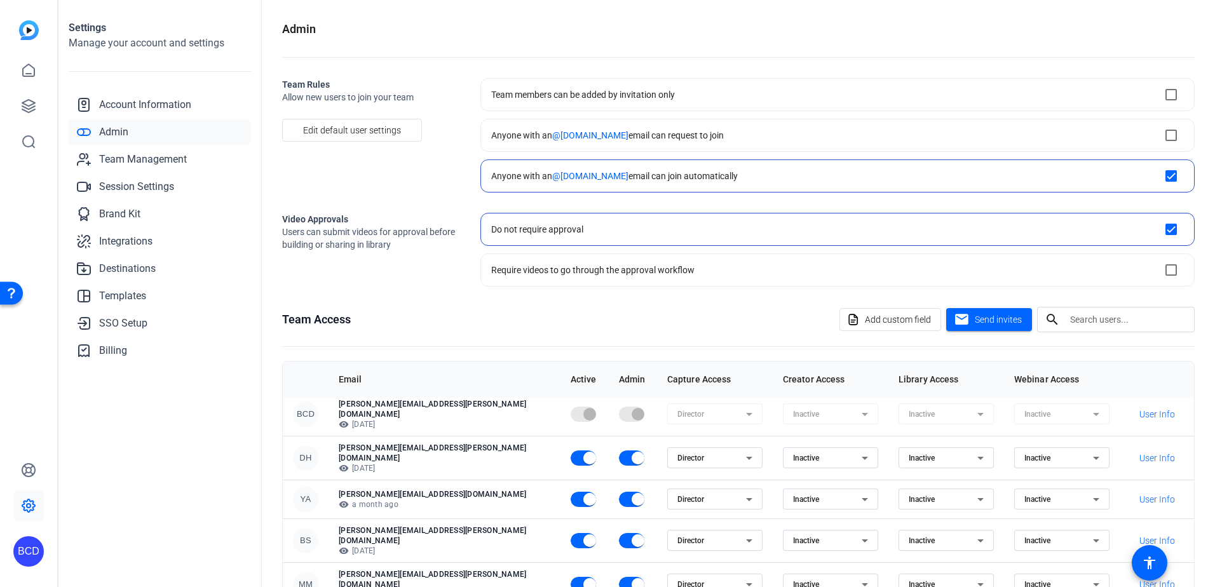
scroll to position [9, 0]
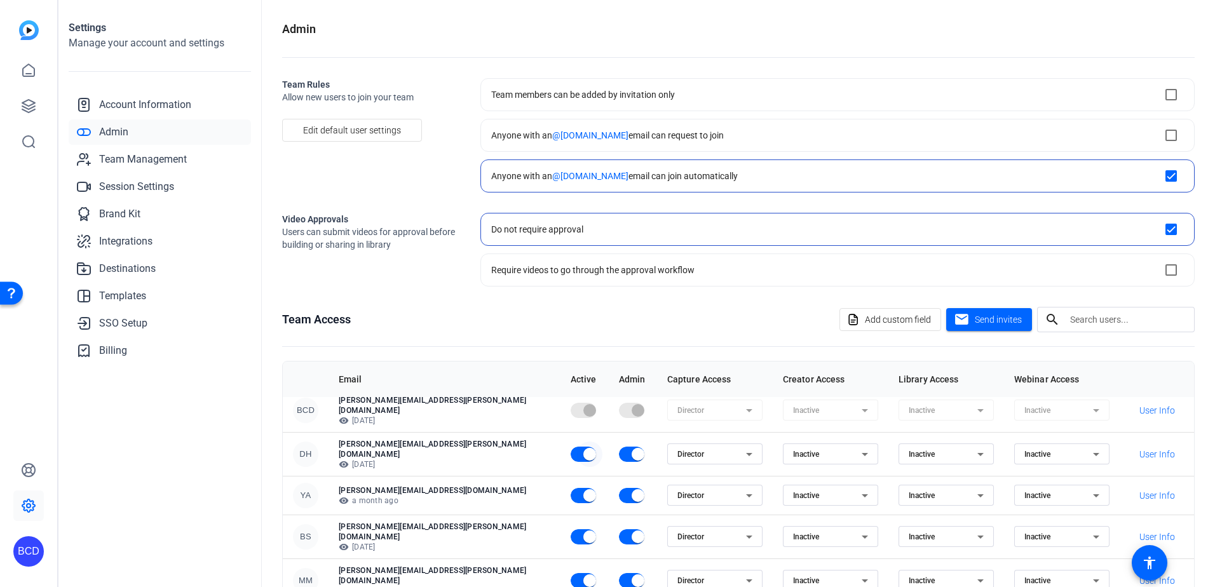
click at [583, 450] on span "button" at bounding box center [589, 454] width 13 height 13
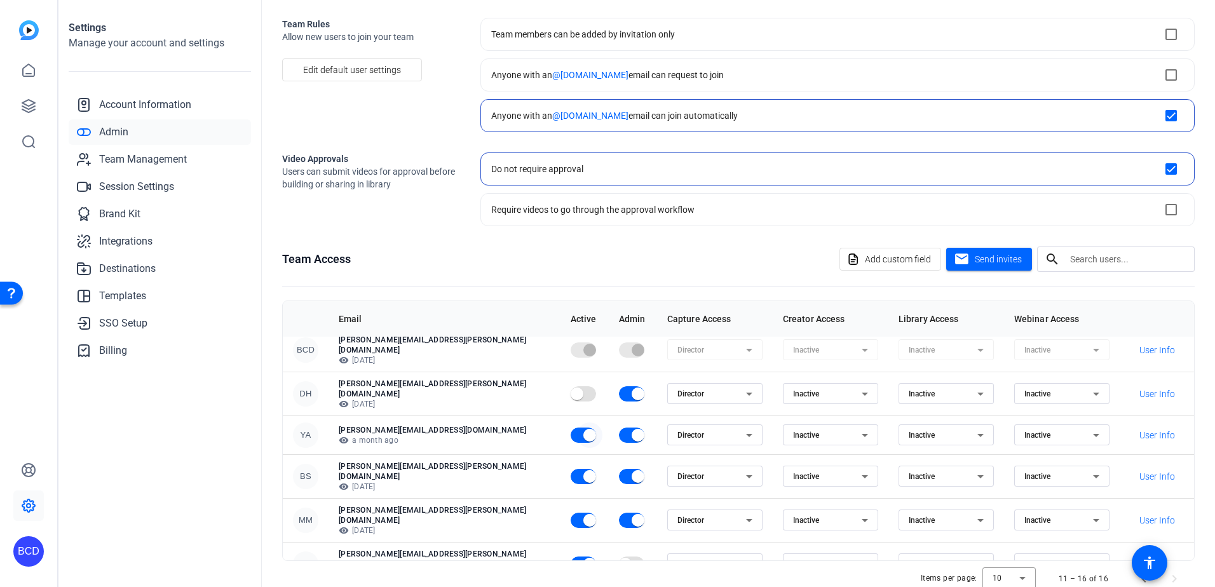
scroll to position [90, 0]
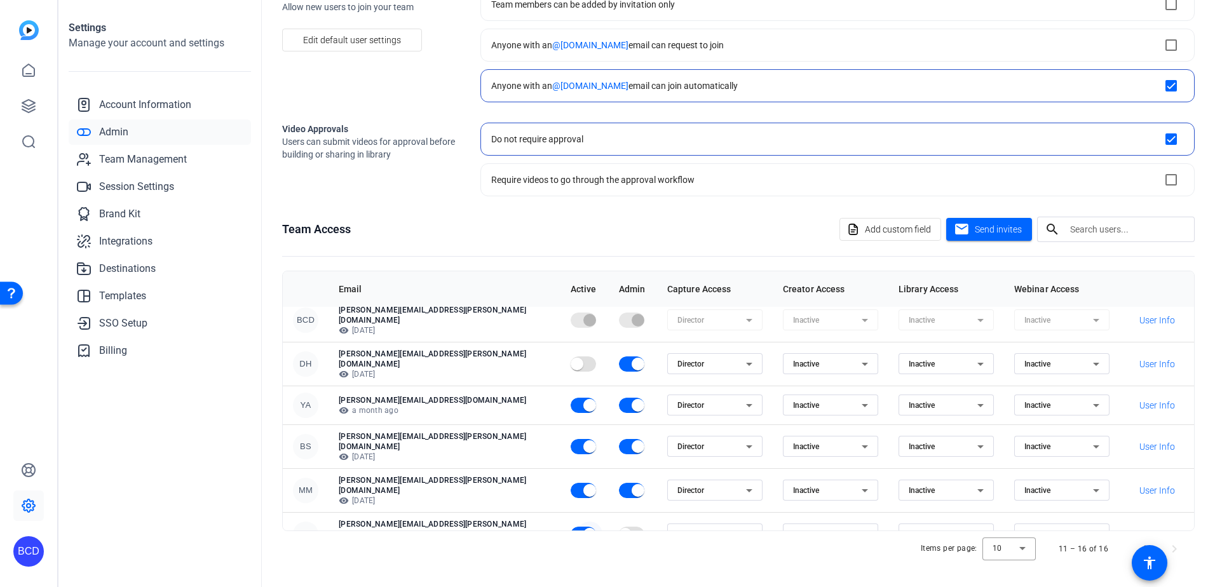
click at [577, 522] on span "button" at bounding box center [589, 534] width 25 height 25
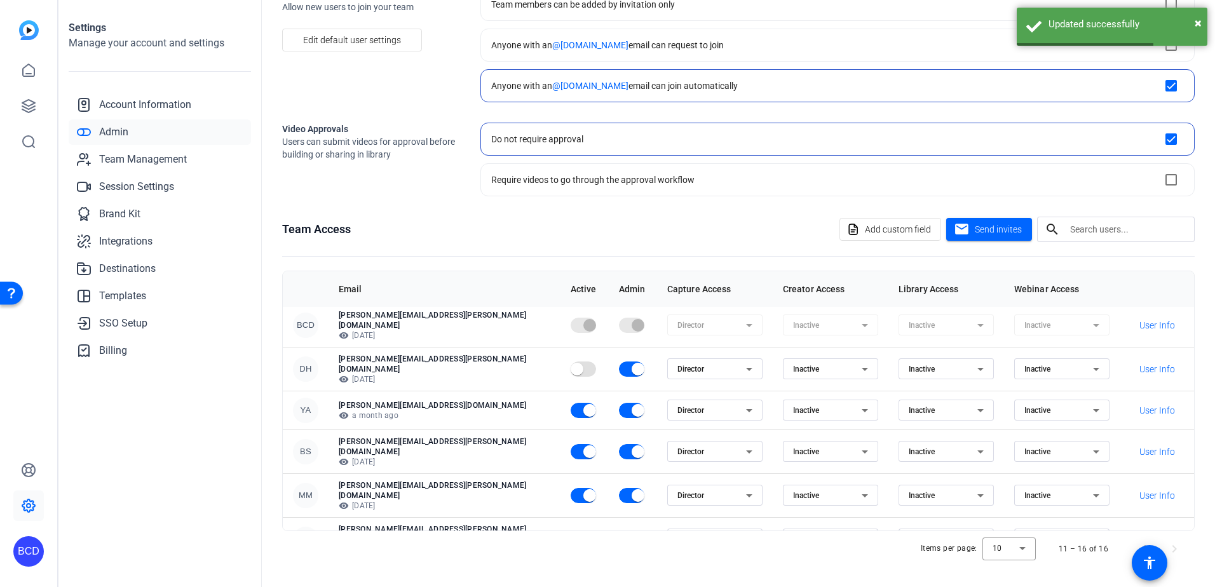
scroll to position [0, 0]
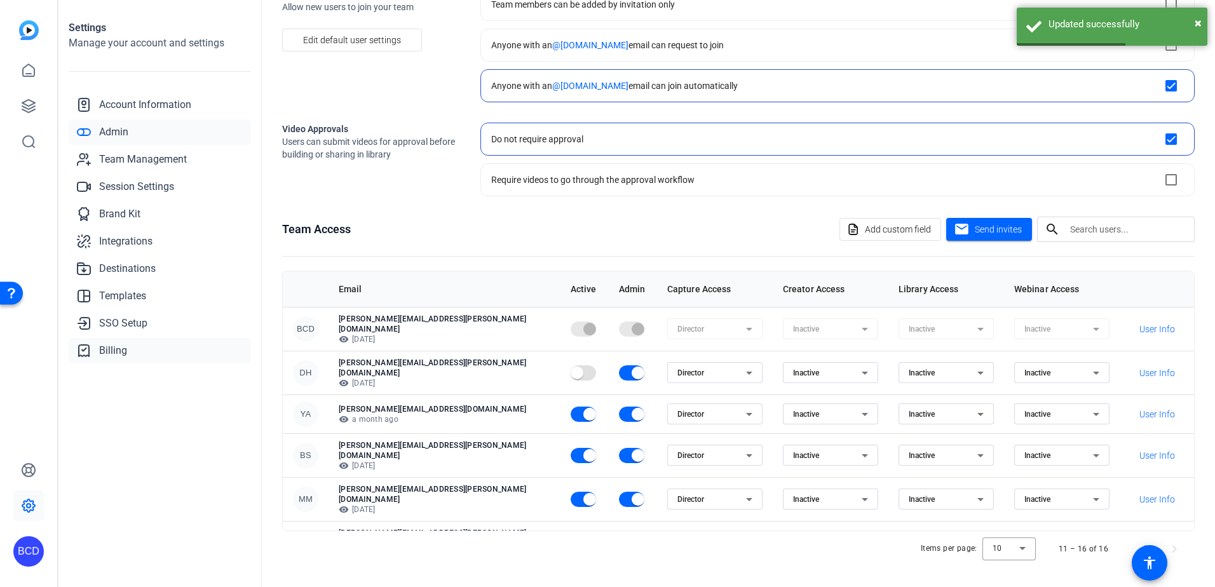
click at [102, 349] on span "Billing" at bounding box center [113, 350] width 28 height 15
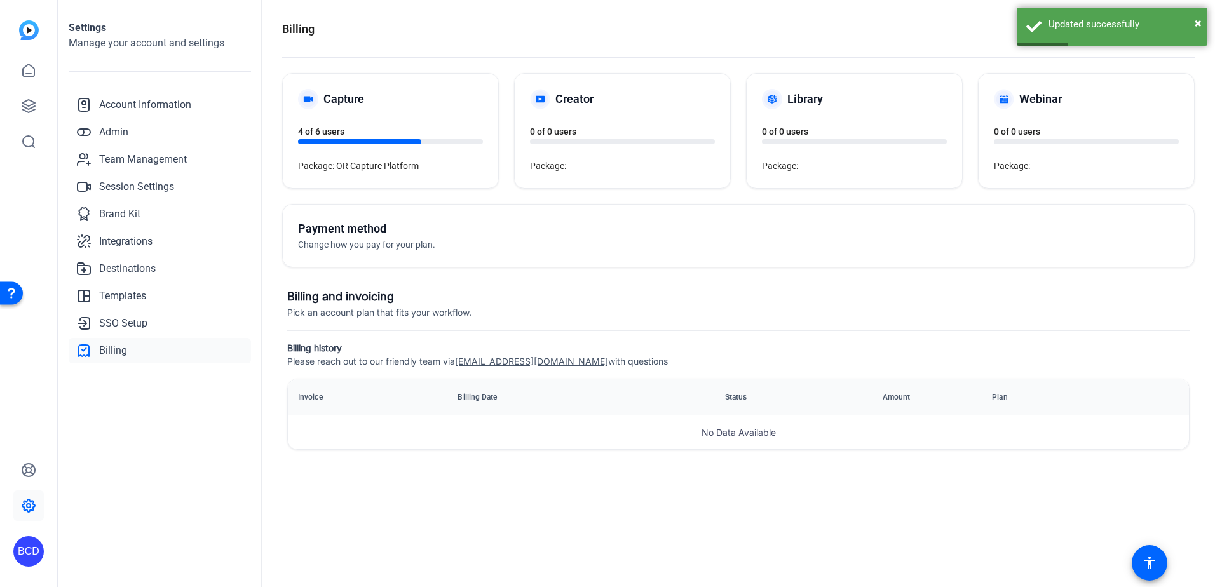
click at [351, 98] on h5 "Capture" at bounding box center [343, 99] width 41 height 18
click at [354, 161] on div "Capture 4 of 6 users Package: OR Capture Platform" at bounding box center [390, 131] width 215 height 114
click at [368, 139] on div at bounding box center [359, 141] width 123 height 5
click at [116, 129] on span "Admin" at bounding box center [113, 132] width 29 height 15
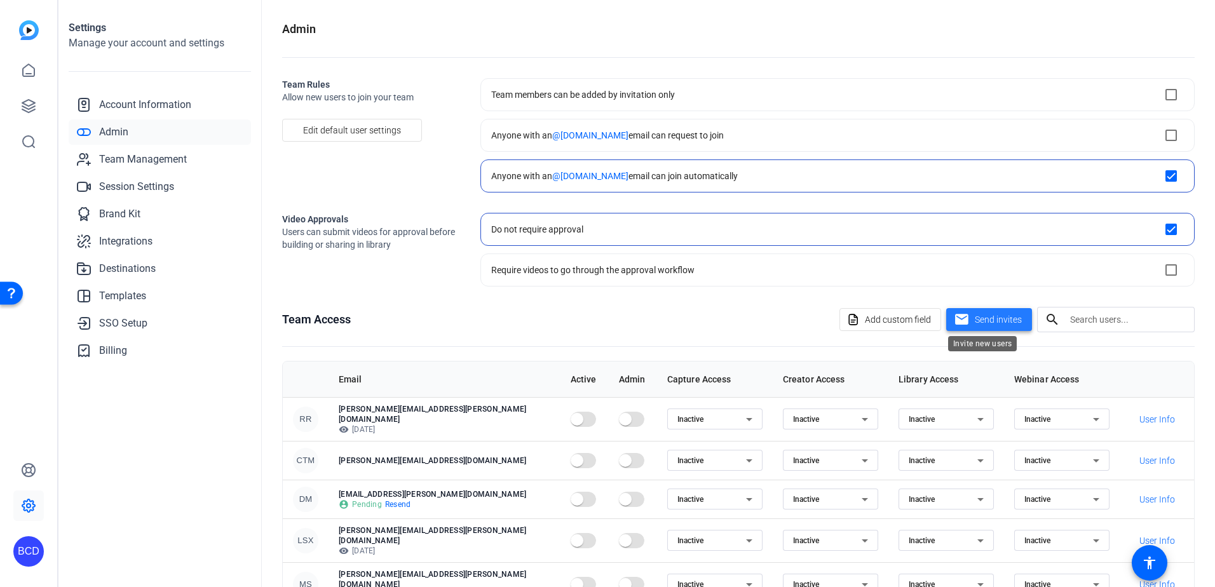
click at [980, 322] on span "Send invites" at bounding box center [997, 319] width 47 height 13
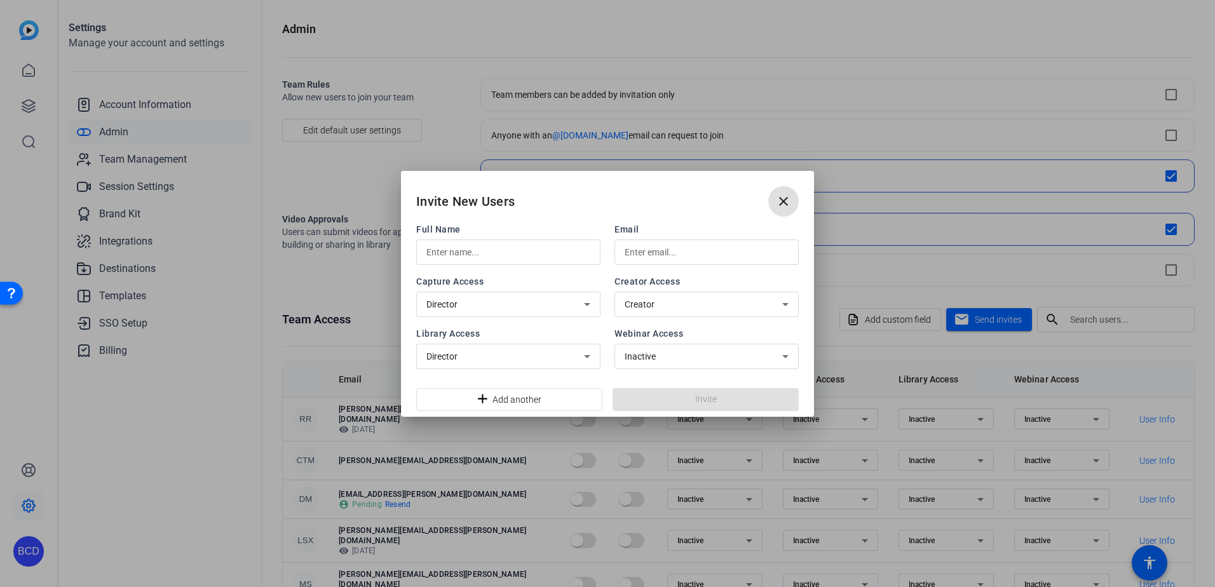
click at [546, 255] on input "text" at bounding box center [508, 252] width 164 height 15
type input "Peter"
type input "Osipov"
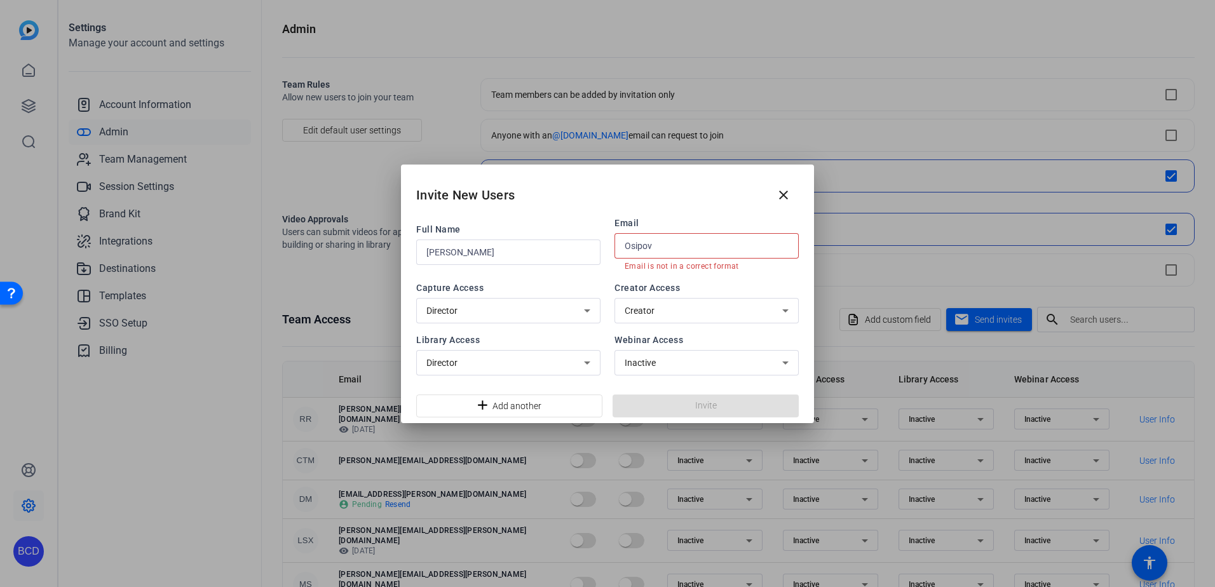
click at [673, 252] on input "Osipov" at bounding box center [706, 245] width 164 height 15
click at [482, 259] on input "Peter" at bounding box center [508, 252] width 164 height 15
type input "Peter Osipov"
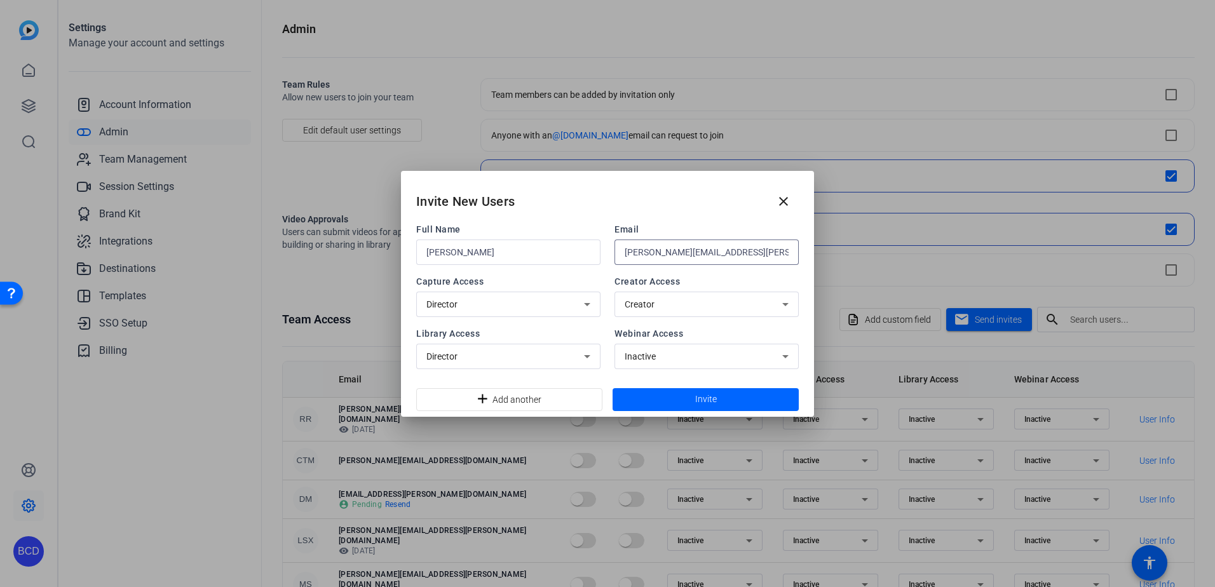
type input "peter.osipov@klgates.com"
click at [624, 192] on div "Invite New Users close" at bounding box center [607, 196] width 413 height 51
click at [721, 400] on span at bounding box center [705, 399] width 186 height 30
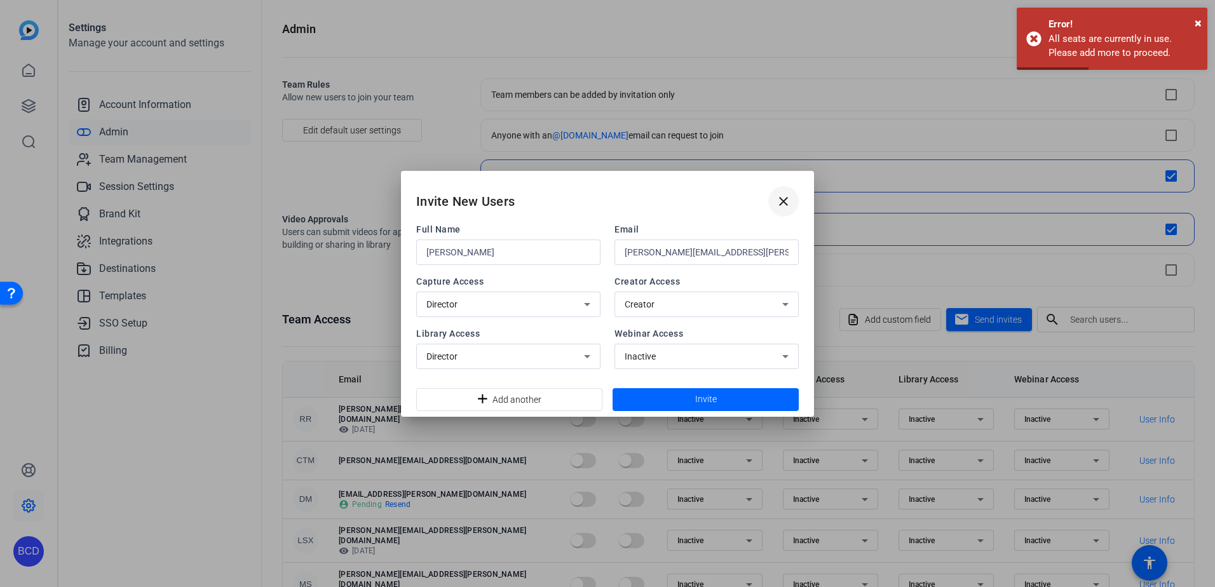
click at [779, 199] on mat-icon "close" at bounding box center [783, 201] width 15 height 15
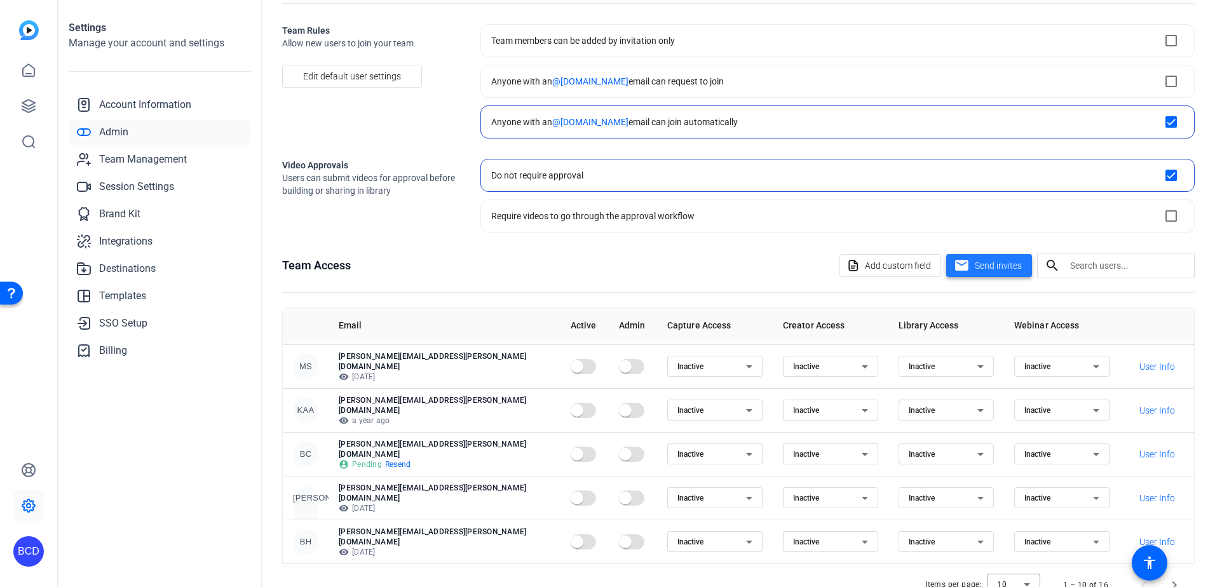
scroll to position [90, 0]
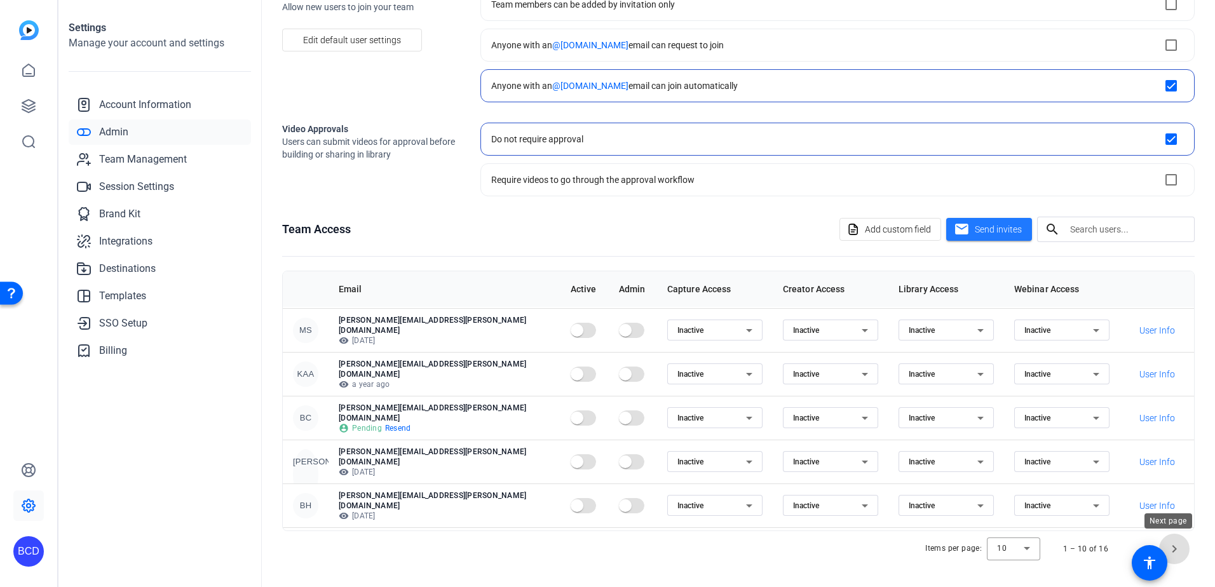
click at [1171, 547] on span "Next page" at bounding box center [1174, 549] width 30 height 30
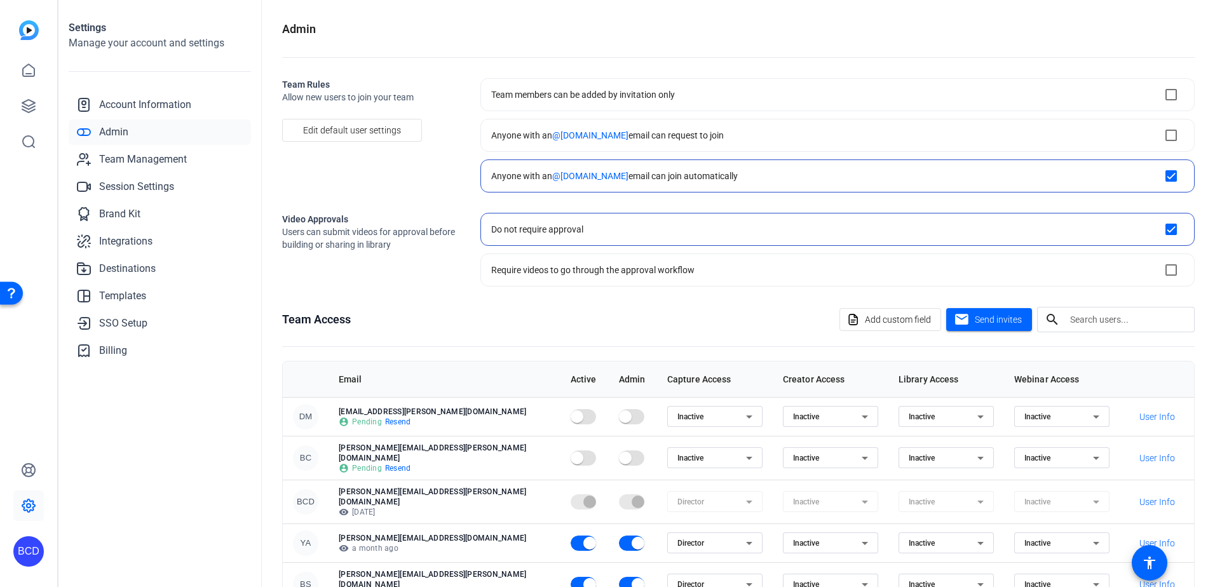
scroll to position [9, 0]
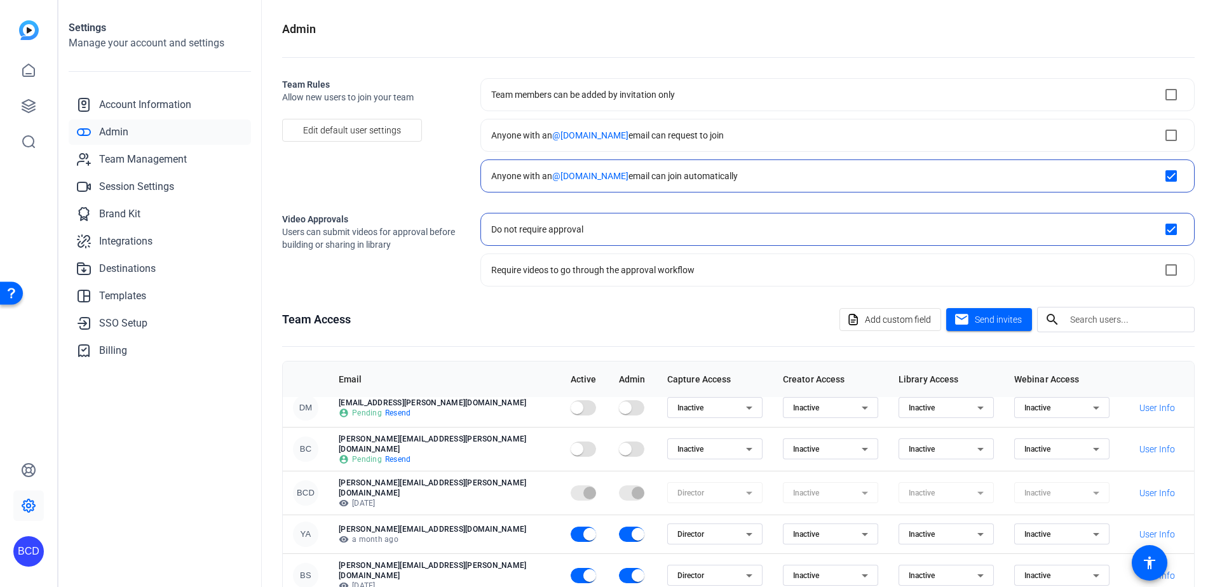
click at [619, 485] on div at bounding box center [633, 492] width 28 height 15
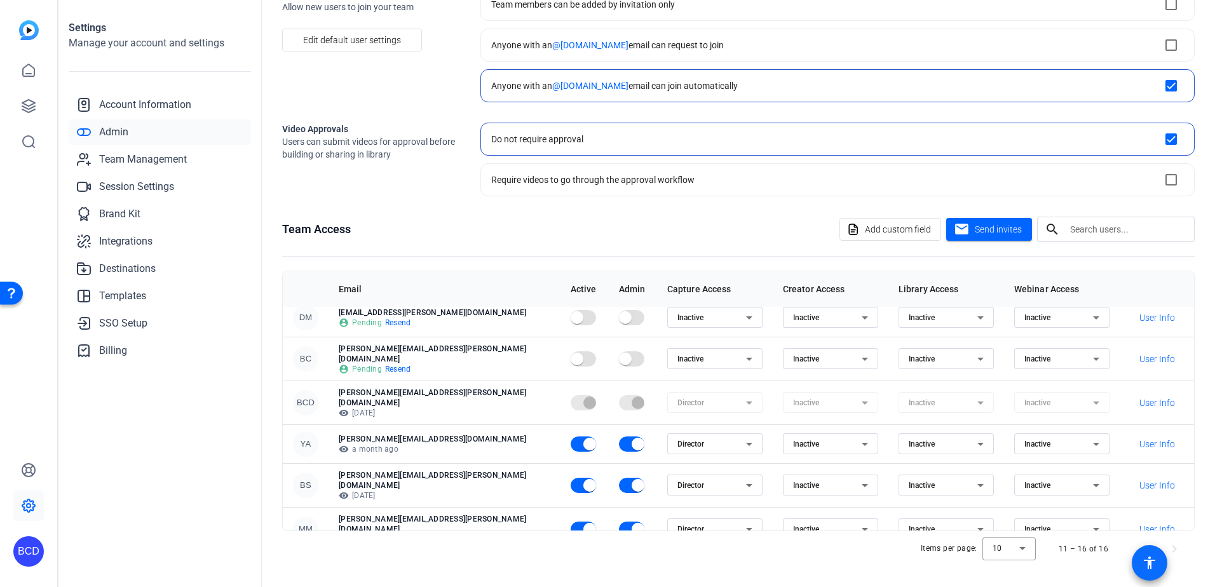
click at [1135, 546] on span at bounding box center [1149, 563] width 36 height 36
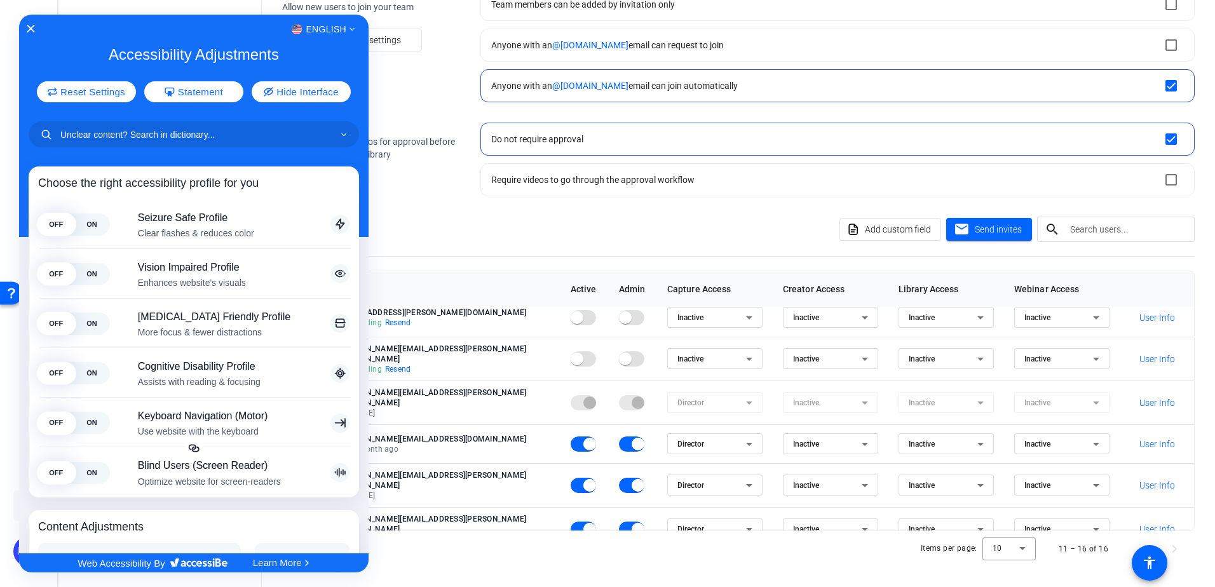
click at [459, 207] on div at bounding box center [607, 293] width 1215 height 587
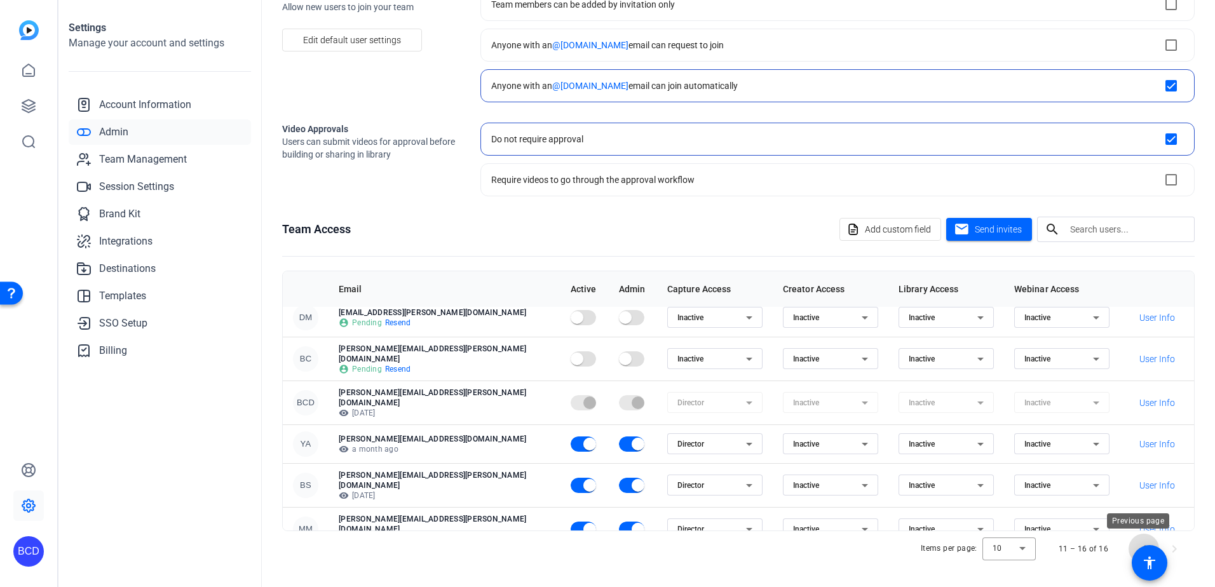
click at [1133, 543] on span "Previous page" at bounding box center [1143, 549] width 30 height 30
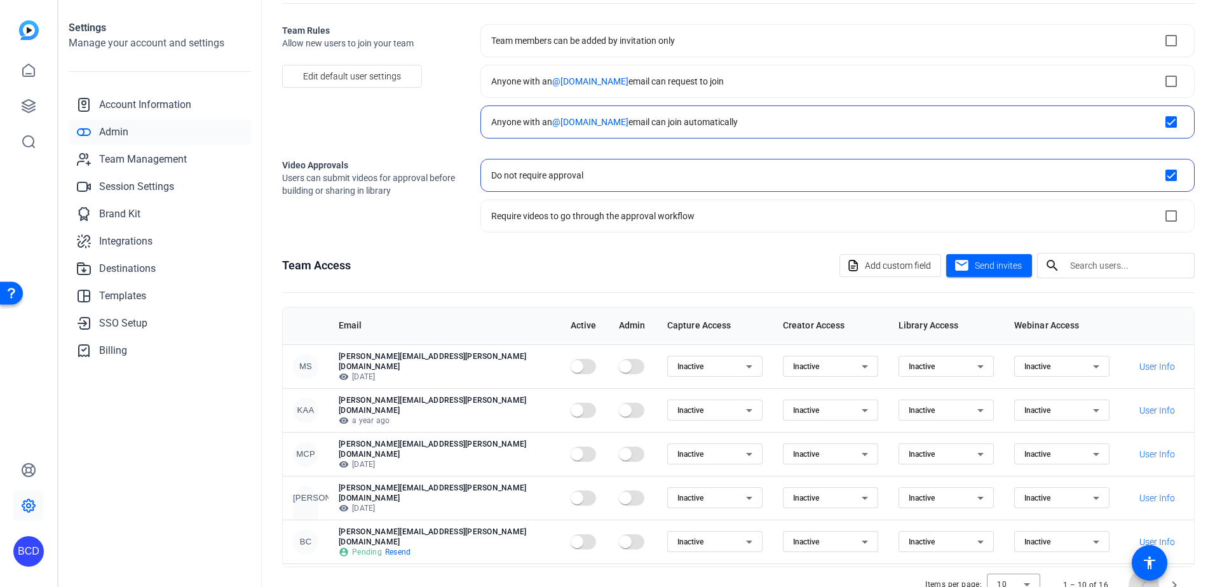
scroll to position [90, 0]
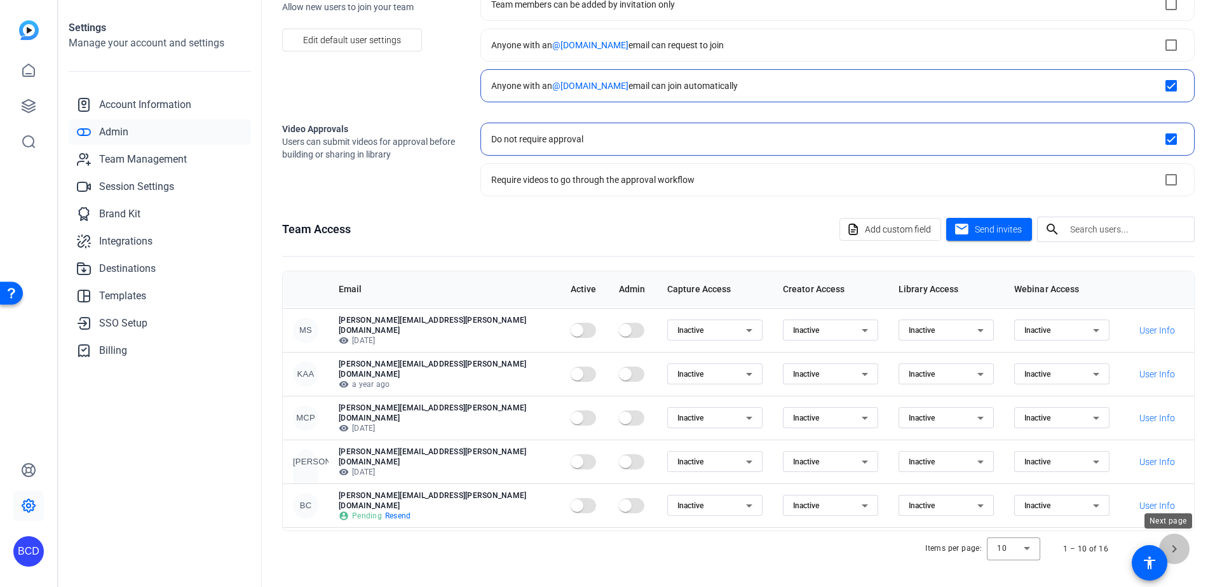
click at [1173, 549] on span "Next page" at bounding box center [1174, 549] width 30 height 30
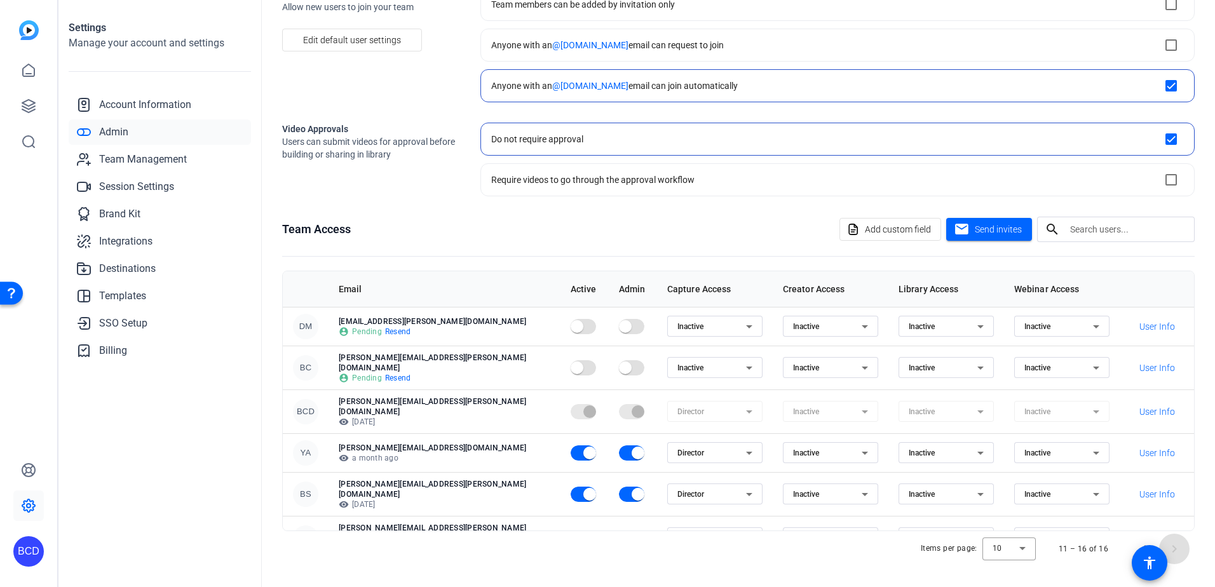
scroll to position [9, 0]
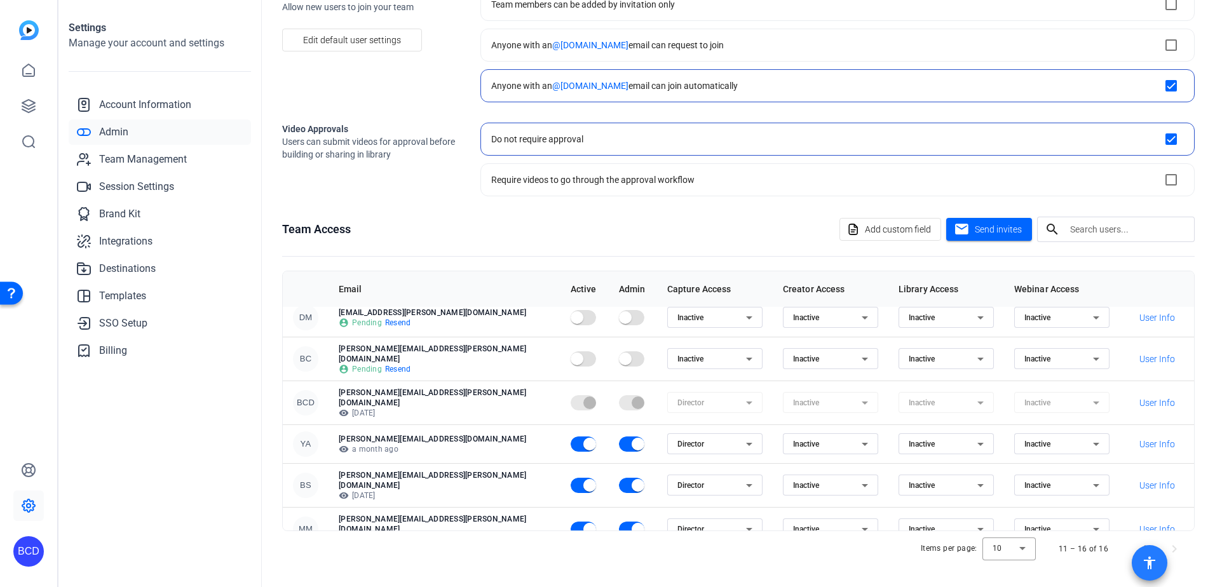
click at [1133, 546] on span at bounding box center [1149, 563] width 36 height 36
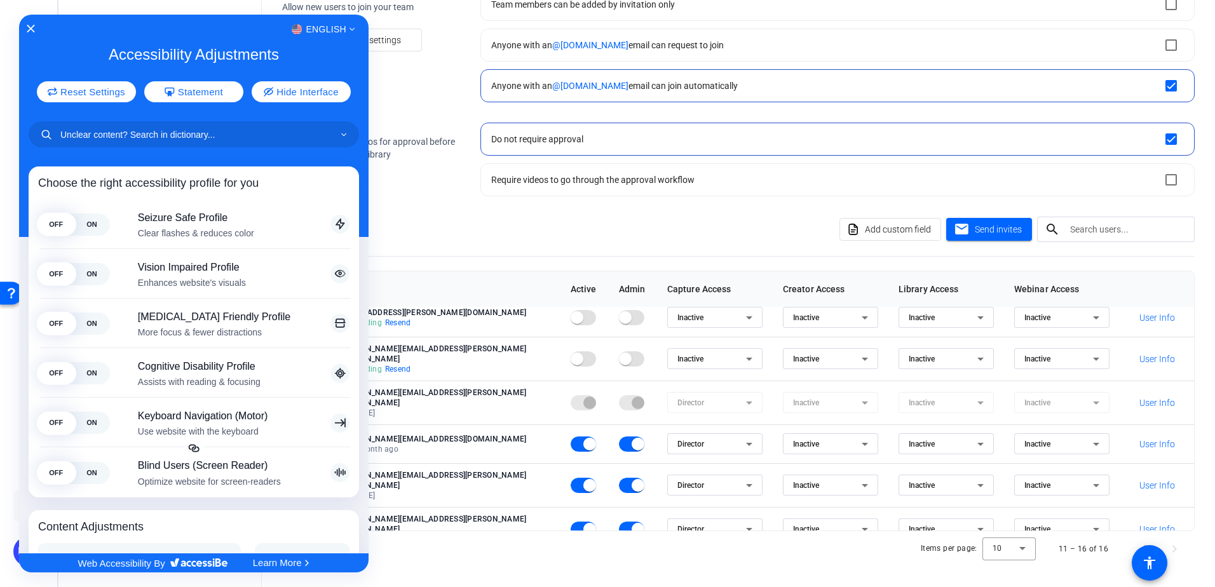
drag, startPoint x: 595, startPoint y: 221, endPoint x: 950, endPoint y: 330, distance: 371.3
click at [595, 222] on div at bounding box center [607, 293] width 1215 height 587
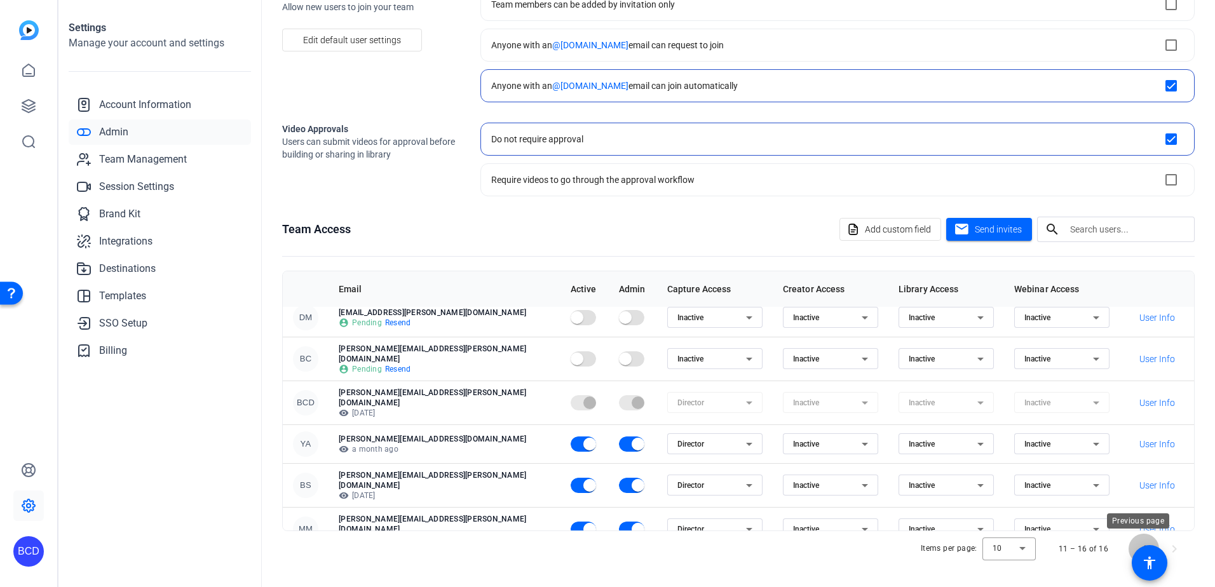
click at [1133, 542] on span "Previous page" at bounding box center [1143, 549] width 30 height 30
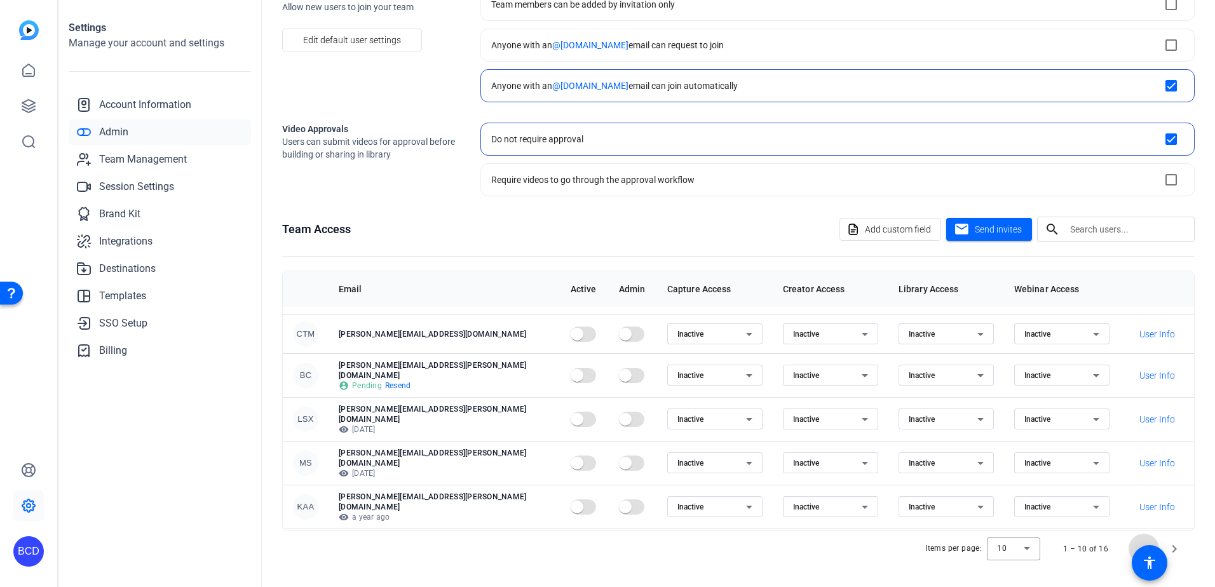
scroll to position [0, 0]
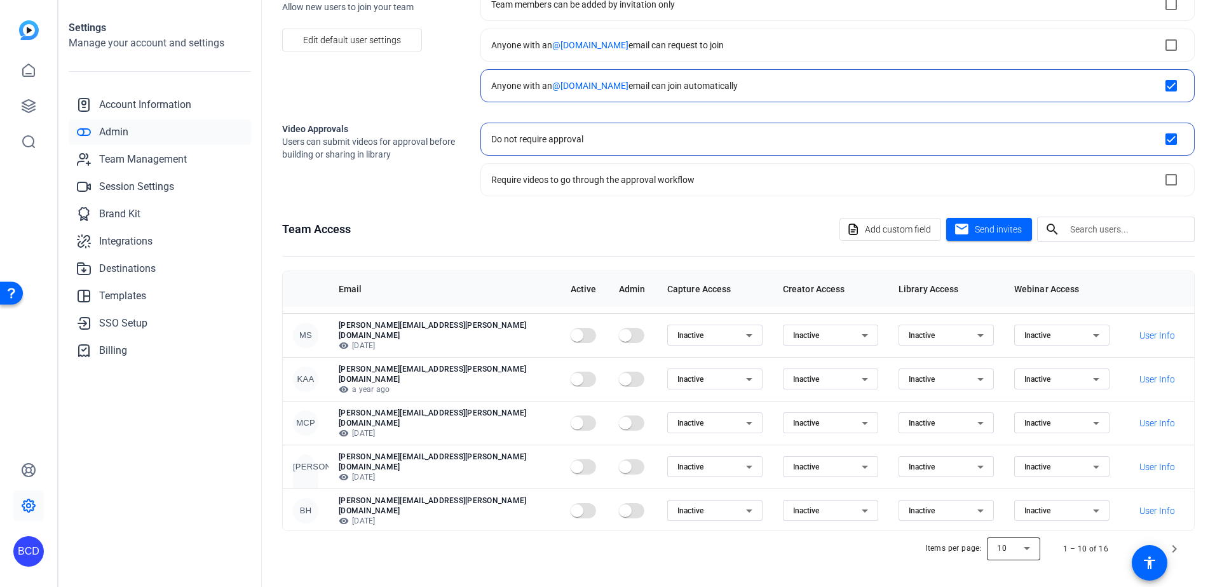
click at [1018, 549] on div at bounding box center [1012, 549] width 53 height 30
click at [1000, 505] on mat-option "50" at bounding box center [1007, 502] width 53 height 20
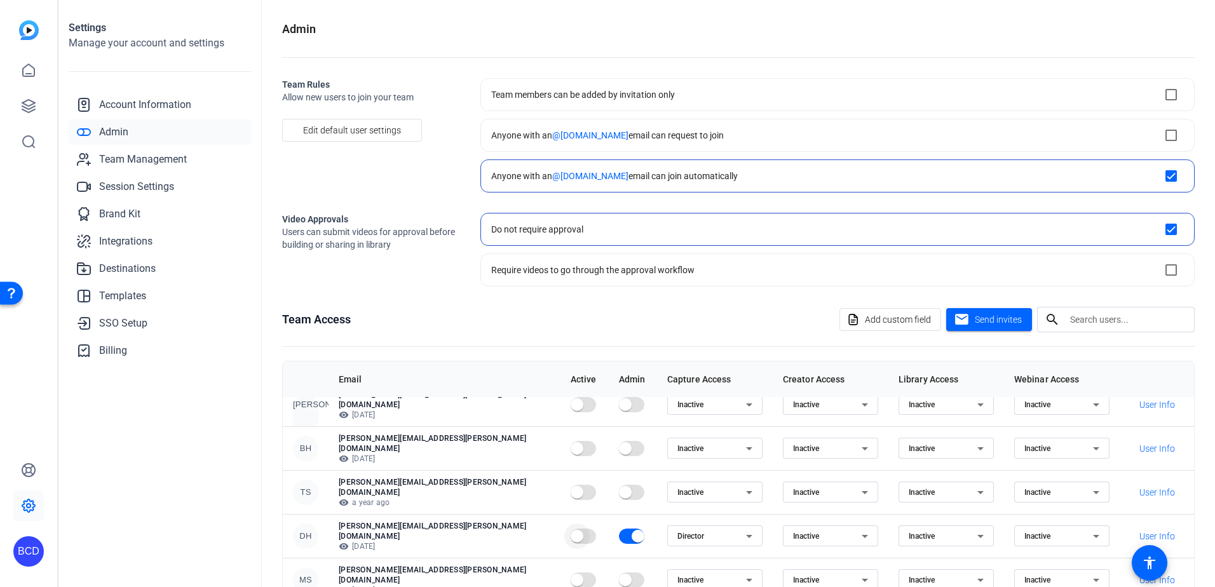
click at [570, 530] on span "button" at bounding box center [576, 536] width 13 height 13
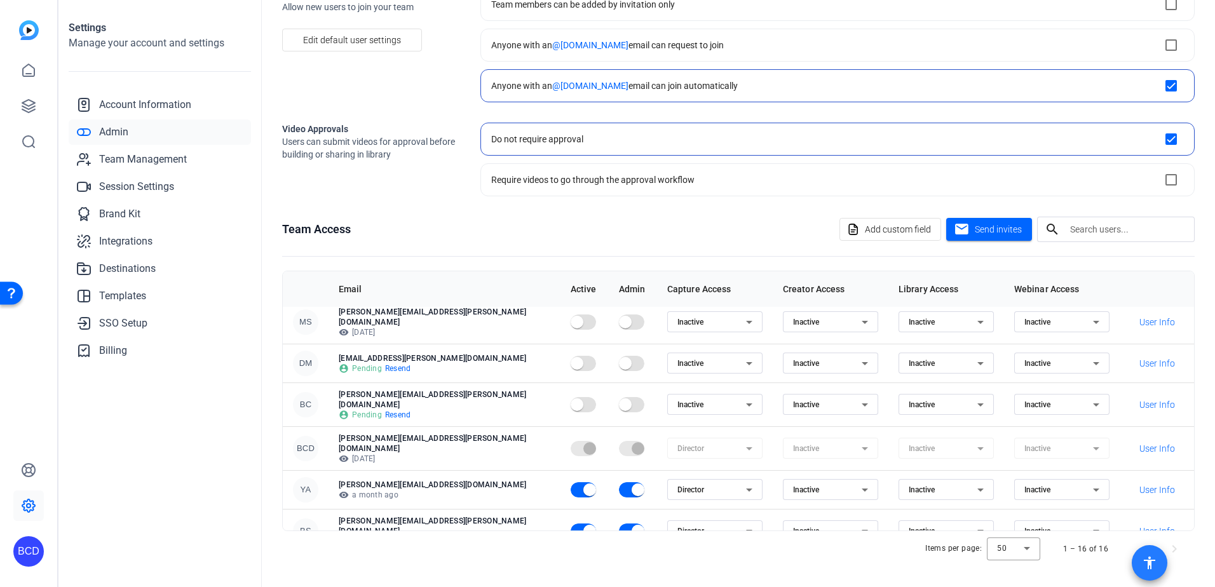
click at [1157, 562] on span at bounding box center [1149, 563] width 30 height 30
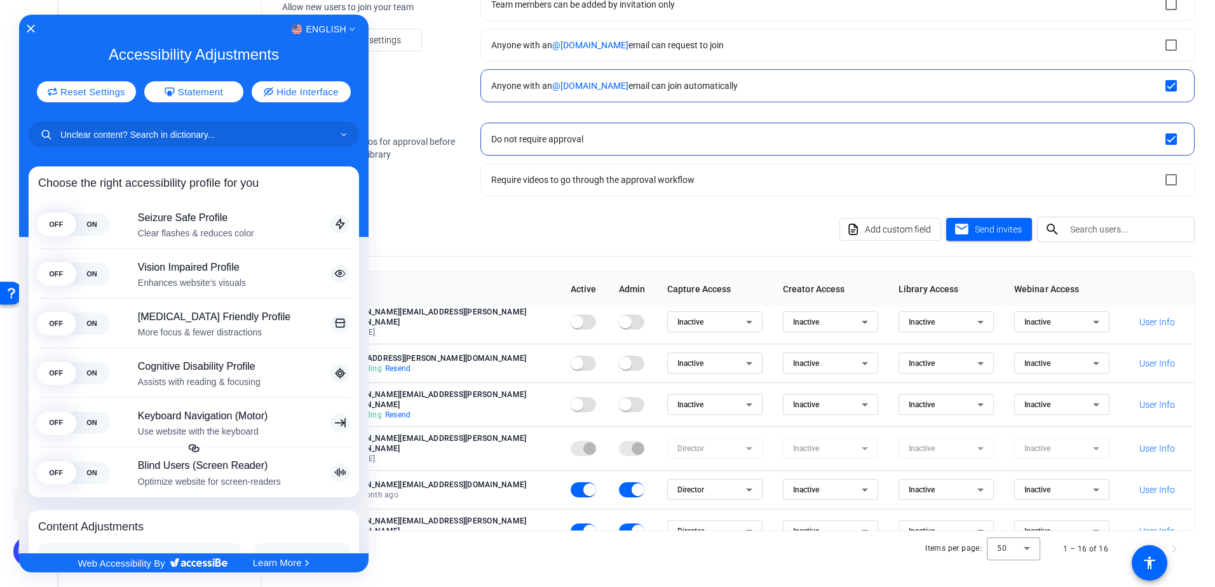
drag, startPoint x: 455, startPoint y: 204, endPoint x: 494, endPoint y: 201, distance: 38.2
click at [455, 204] on div at bounding box center [607, 293] width 1215 height 587
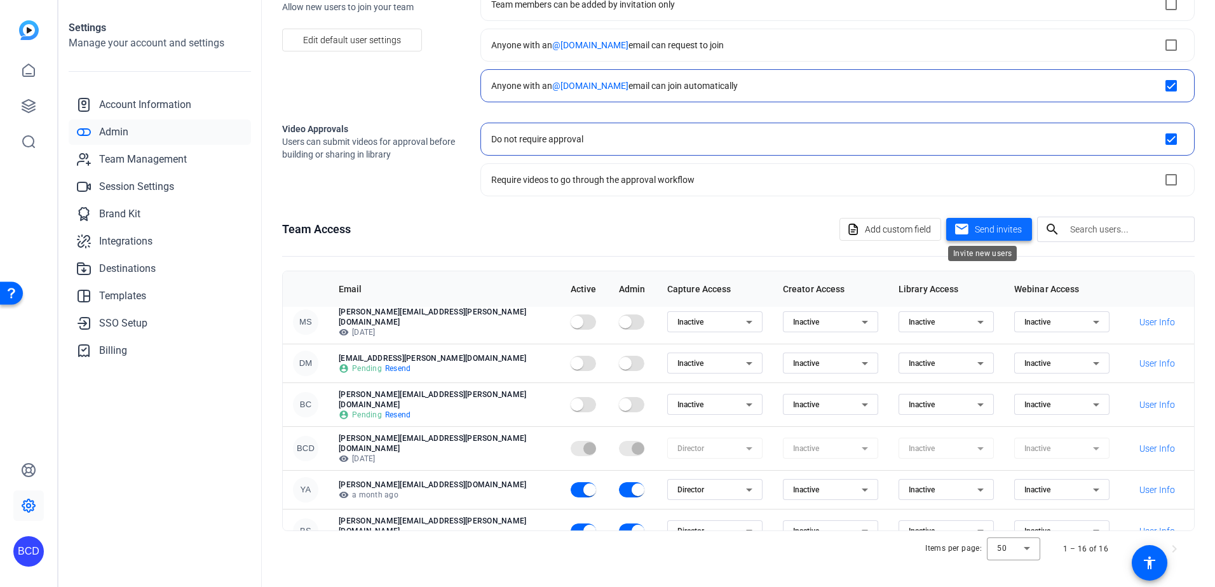
click at [981, 225] on span "Send invites" at bounding box center [997, 229] width 47 height 13
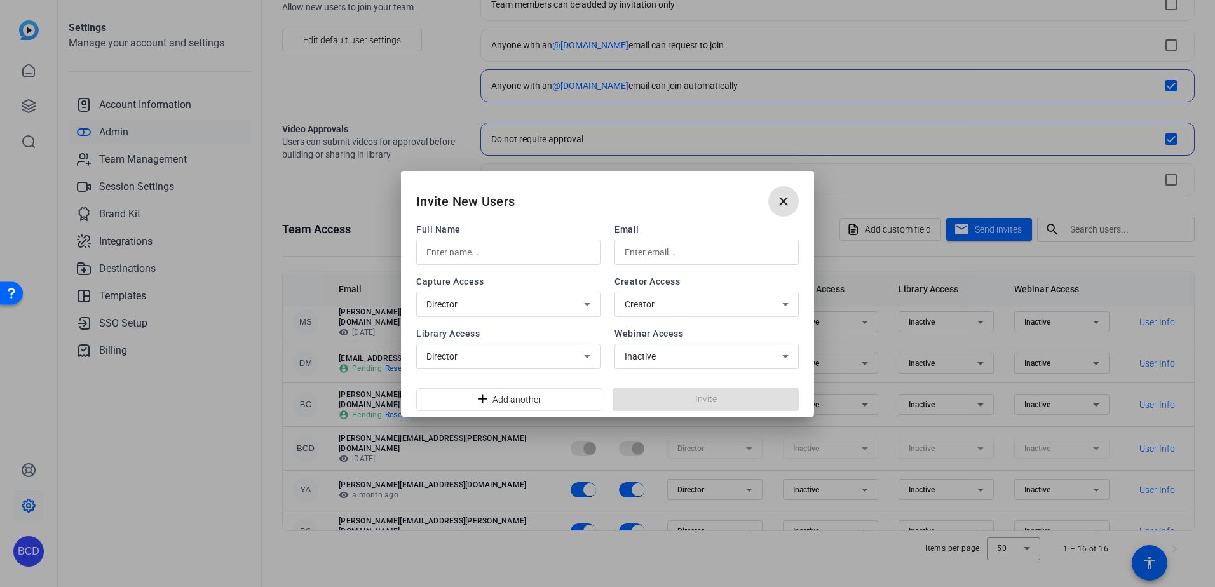
click at [504, 258] on input "text" at bounding box center [508, 252] width 164 height 15
type input "Peter Osipov"
type input "peter.osipov@klgates.com"
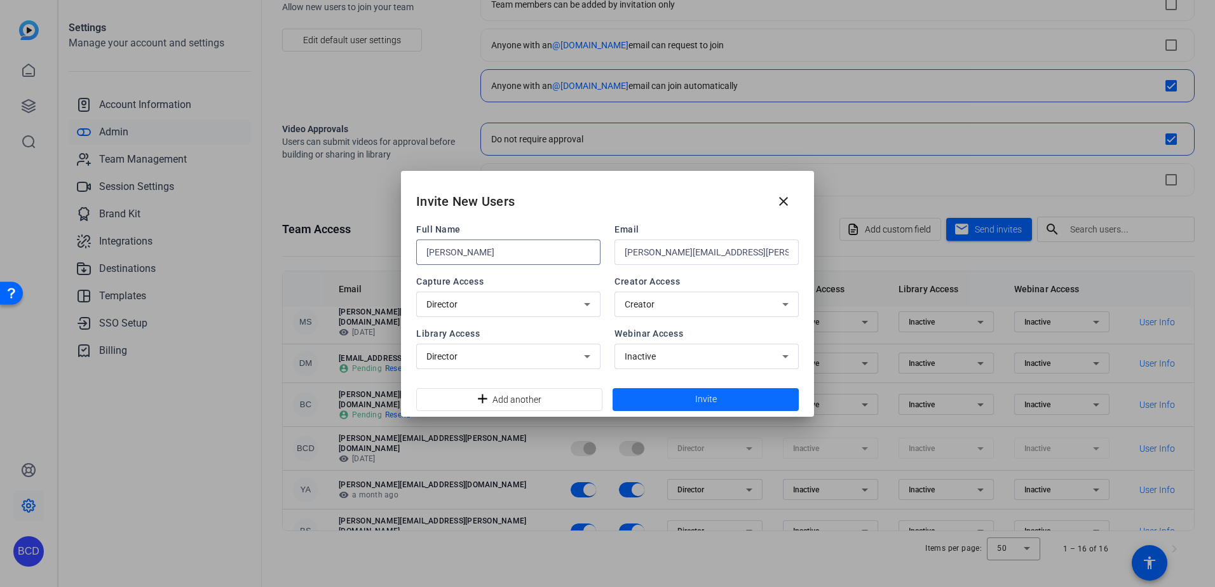
click at [670, 396] on span at bounding box center [705, 399] width 186 height 30
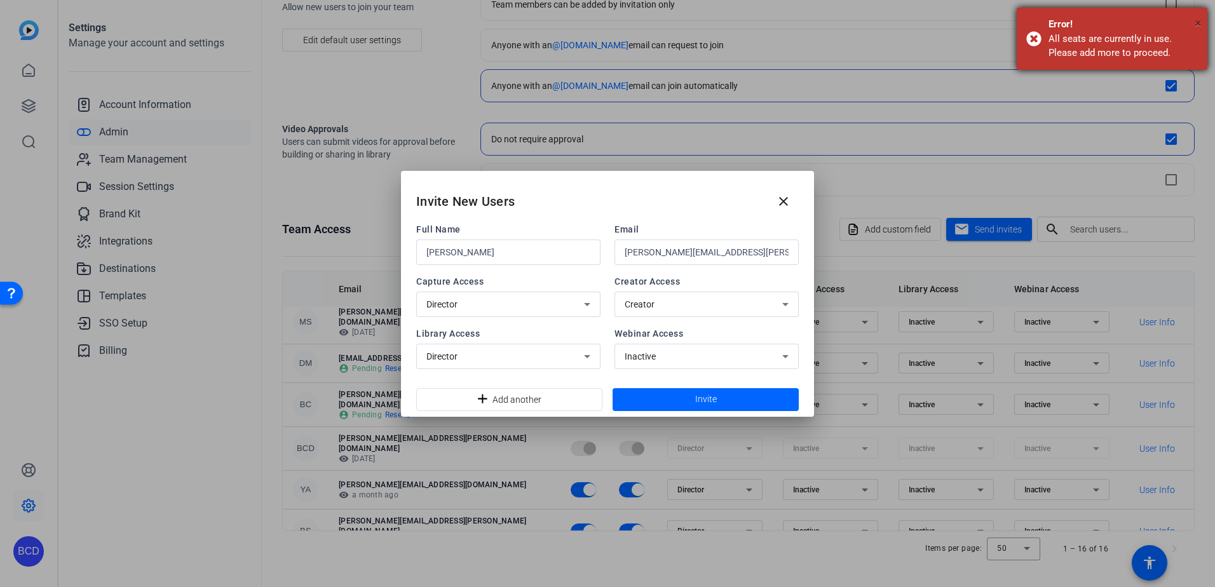
click at [1197, 22] on span "×" at bounding box center [1197, 22] width 7 height 15
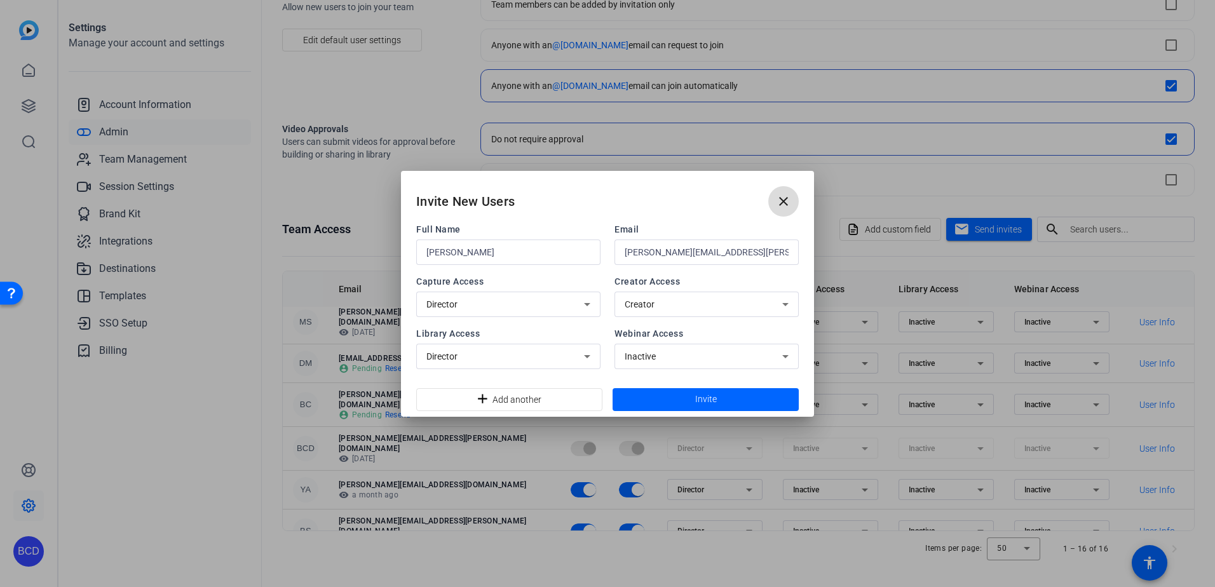
click at [790, 206] on mat-icon "close" at bounding box center [783, 201] width 15 height 15
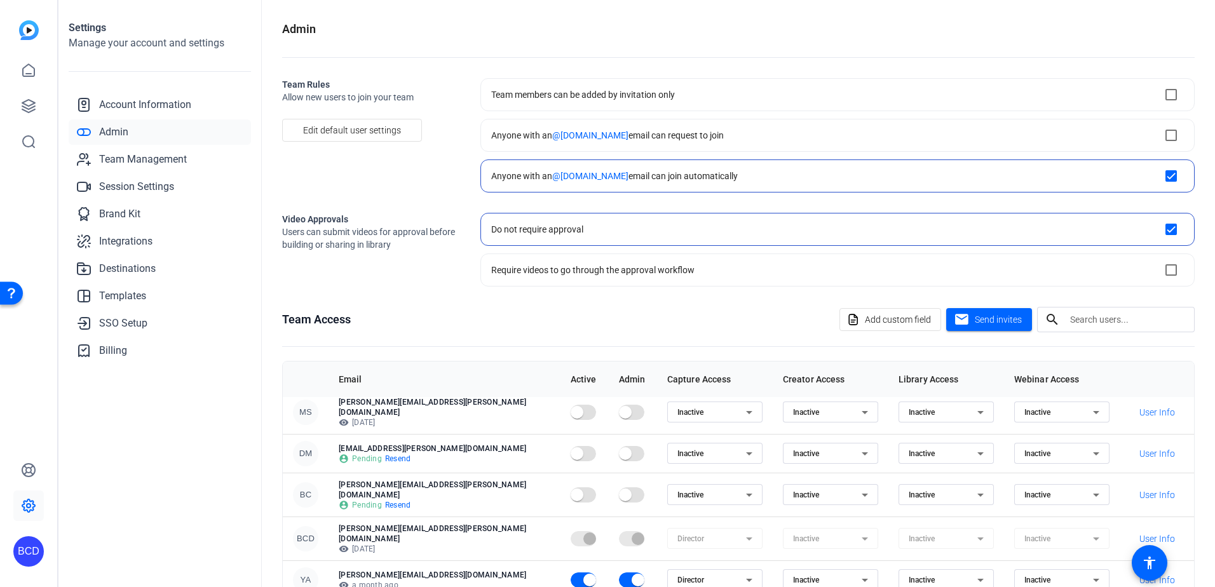
click at [30, 551] on div "BCD" at bounding box center [28, 551] width 30 height 30
click at [160, 546] on mat-icon "logout" at bounding box center [152, 540] width 15 height 15
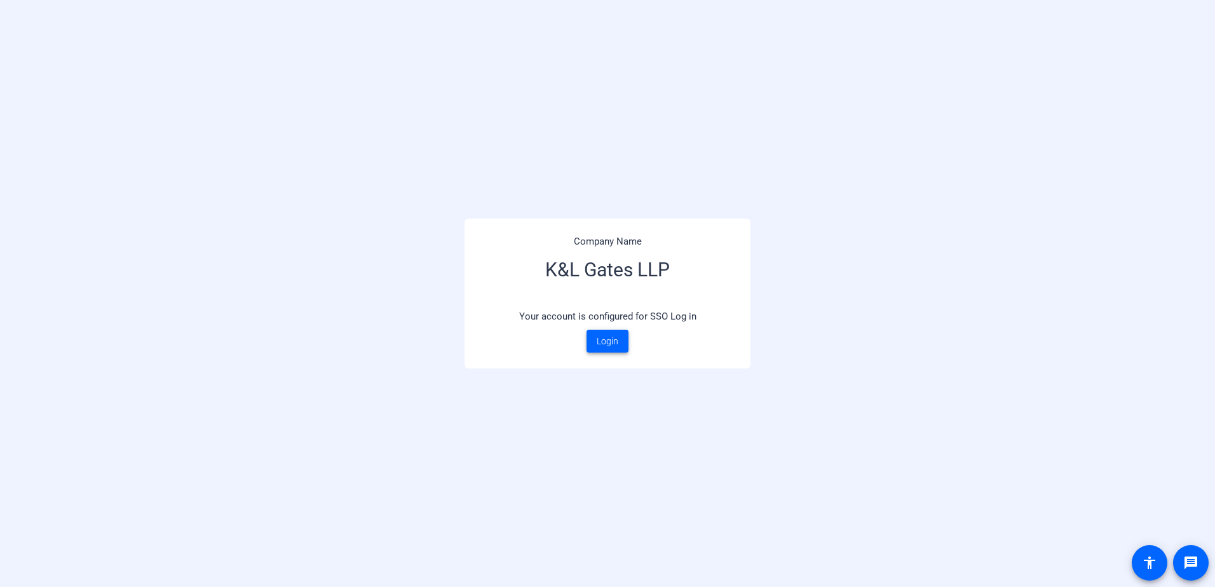
drag, startPoint x: 600, startPoint y: 346, endPoint x: 674, endPoint y: 360, distance: 75.6
click at [600, 346] on span "Login" at bounding box center [607, 341] width 22 height 13
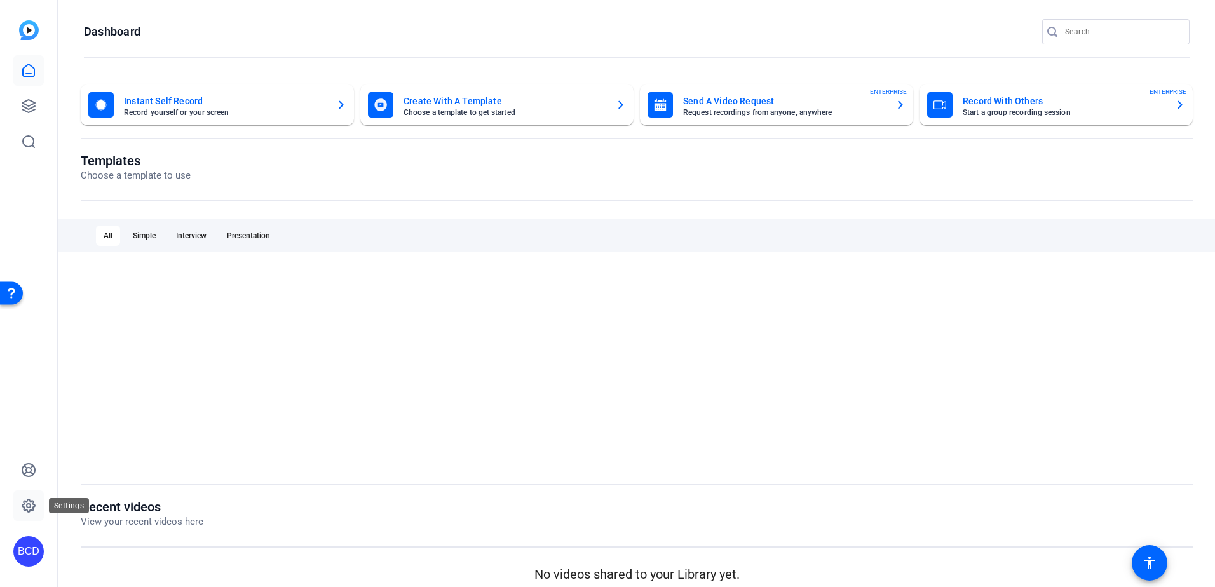
click at [31, 501] on icon at bounding box center [28, 505] width 13 height 13
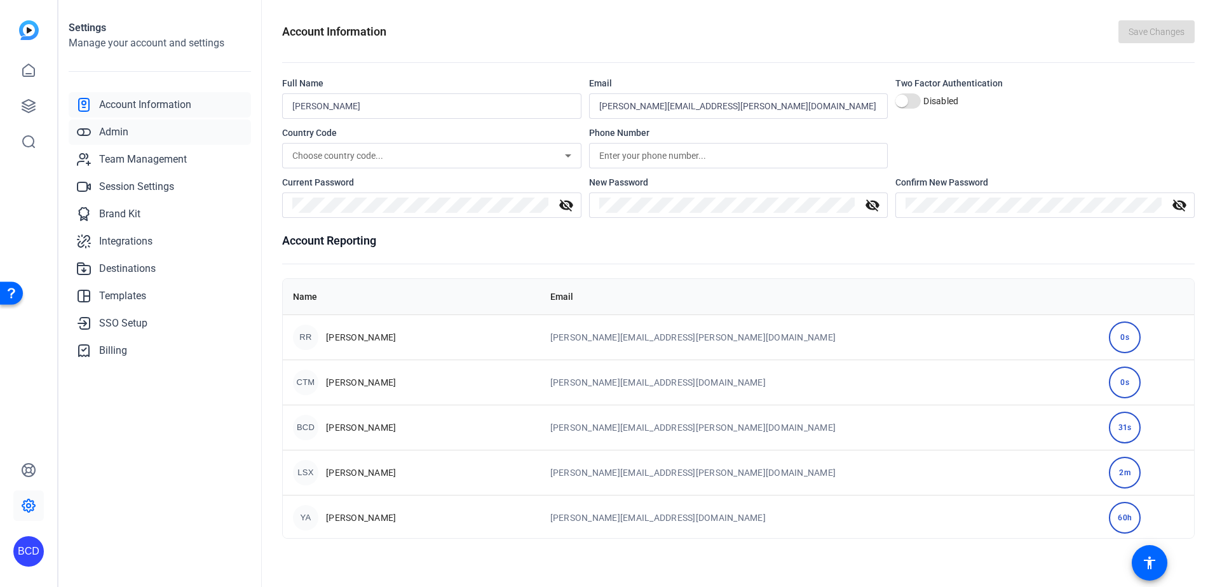
click at [137, 133] on link "Admin" at bounding box center [160, 131] width 182 height 25
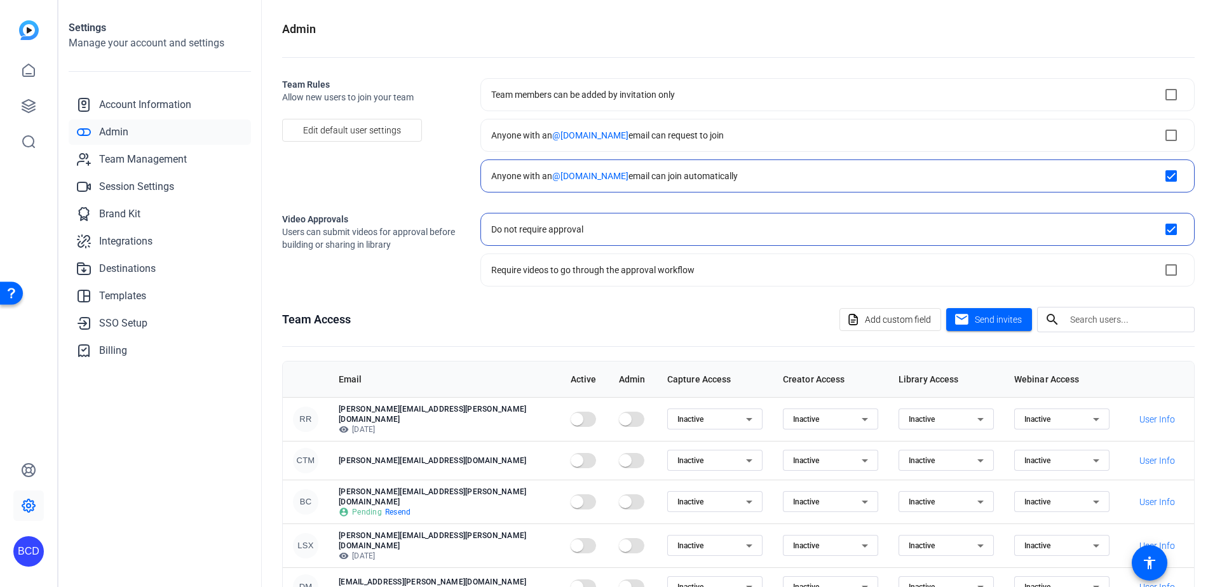
scroll to position [90, 0]
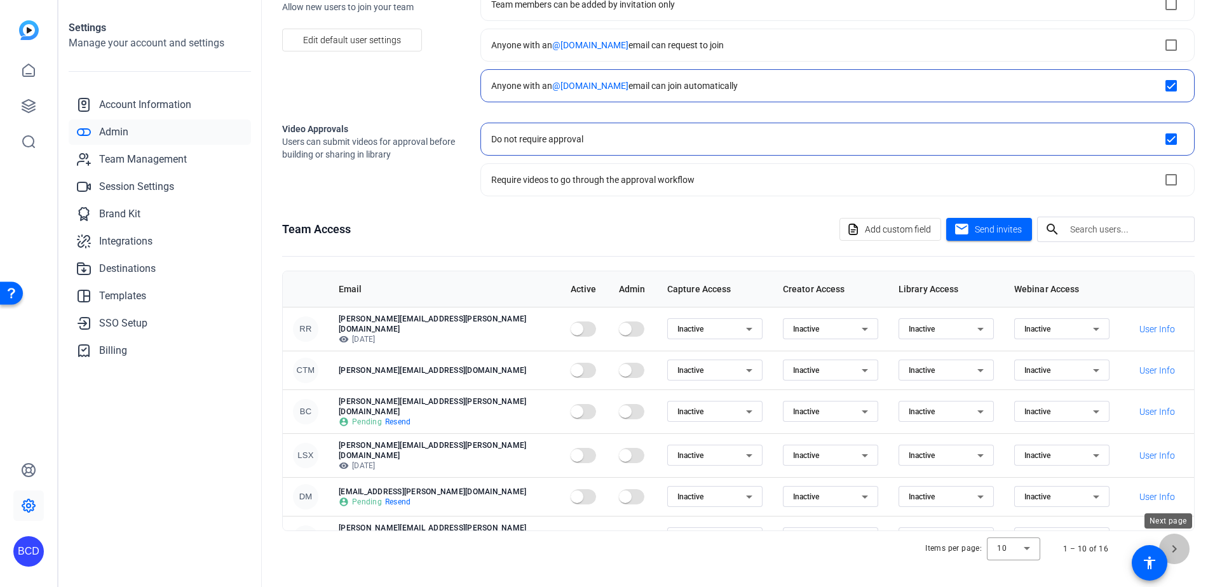
click at [1173, 547] on span "Next page" at bounding box center [1174, 549] width 30 height 30
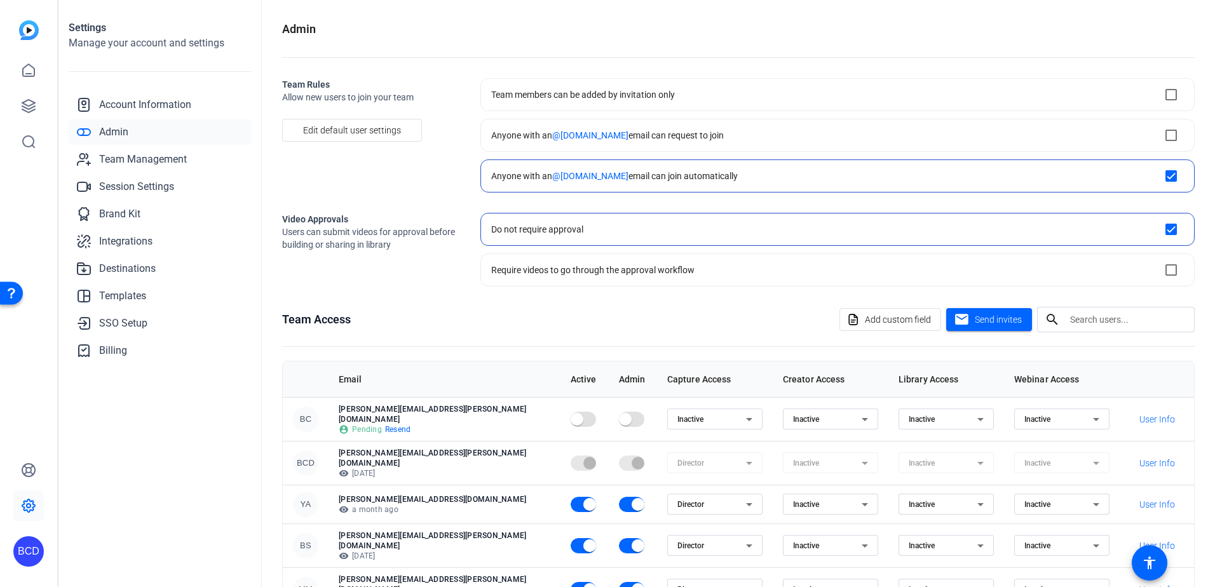
scroll to position [9, 0]
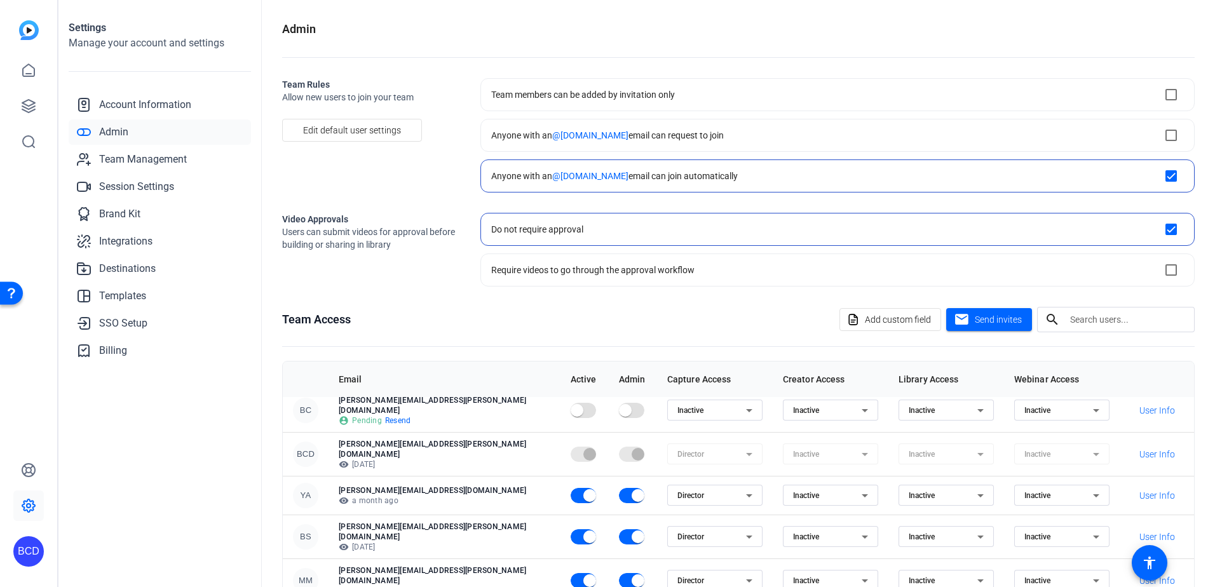
click at [704, 450] on td "Director" at bounding box center [715, 454] width 116 height 44
click at [677, 443] on mat-form-field "Director" at bounding box center [714, 453] width 95 height 21
click at [678, 443] on mat-form-field "Director" at bounding box center [714, 453] width 95 height 21
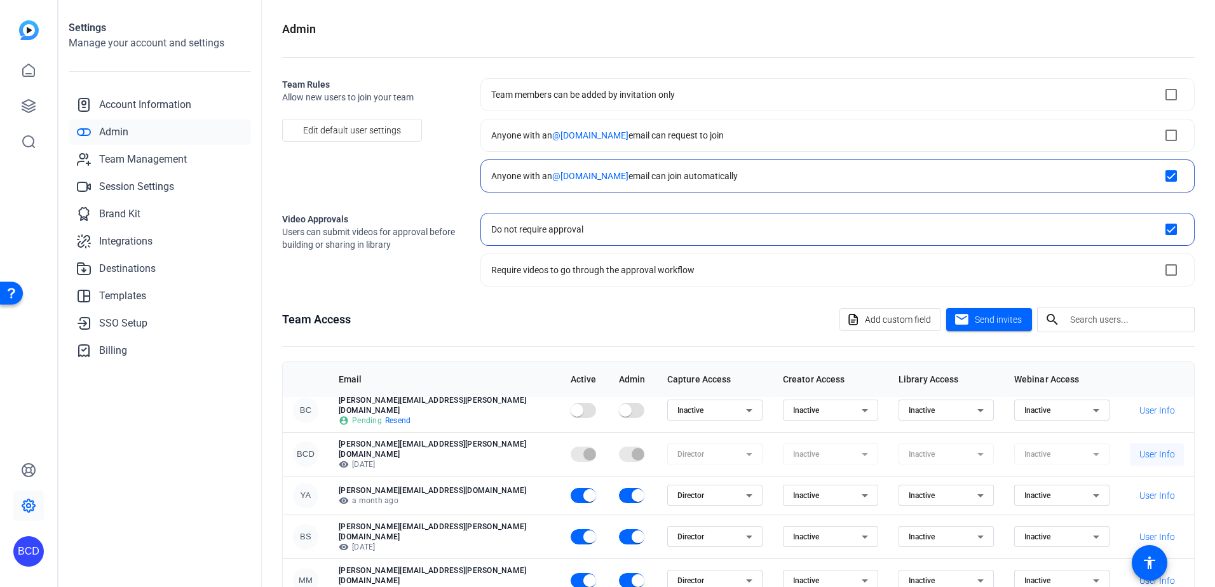
click at [1139, 448] on span "User Info" at bounding box center [1157, 454] width 36 height 13
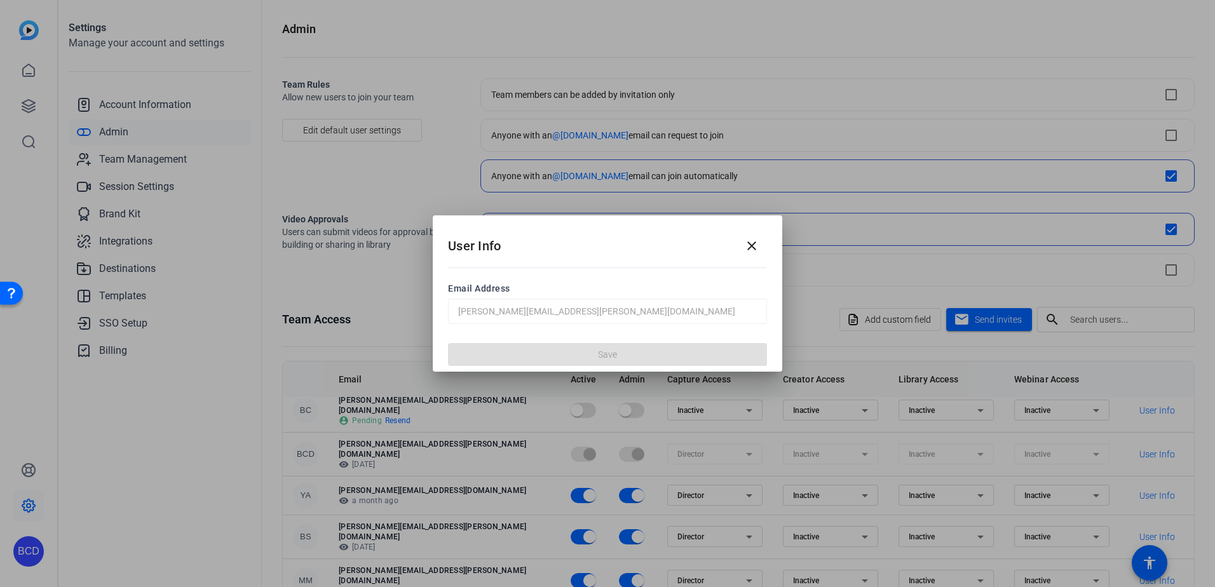
click at [616, 325] on div "Email Address [PERSON_NAME][EMAIL_ADDRESS][PERSON_NAME][DOMAIN_NAME]" at bounding box center [607, 301] width 349 height 69
click at [757, 243] on mat-icon "close" at bounding box center [751, 245] width 15 height 15
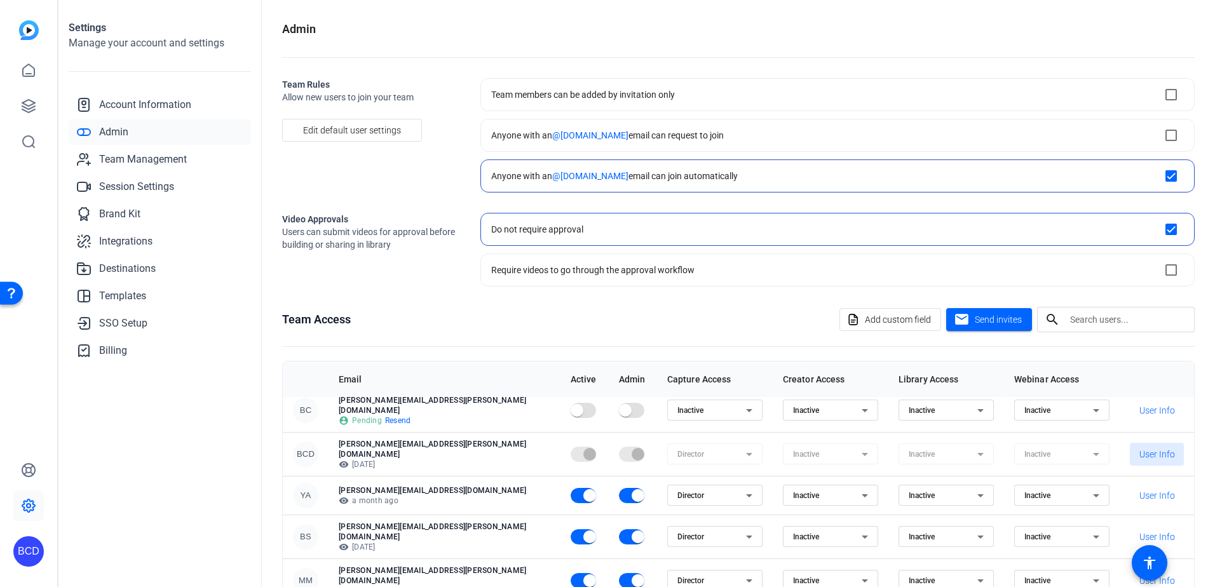
click at [741, 238] on openreel-checkbox-block-option "Do not require approval" at bounding box center [837, 229] width 714 height 33
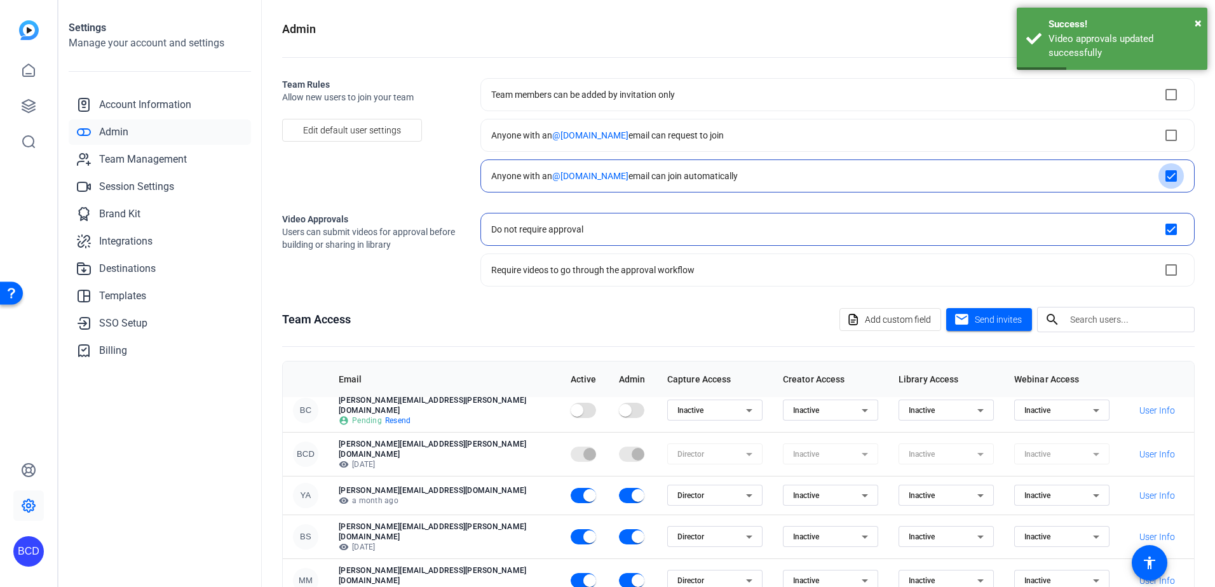
drag, startPoint x: 1159, startPoint y: 173, endPoint x: 1174, endPoint y: 182, distance: 17.6
click at [1159, 174] on input "checkbox" at bounding box center [1170, 175] width 25 height 25
checkbox input "true"
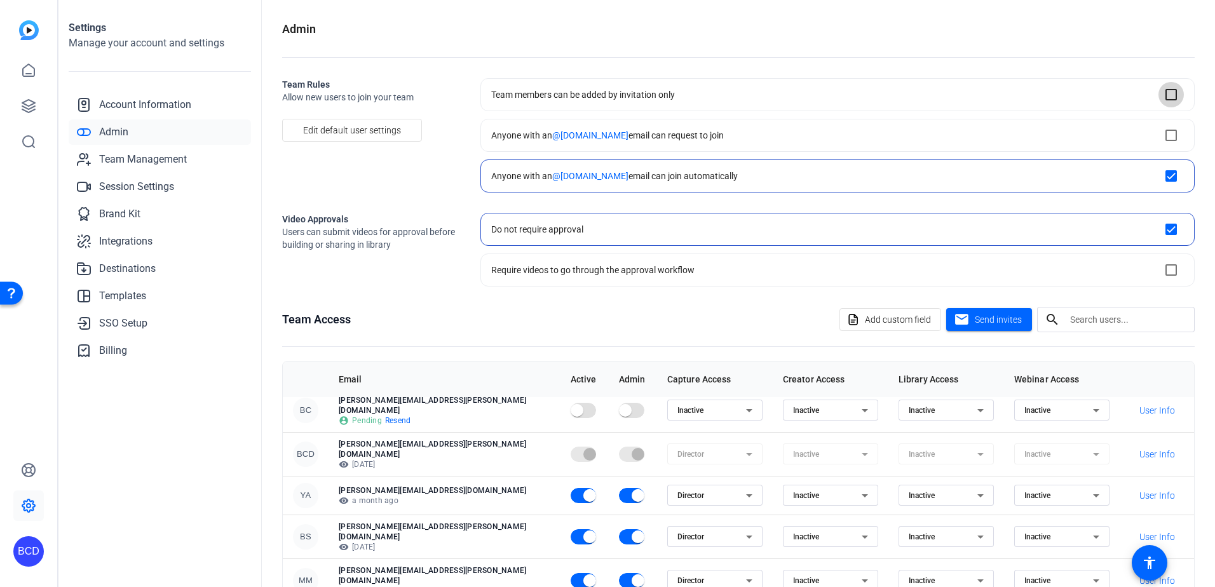
click at [1158, 93] on input "checkbox" at bounding box center [1170, 94] width 25 height 25
checkbox input "true"
checkbox input "false"
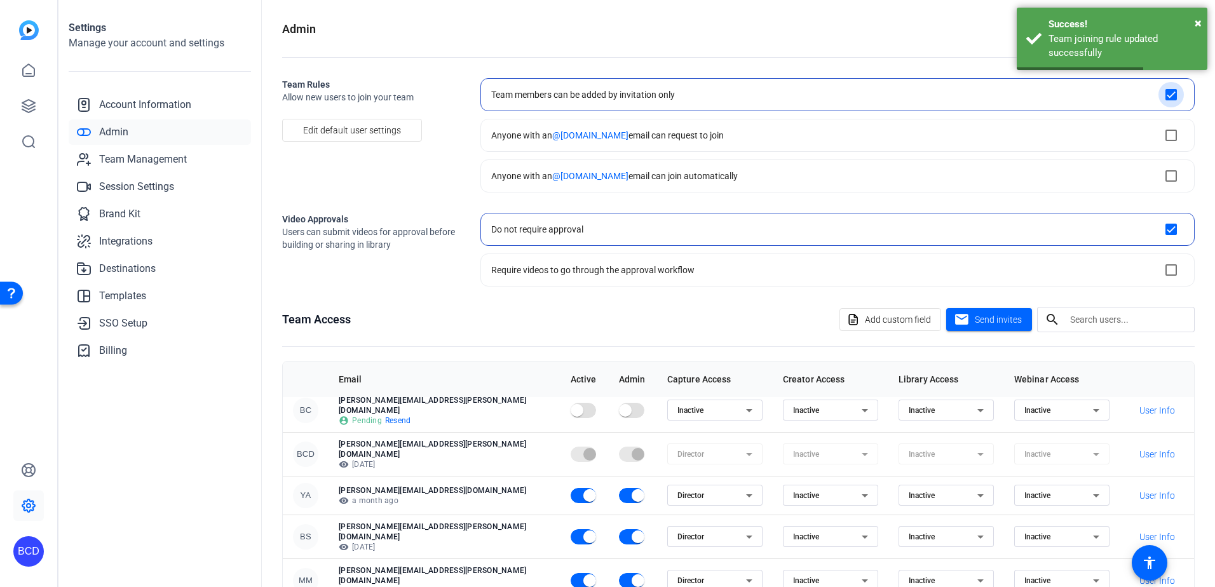
click at [1158, 93] on input "checkbox" at bounding box center [1170, 94] width 25 height 25
click at [1196, 23] on span "×" at bounding box center [1197, 22] width 7 height 15
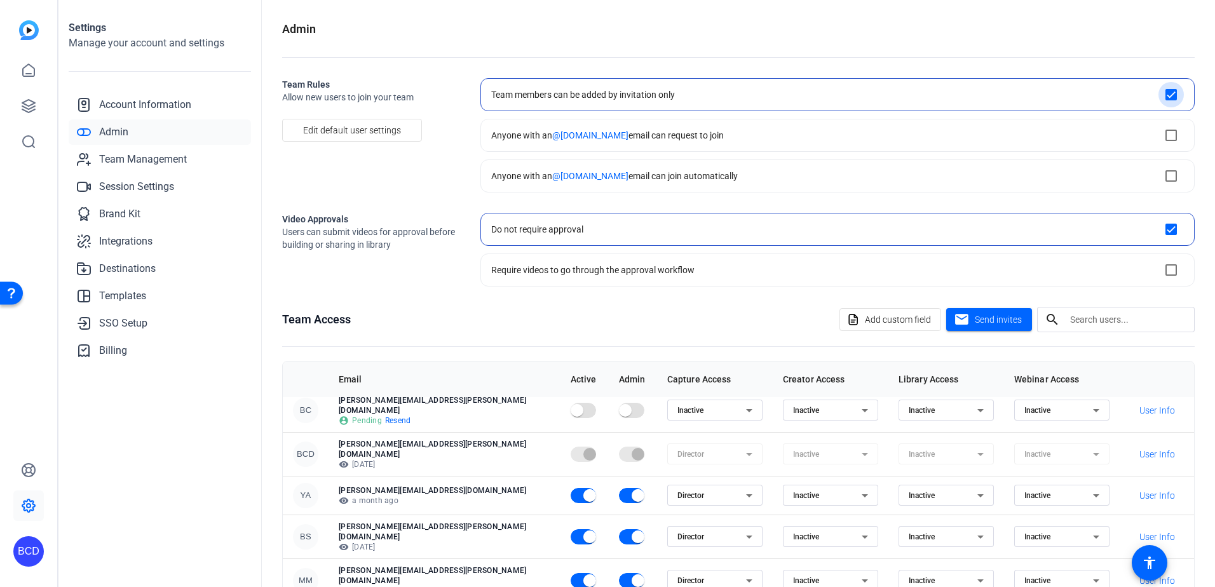
click at [1169, 101] on input "checkbox" at bounding box center [1170, 94] width 25 height 25
click at [1078, 124] on openreel-checkbox-block-option "Anyone with an @[DOMAIN_NAME] email can request to join" at bounding box center [837, 135] width 714 height 33
checkbox input "false"
checkbox input "true"
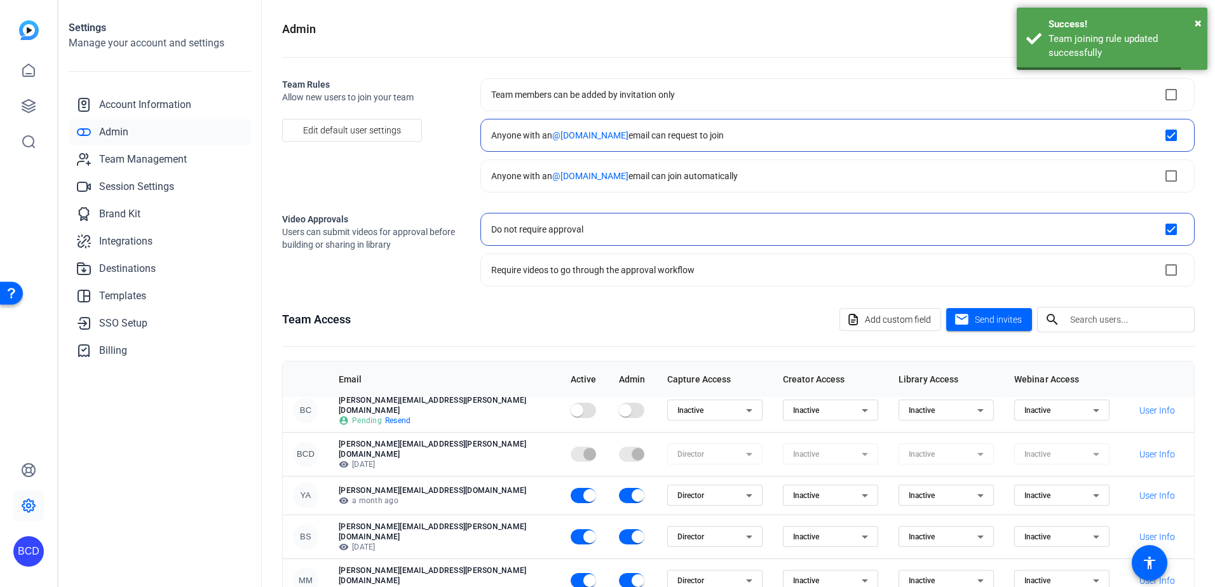
click at [1087, 101] on openreel-checkbox-block-option "Team members can be added by invitation only" at bounding box center [837, 94] width 714 height 33
checkbox input "true"
checkbox input "false"
click at [1126, 220] on openreel-checkbox-block-option "Do not require approval" at bounding box center [837, 229] width 714 height 33
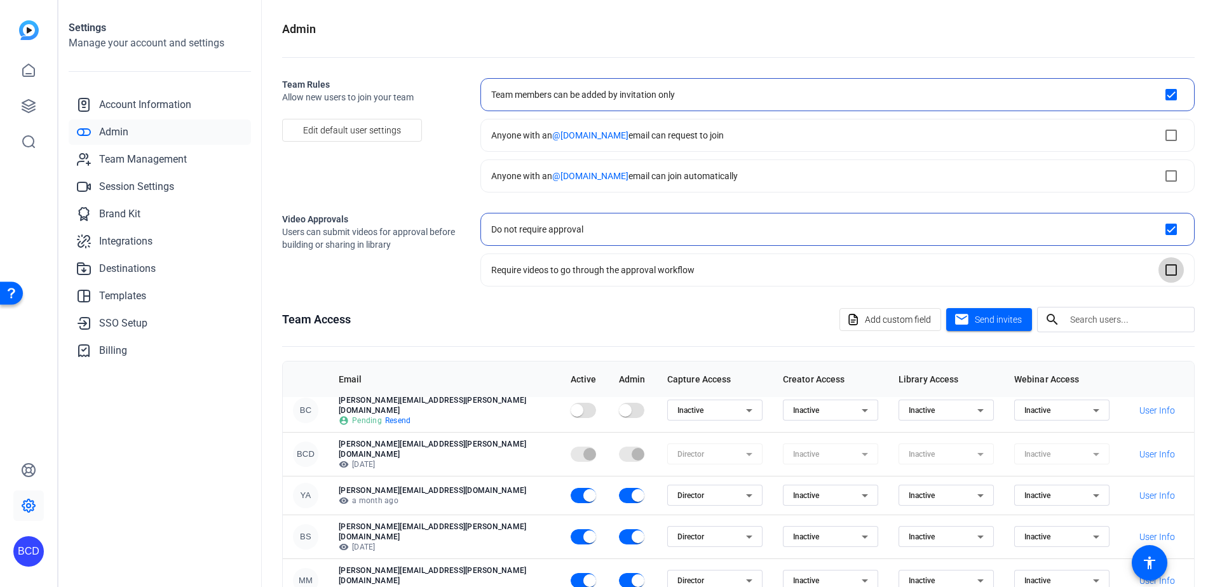
click at [1166, 279] on input "checkbox" at bounding box center [1170, 269] width 25 height 25
checkbox input "true"
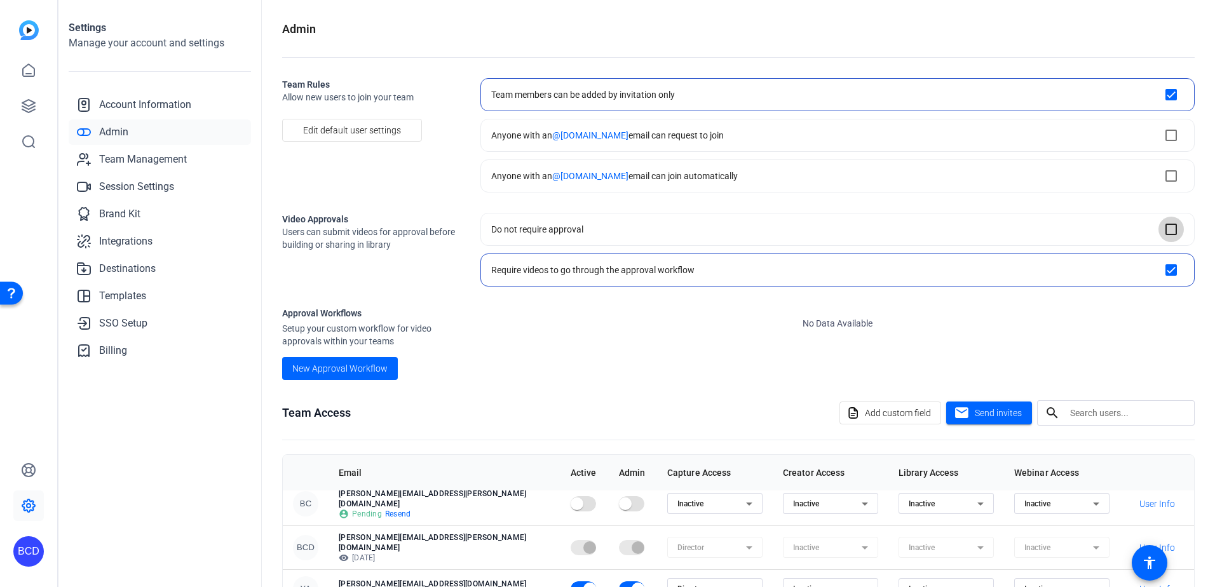
click at [1170, 225] on input "checkbox" at bounding box center [1170, 229] width 25 height 25
checkbox input "true"
checkbox input "false"
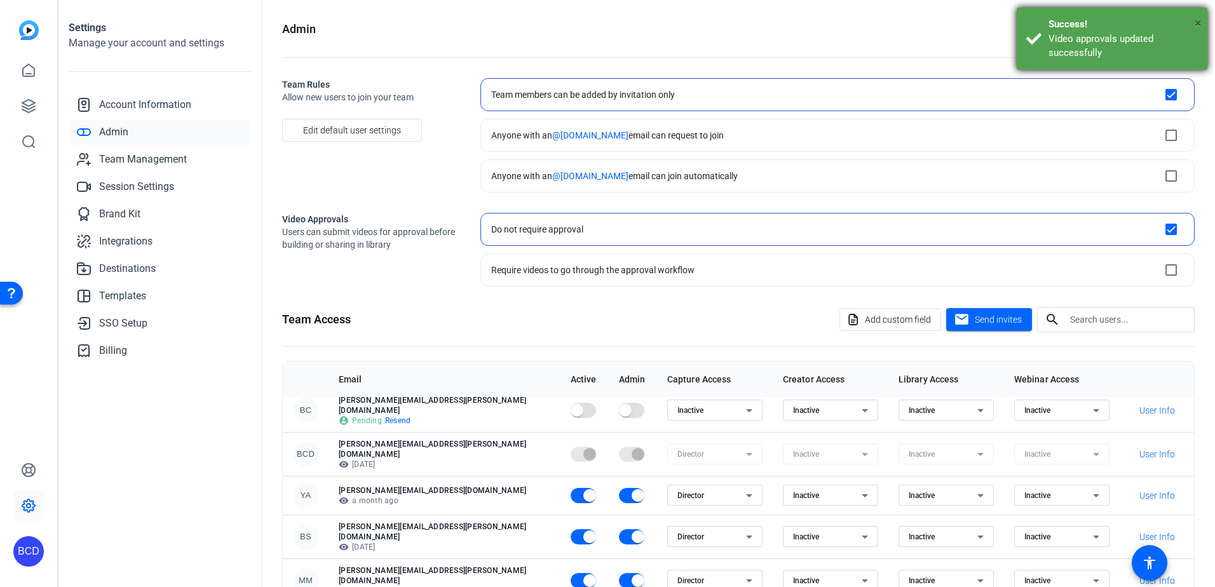
click at [1199, 25] on span "×" at bounding box center [1197, 22] width 7 height 15
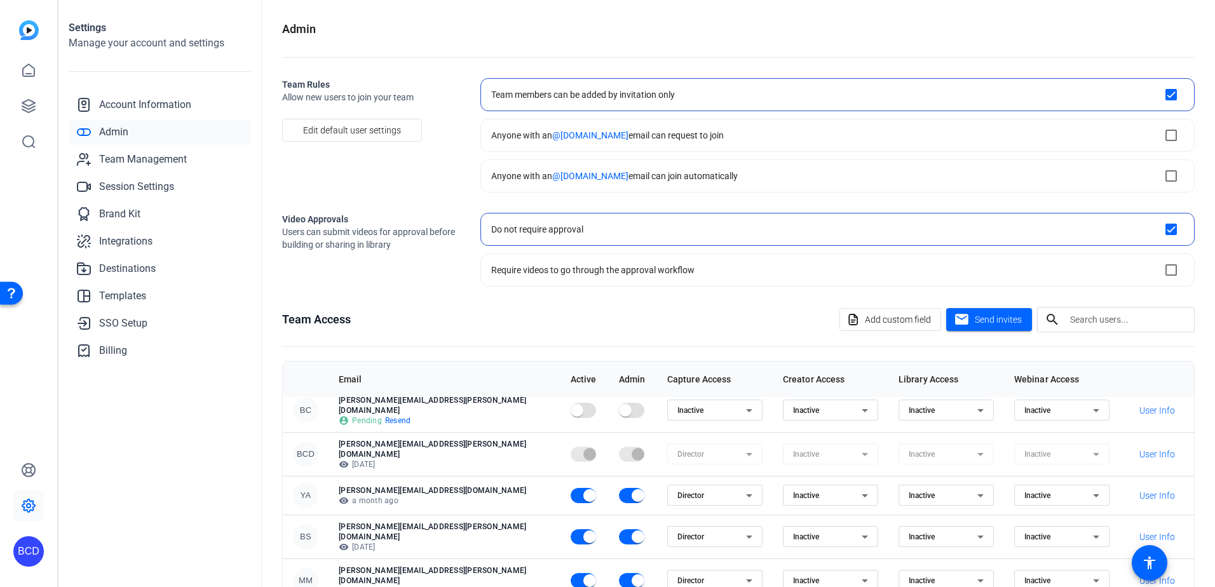
click at [717, 137] on openreel-checkbox-block-option "Anyone with an @[DOMAIN_NAME] email can request to join" at bounding box center [837, 135] width 714 height 33
checkbox input "false"
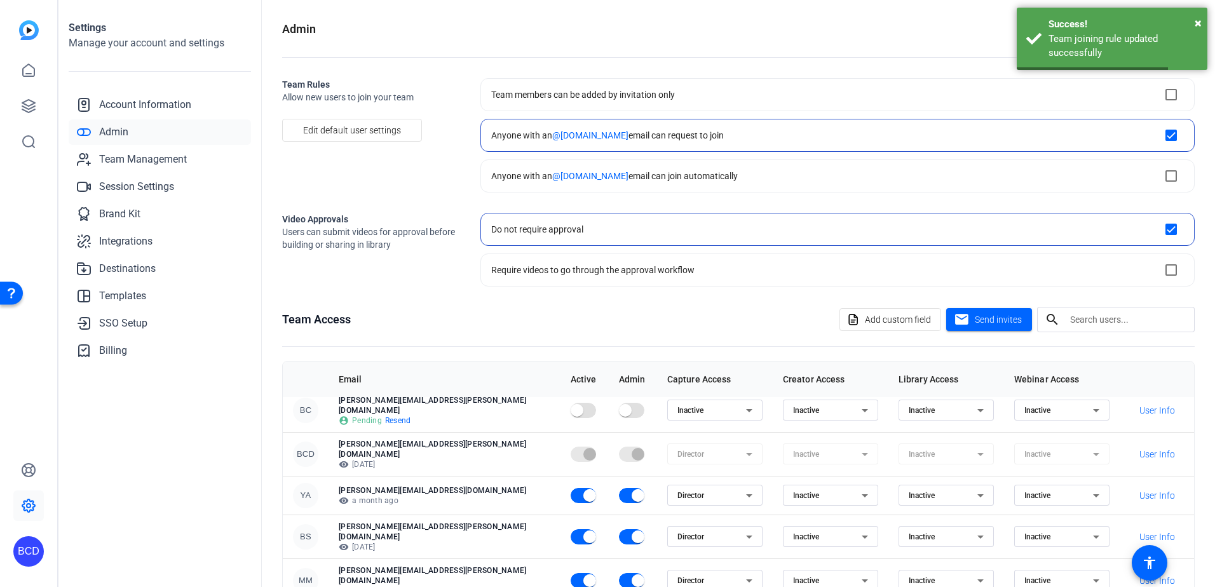
click at [846, 183] on openreel-checkbox-block-option "Anyone with an @[DOMAIN_NAME] email can join automatically" at bounding box center [837, 175] width 714 height 33
checkbox input "false"
checkbox input "true"
click at [676, 454] on mat-form-field "Director" at bounding box center [714, 453] width 95 height 21
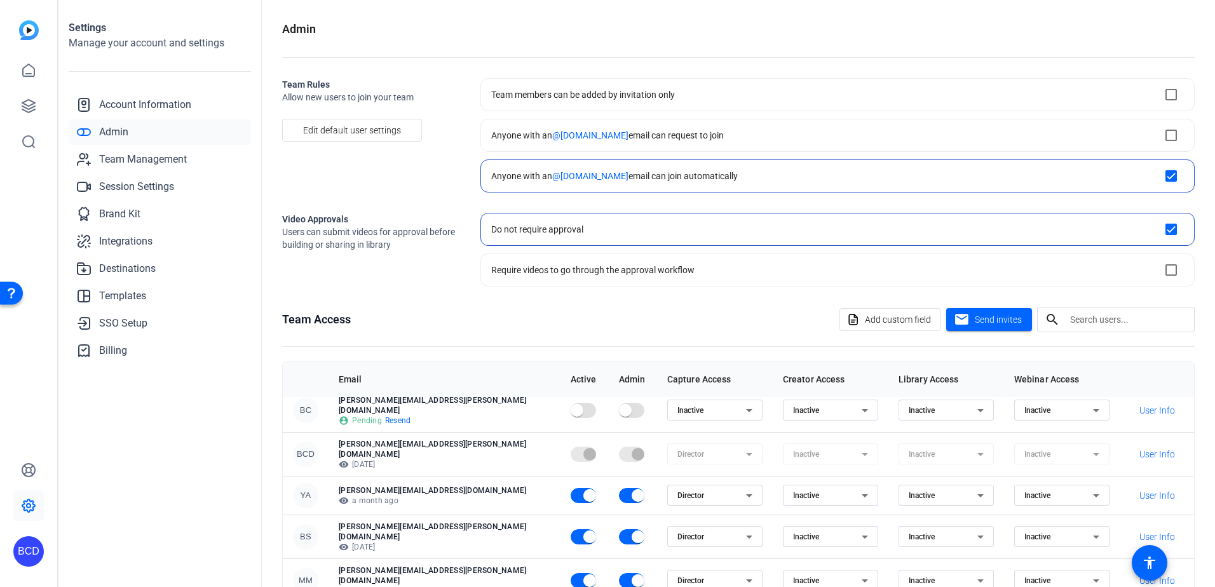
click at [689, 446] on mat-form-field "Director" at bounding box center [714, 453] width 95 height 21
drag, startPoint x: 683, startPoint y: 446, endPoint x: 647, endPoint y: 446, distance: 36.8
click at [667, 446] on mat-form-field "Director" at bounding box center [714, 453] width 95 height 21
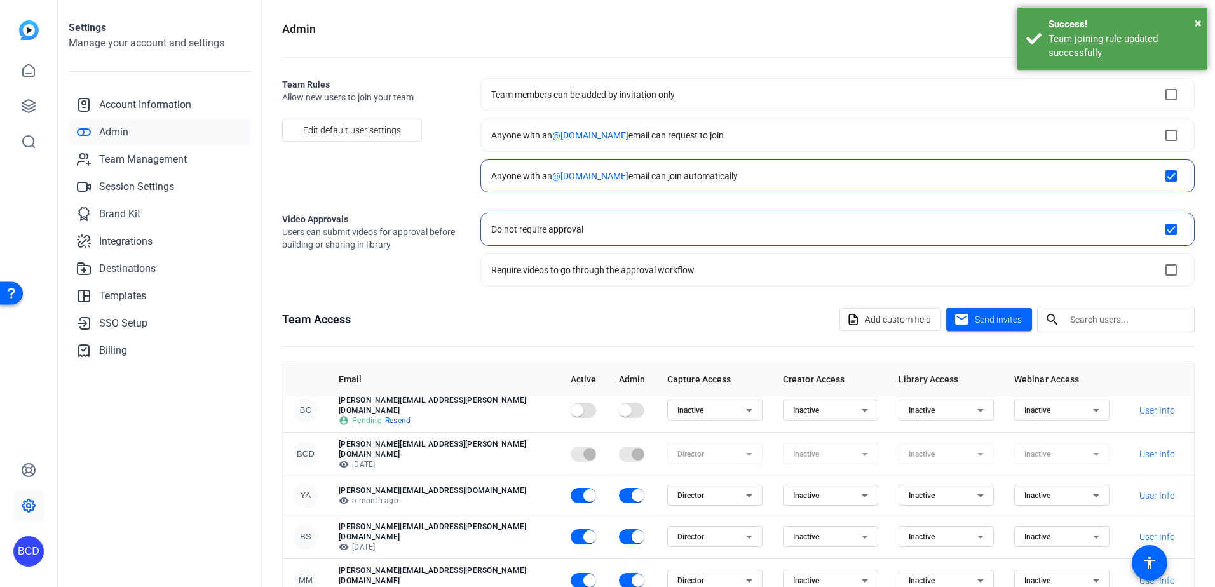
click at [667, 447] on mat-form-field "Director" at bounding box center [714, 453] width 95 height 21
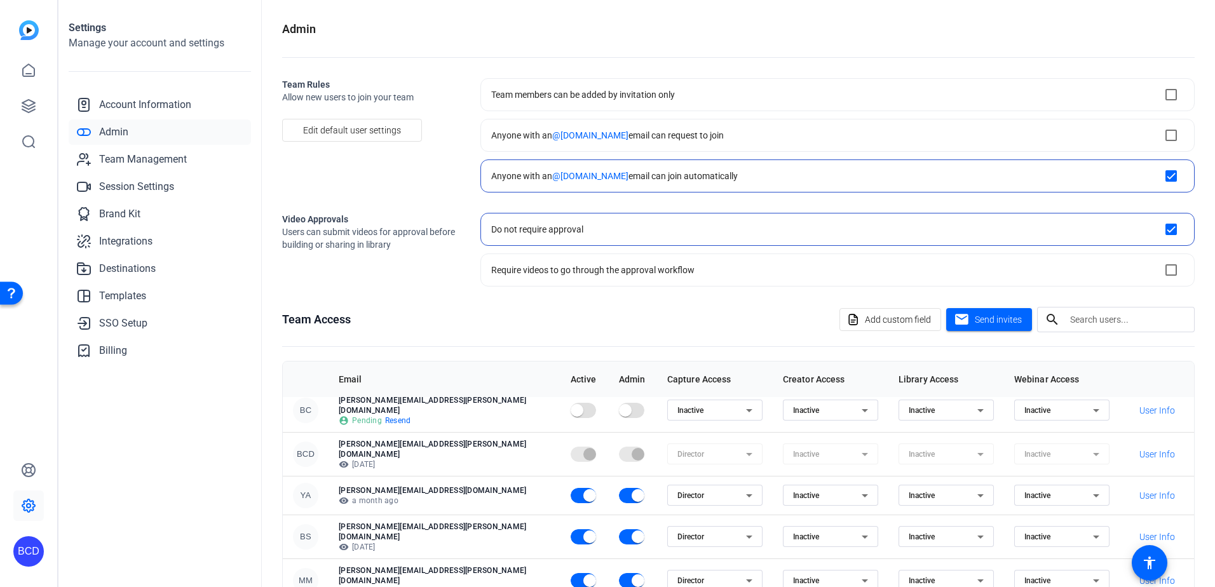
drag, startPoint x: 541, startPoint y: 445, endPoint x: 532, endPoint y: 445, distance: 8.3
click at [537, 445] on tr "BCD [PERSON_NAME][EMAIL_ADDRESS][PERSON_NAME][DOMAIN_NAME] visibility [DATE] Di…" at bounding box center [738, 454] width 911 height 44
drag, startPoint x: 482, startPoint y: 445, endPoint x: 410, endPoint y: 436, distance: 73.0
click at [450, 445] on td "[PERSON_NAME][EMAIL_ADDRESS][PERSON_NAME][DOMAIN_NAME] visibility [DATE]" at bounding box center [444, 454] width 232 height 44
drag, startPoint x: 410, startPoint y: 436, endPoint x: 400, endPoint y: 438, distance: 10.5
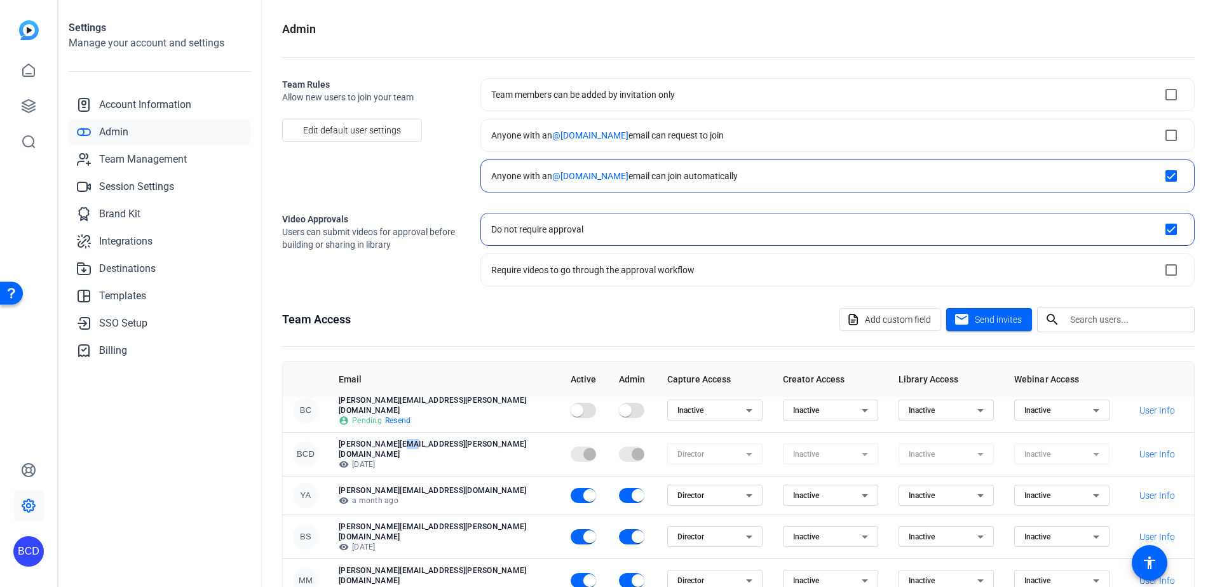
click at [400, 439] on p "[PERSON_NAME][EMAIL_ADDRESS][PERSON_NAME][DOMAIN_NAME]" at bounding box center [445, 449] width 212 height 20
drag, startPoint x: 400, startPoint y: 438, endPoint x: 372, endPoint y: 440, distance: 27.4
click at [372, 440] on p "[PERSON_NAME][EMAIL_ADDRESS][PERSON_NAME][DOMAIN_NAME]" at bounding box center [445, 449] width 212 height 20
drag, startPoint x: 372, startPoint y: 440, endPoint x: 352, endPoint y: 448, distance: 21.9
click at [352, 448] on td "[PERSON_NAME][EMAIL_ADDRESS][PERSON_NAME][DOMAIN_NAME] visibility [DATE]" at bounding box center [444, 454] width 232 height 44
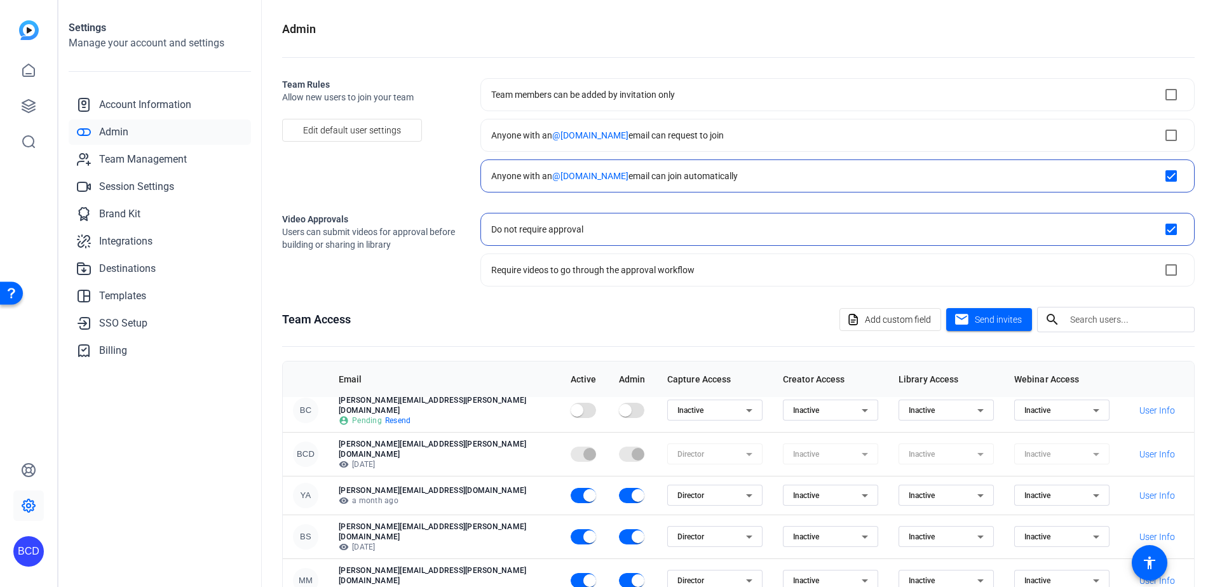
click at [425, 461] on td "[PERSON_NAME][EMAIL_ADDRESS][PERSON_NAME][DOMAIN_NAME] visibility [DATE]" at bounding box center [444, 454] width 232 height 44
click at [425, 463] on td "[PERSON_NAME][EMAIL_ADDRESS][PERSON_NAME][DOMAIN_NAME] visibility [DATE]" at bounding box center [444, 454] width 232 height 44
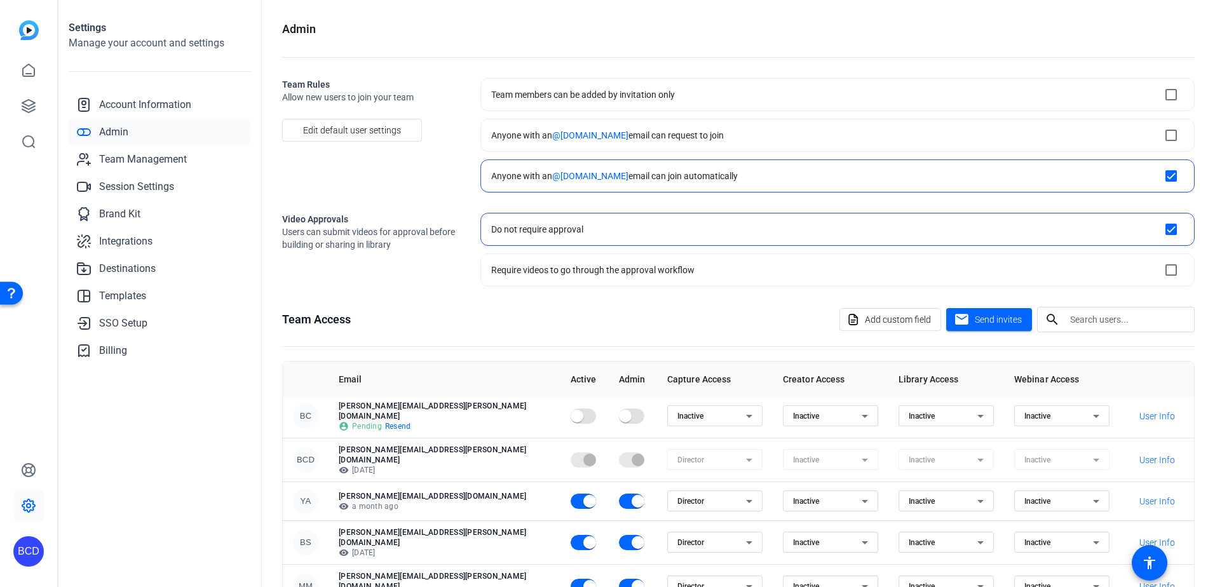
scroll to position [0, 0]
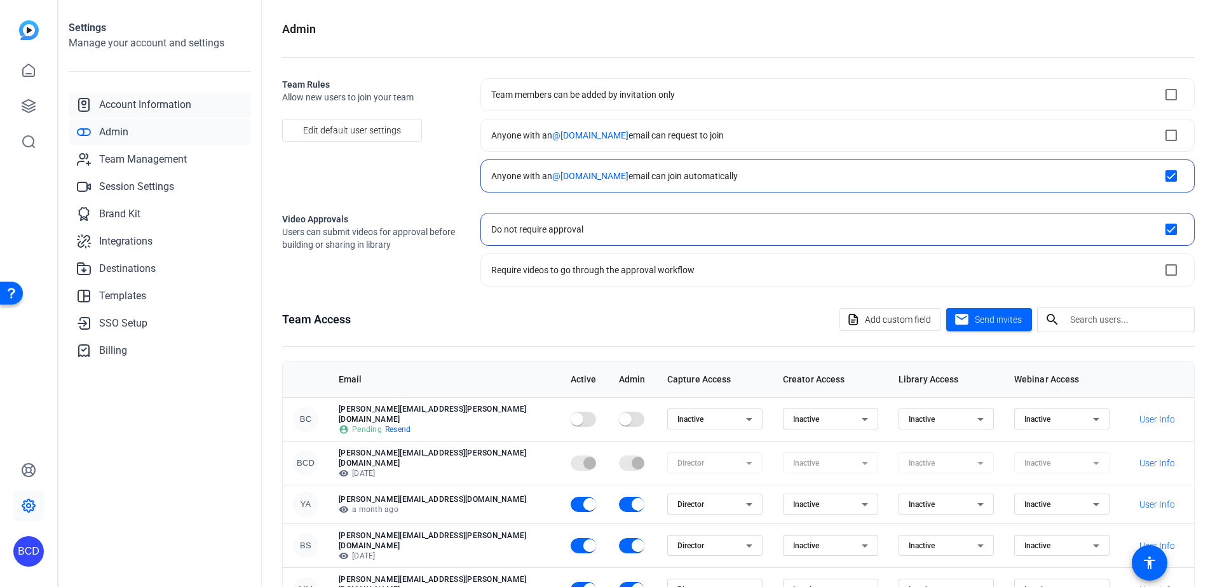
click at [159, 98] on span "Account Information" at bounding box center [145, 104] width 92 height 15
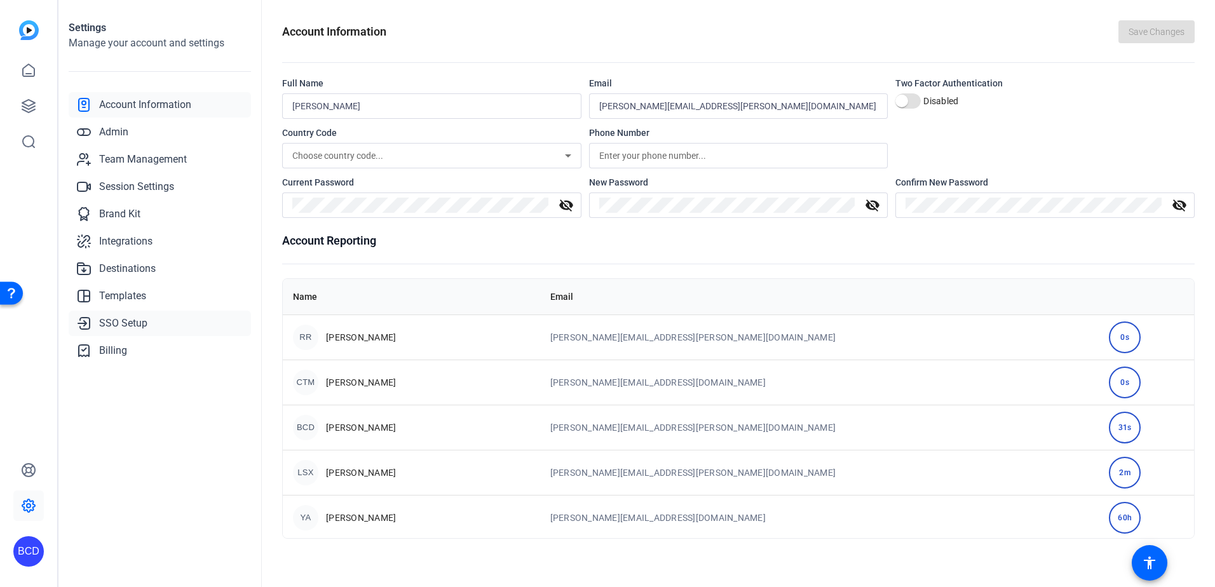
click at [135, 330] on span "SSO Setup" at bounding box center [123, 323] width 48 height 15
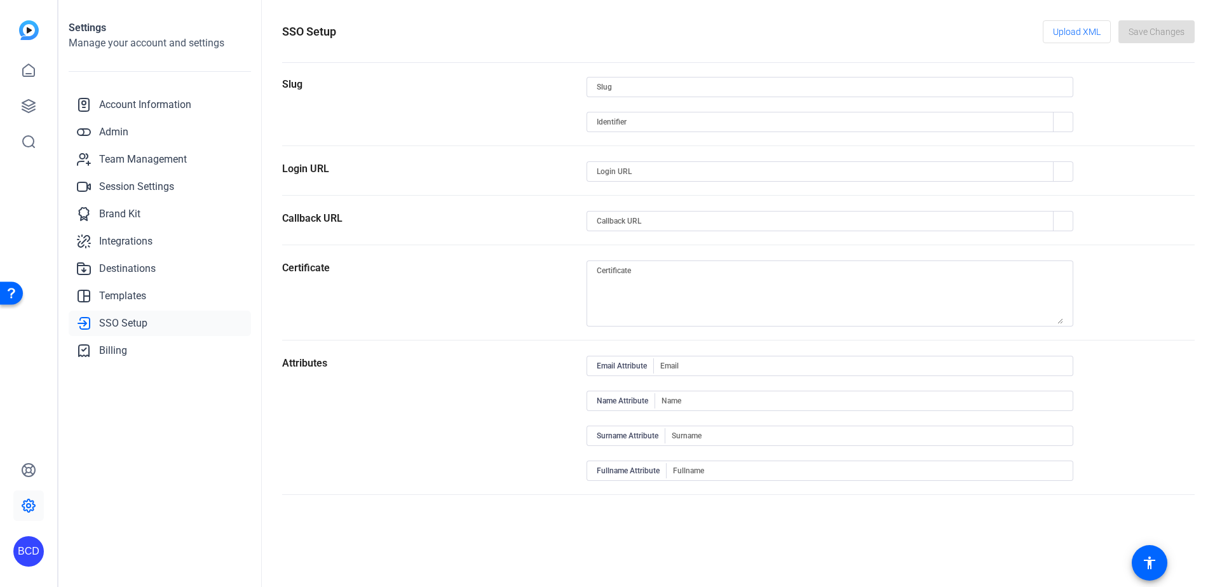
type input "klgates"
type input "[URL][DOMAIN_NAME]"
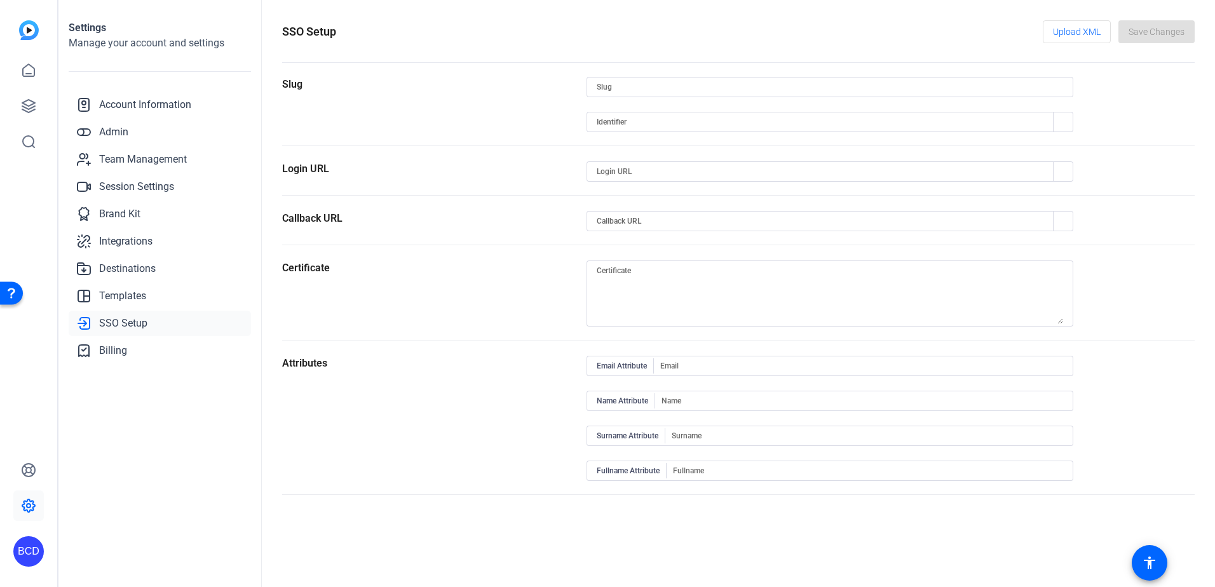
type input "[URL][DOMAIN_NAME]"
click at [131, 302] on span "Templates" at bounding box center [122, 295] width 47 height 15
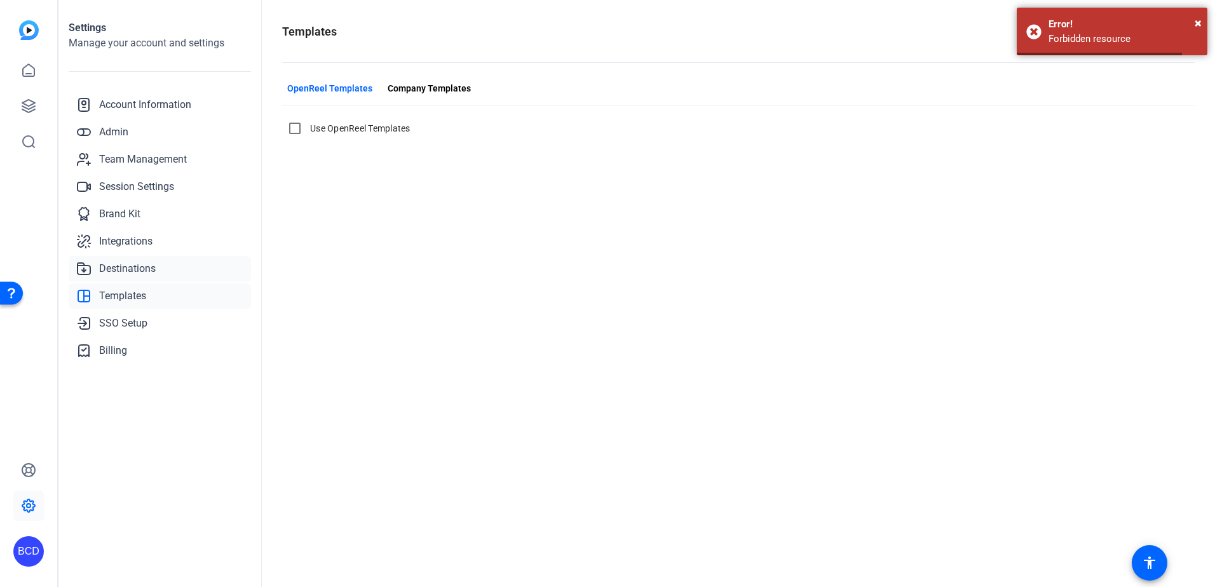
click at [141, 266] on span "Destinations" at bounding box center [127, 268] width 57 height 15
click at [147, 234] on span "Integrations" at bounding box center [125, 241] width 53 height 15
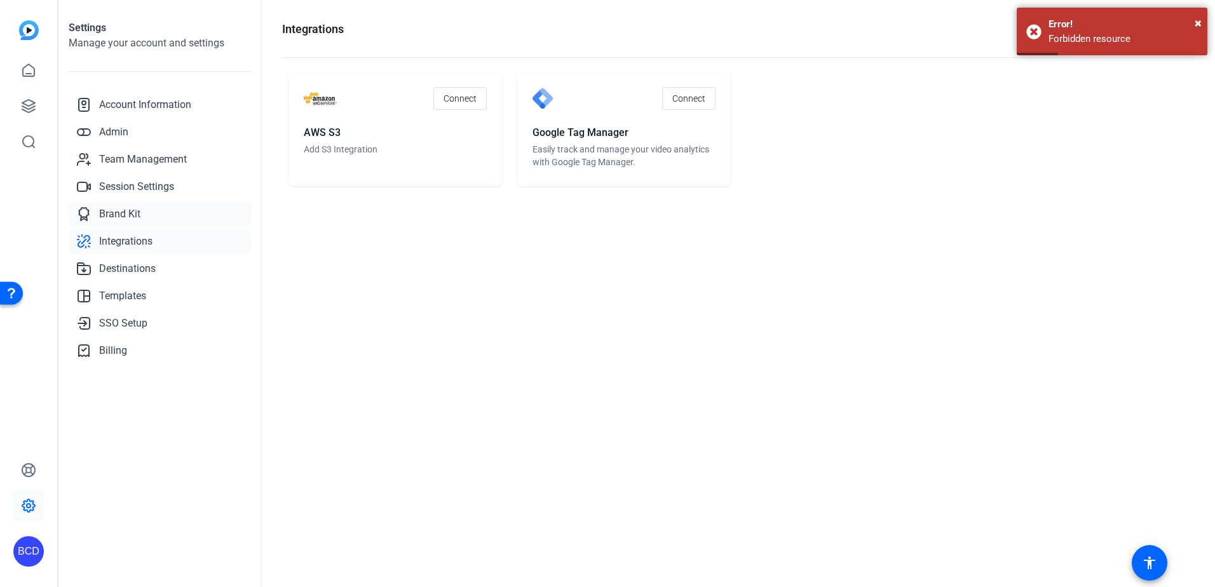
click at [138, 212] on span "Brand Kit" at bounding box center [119, 213] width 41 height 15
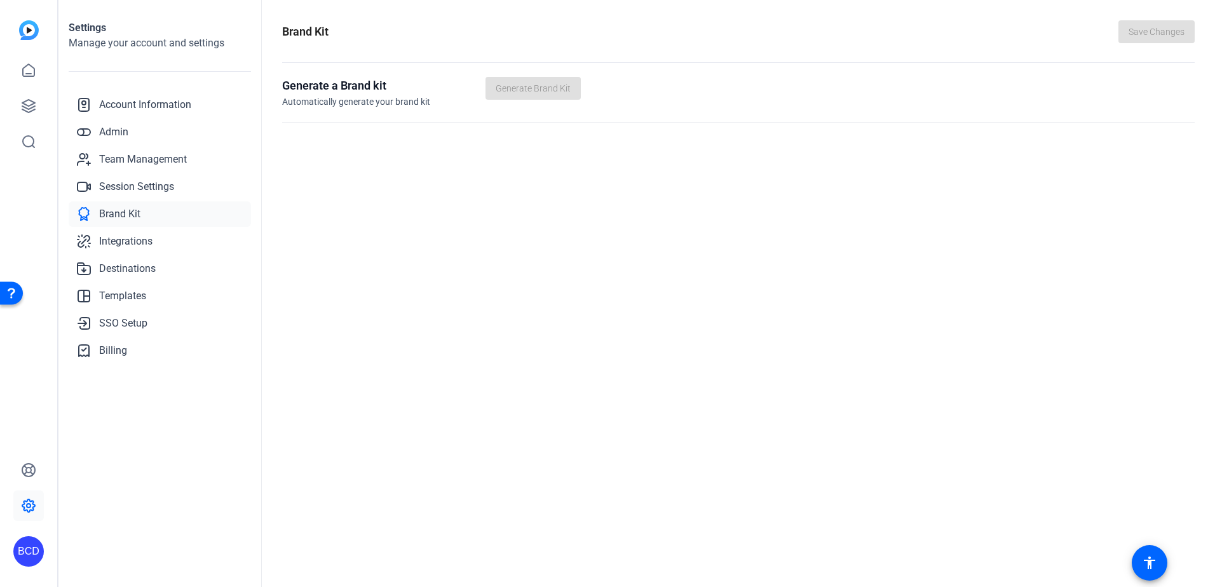
click at [149, 173] on div "Account Information Admin Team Management Session Settings Brand Kit Integratio…" at bounding box center [160, 227] width 182 height 271
click at [148, 188] on span "Session Settings" at bounding box center [136, 186] width 75 height 15
